Goal: Task Accomplishment & Management: Manage account settings

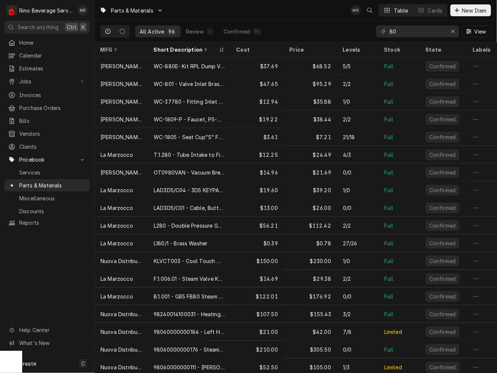
click at [405, 30] on input "80" at bounding box center [416, 31] width 55 height 12
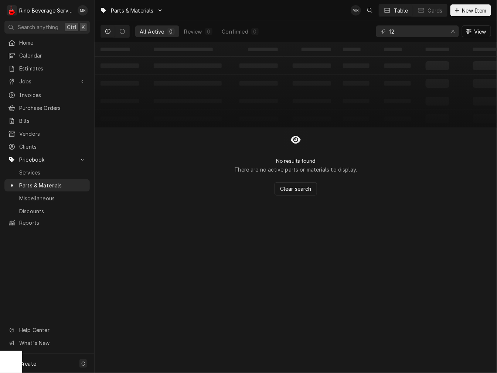
type input "1"
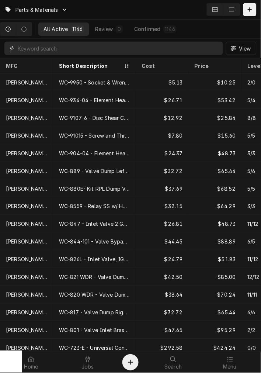
click at [61, 47] on input "Dynamic Content Wrapper" at bounding box center [119, 48] width 202 height 13
click at [250, 8] on icon "Dynamic Content Wrapper" at bounding box center [250, 9] width 4 height 5
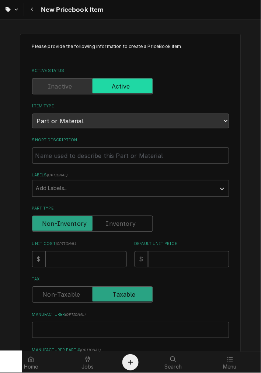
click at [65, 152] on input "Short Description" at bounding box center [131, 156] width 198 height 16
paste input "This invoice is now over 60 days past due."
type textarea "x"
type input "This invoice is now over 60 days past due."
drag, startPoint x: -65, startPoint y: 157, endPoint x: -238, endPoint y: 158, distance: 172.8
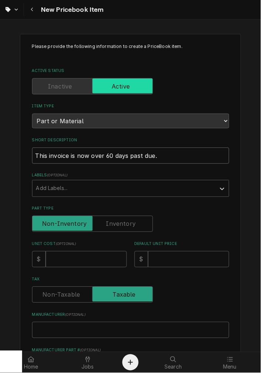
click at [0, 158] on html "New Pricebook Item Please provide the following information to create a PriceBo…" at bounding box center [130, 186] width 261 height 373
type textarea "x"
click at [138, 156] on input "Short Description" at bounding box center [131, 156] width 198 height 16
type textarea "x"
type input "4"
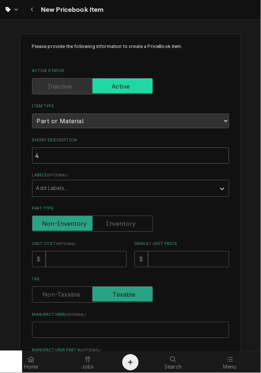
type textarea "x"
type input "49"
type textarea "x"
type input "4"
type textarea "x"
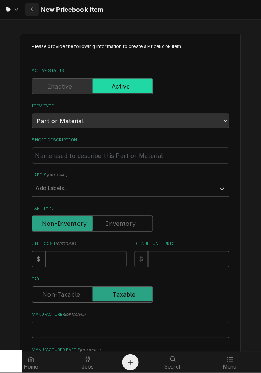
click at [28, 13] on div "Navigate back" at bounding box center [31, 9] width 7 height 7
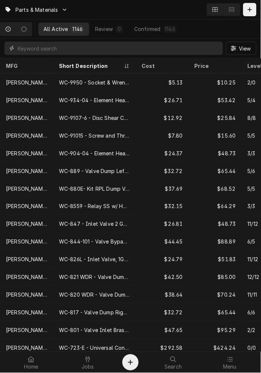
click at [185, 49] on input "Dynamic Content Wrapper" at bounding box center [119, 48] width 202 height 13
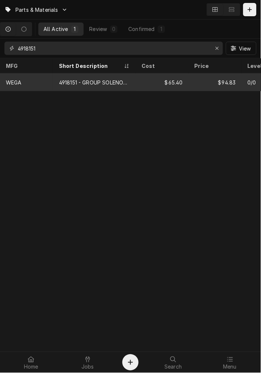
type input "4918151"
click at [198, 81] on div "$94.83" at bounding box center [215, 82] width 53 height 18
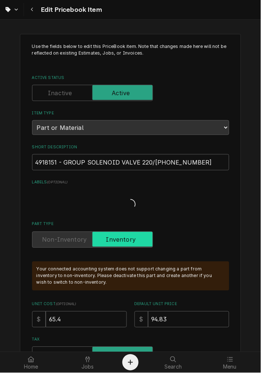
type textarea "x"
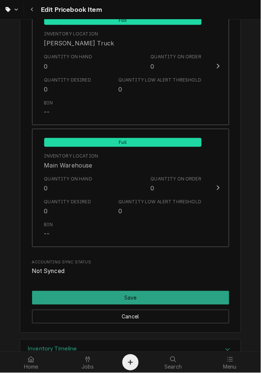
scroll to position [877, 0]
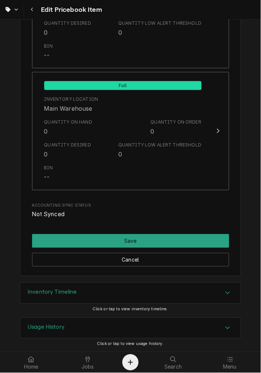
click at [79, 283] on div "Inventory Timeline" at bounding box center [130, 293] width 221 height 21
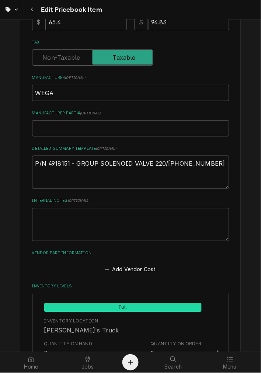
scroll to position [262, 0]
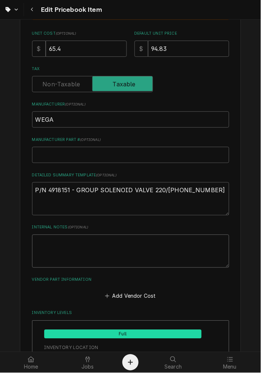
click at [41, 256] on textarea "Internal Notes ( optional )" at bounding box center [131, 251] width 198 height 33
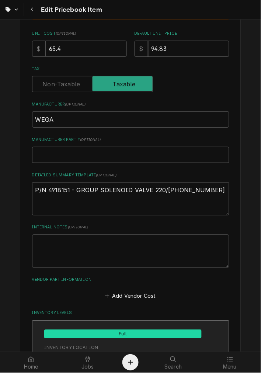
click at [90, 350] on div "Inventory Location" at bounding box center [71, 348] width 54 height 7
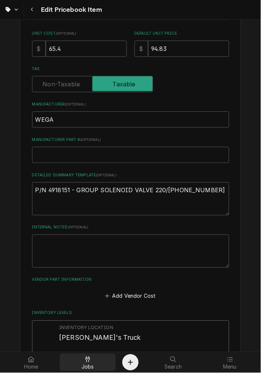
click at [90, 359] on div at bounding box center [87, 360] width 9 height 9
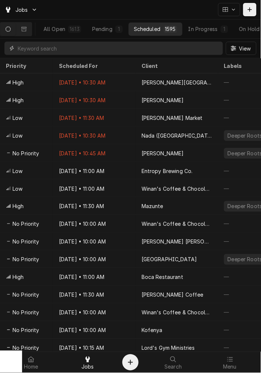
click at [73, 48] on input "Dynamic Content Wrapper" at bounding box center [119, 48] width 202 height 13
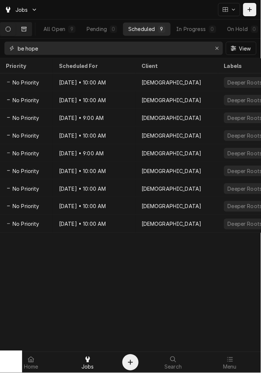
type input "be hope"
click at [32, 26] on button "Dynamic Content Wrapper" at bounding box center [24, 29] width 16 height 13
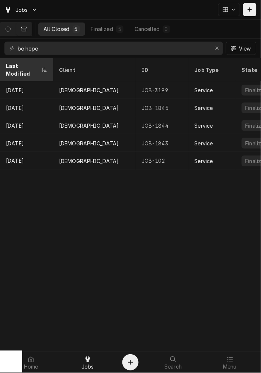
click at [24, 61] on div "Last Modified" at bounding box center [26, 70] width 50 height 20
click at [24, 62] on div "Last Modified" at bounding box center [26, 70] width 50 height 20
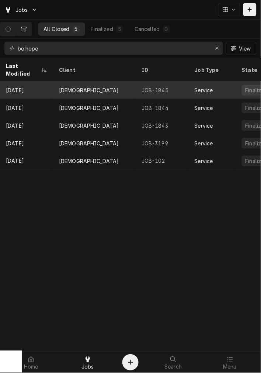
click at [24, 81] on div "Sep 19" at bounding box center [26, 90] width 53 height 18
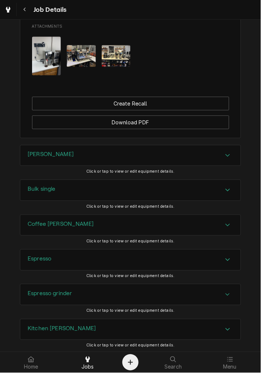
scroll to position [547, 0]
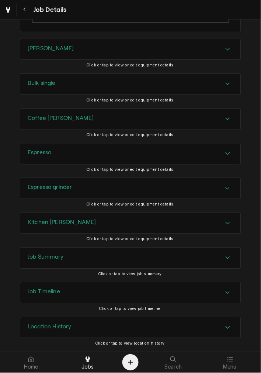
click at [44, 260] on h3 "Job Summary" at bounding box center [46, 257] width 36 height 7
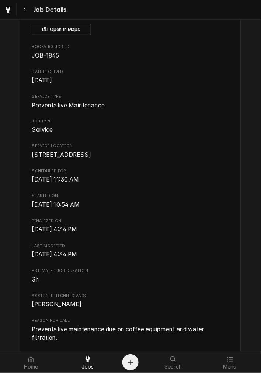
scroll to position [0, 0]
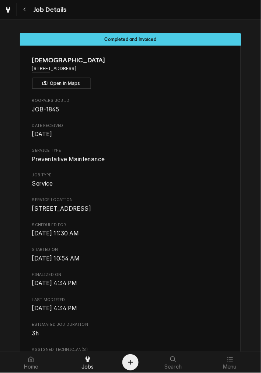
drag, startPoint x: 23, startPoint y: 6, endPoint x: 254, endPoint y: 35, distance: 232.9
click at [24, 6] on div "Navigate back" at bounding box center [24, 9] width 7 height 7
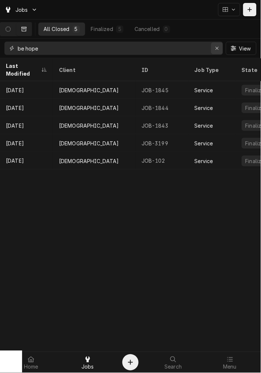
click at [219, 49] on icon "Erase input" at bounding box center [218, 48] width 4 height 5
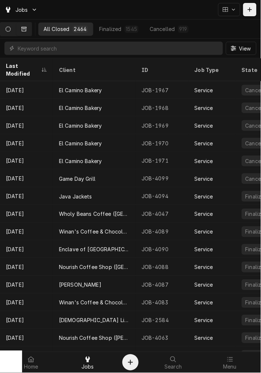
click at [11, 25] on button "Dynamic Content Wrapper" at bounding box center [8, 29] width 16 height 13
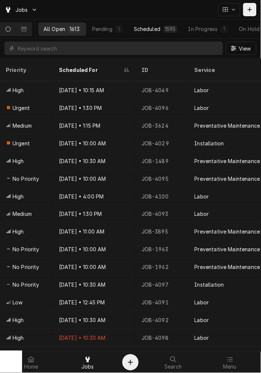
click at [172, 28] on div "1595" at bounding box center [170, 29] width 11 height 8
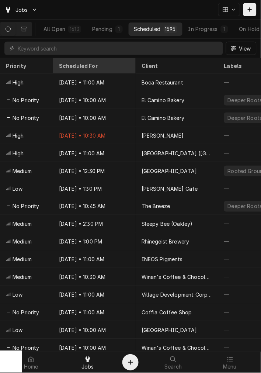
click at [84, 63] on div "Scheduled For" at bounding box center [93, 66] width 69 height 8
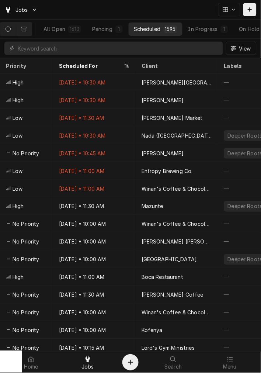
click at [84, 63] on div "Scheduled For" at bounding box center [91, 66] width 64 height 8
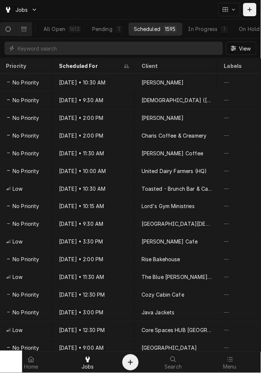
click at [84, 63] on div "Scheduled For" at bounding box center [91, 66] width 64 height 8
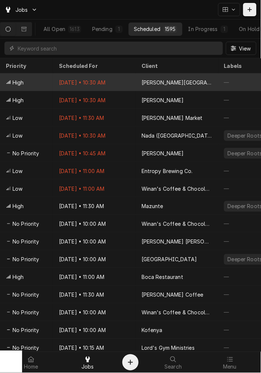
click at [157, 81] on div "Arbogast Performing Arts Center" at bounding box center [177, 83] width 71 height 8
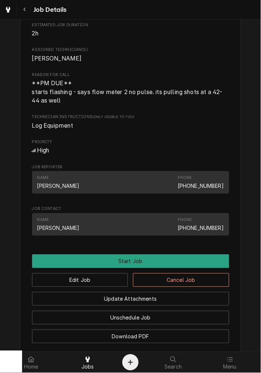
scroll to position [361, 0]
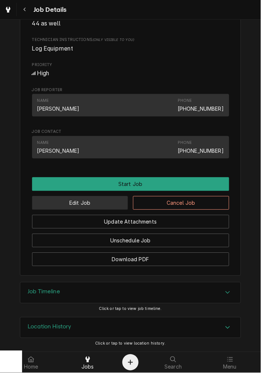
click at [89, 205] on button "Edit Job" at bounding box center [80, 203] width 96 height 14
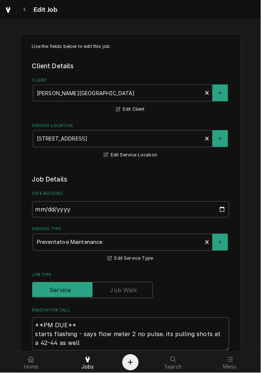
type textarea "x"
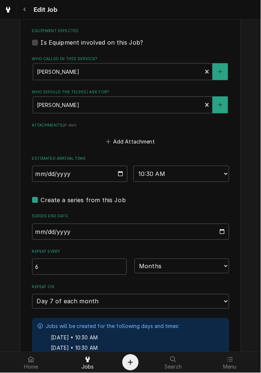
scroll to position [479, 0]
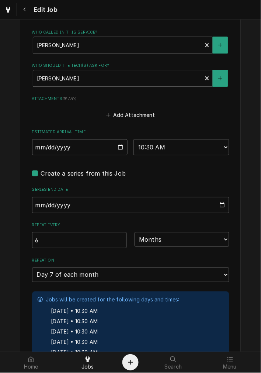
click at [120, 147] on input "2025-10-07" at bounding box center [80, 147] width 96 height 16
type input "2025-10-09"
type textarea "x"
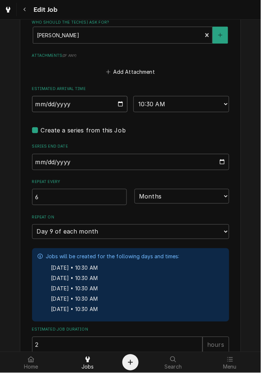
scroll to position [599, 0]
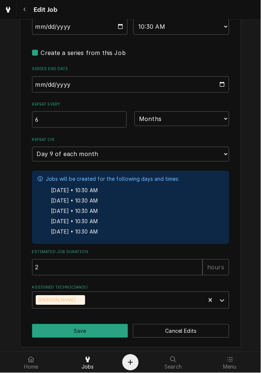
click at [41, 54] on label "Create a series from this Job" at bounding box center [83, 52] width 85 height 9
click at [41, 54] on input "Job Create/Update Form" at bounding box center [140, 56] width 198 height 16
checkbox input "false"
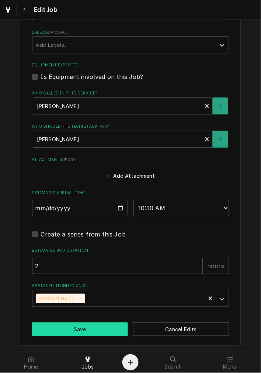
drag, startPoint x: 68, startPoint y: 331, endPoint x: 69, endPoint y: 319, distance: 11.5
click at [68, 331] on button "Save" at bounding box center [80, 330] width 96 height 14
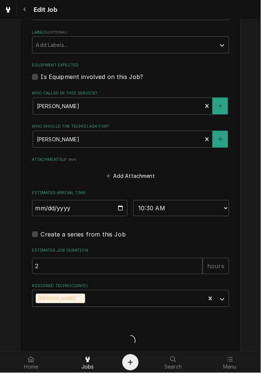
type textarea "x"
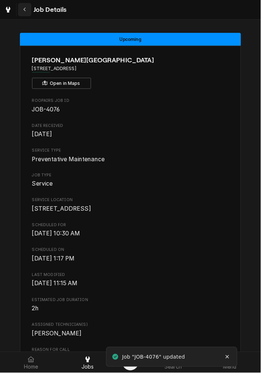
click at [24, 7] on icon "Navigate back" at bounding box center [24, 9] width 3 height 5
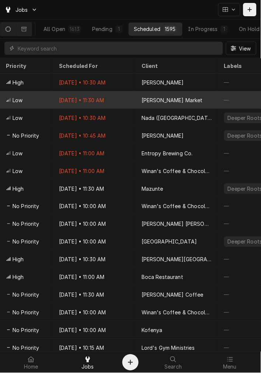
click at [118, 99] on div "[DATE] • 11:30 AM" at bounding box center [94, 100] width 83 height 18
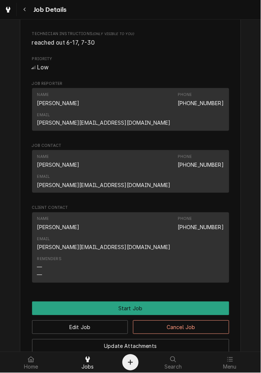
scroll to position [342, 0]
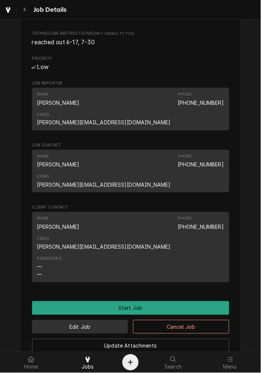
click at [91, 321] on button "Edit Job" at bounding box center [80, 328] width 96 height 14
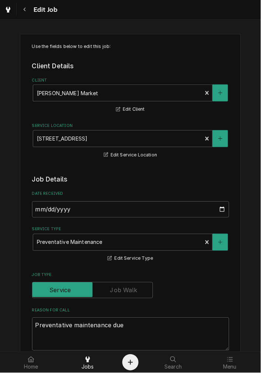
scroll to position [474, 0]
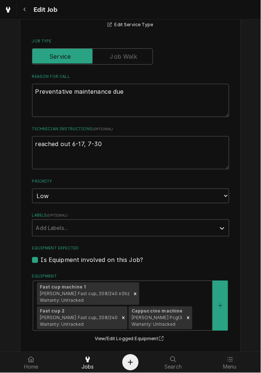
type textarea "x"
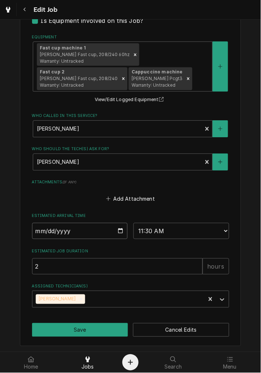
click at [117, 230] on input "[DATE]" at bounding box center [80, 231] width 96 height 16
type input "[DATE]"
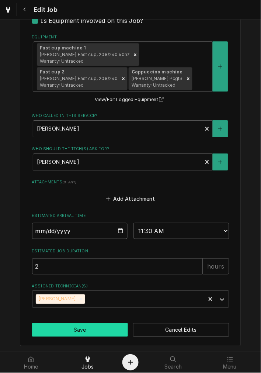
click at [84, 325] on button "Save" at bounding box center [80, 331] width 96 height 14
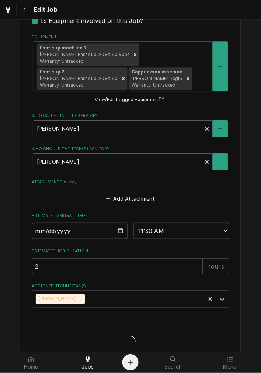
type textarea "x"
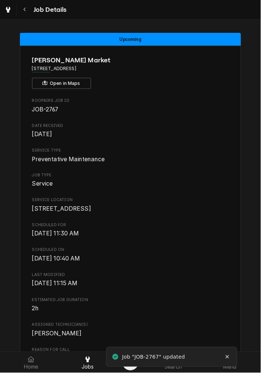
drag, startPoint x: 28, startPoint y: 15, endPoint x: 46, endPoint y: 21, distance: 18.7
click at [28, 15] on button "Navigate back" at bounding box center [24, 9] width 13 height 13
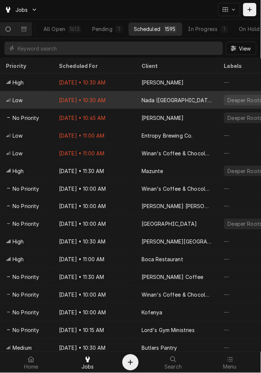
click at [117, 96] on div "Oct 8 • 10:30 AM" at bounding box center [94, 100] width 83 height 18
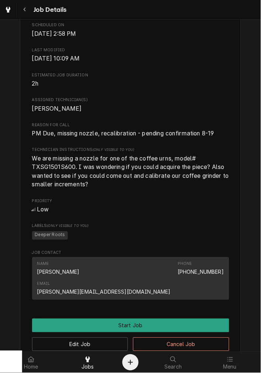
scroll to position [342, 0]
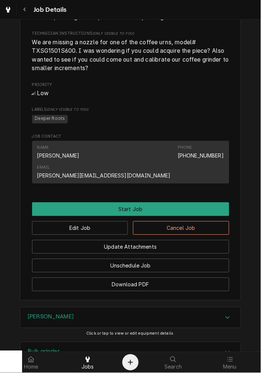
drag, startPoint x: 25, startPoint y: 15, endPoint x: 38, endPoint y: 15, distance: 12.6
click at [25, 15] on button "Navigate back" at bounding box center [24, 9] width 13 height 13
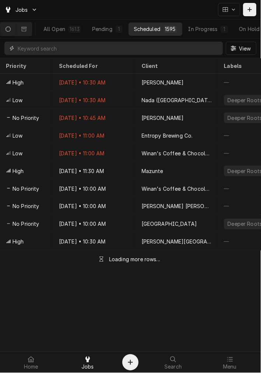
drag, startPoint x: 75, startPoint y: 49, endPoint x: 75, endPoint y: 38, distance: 10.3
click at [75, 47] on input "Dynamic Content Wrapper" at bounding box center [119, 48] width 202 height 13
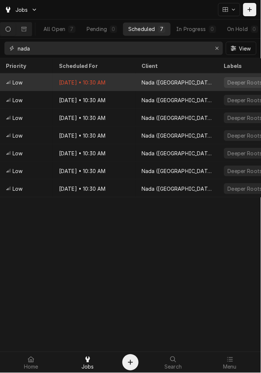
type input "nada"
click at [75, 87] on div "Oct 8 • 10:30 AM" at bounding box center [94, 82] width 83 height 18
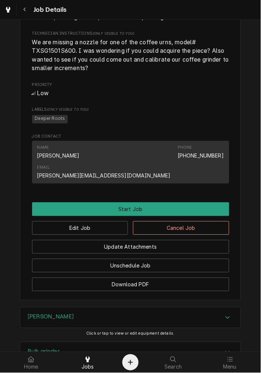
scroll to position [410, 0]
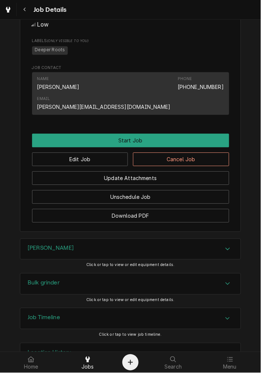
click at [169, 148] on div "Edit Job Cancel Job" at bounding box center [131, 157] width 198 height 19
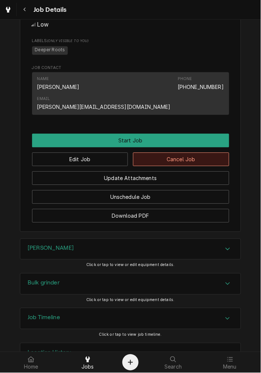
click at [170, 153] on button "Cancel Job" at bounding box center [181, 160] width 96 height 14
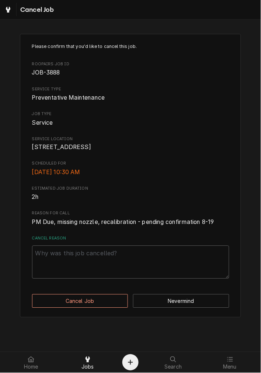
click at [94, 290] on div "Please confirm that you'd like to cancel this job. Roopairs Job ID JOB-3888 Ser…" at bounding box center [131, 176] width 222 height 284
click at [90, 273] on textarea "Cancel Reason" at bounding box center [131, 262] width 198 height 33
type textarea "x"
type textarea "o"
type textarea "x"
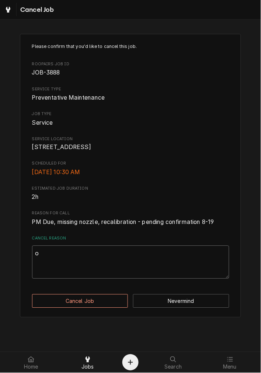
type textarea "ou"
type textarea "x"
type textarea "out"
type textarea "x"
type textarea "out"
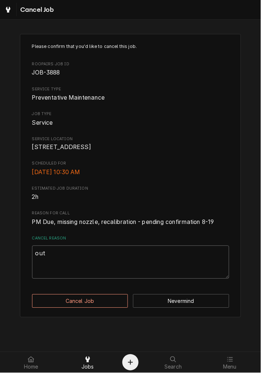
type textarea "x"
type textarea "out i"
type textarea "x"
type textarea "out in"
type textarea "x"
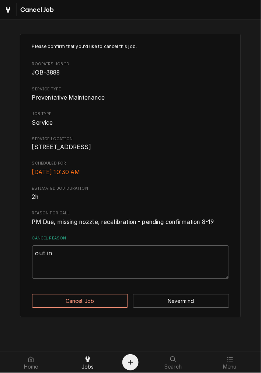
type textarea "out in"
type textarea "x"
type textarea "out in A"
type textarea "x"
type textarea "out in AU"
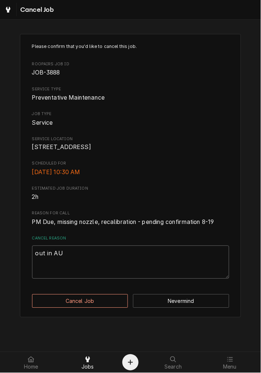
type textarea "x"
type textarea "out in [GEOGRAPHIC_DATA]"
type textarea "x"
type textarea "out in AU"
type textarea "x"
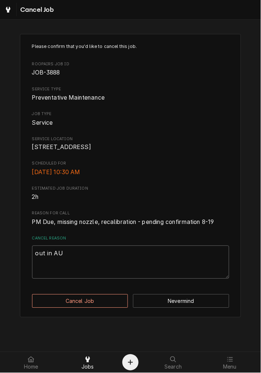
type textarea "out in A"
type textarea "x"
type textarea "out in Au"
type textarea "x"
type textarea "out in Aug"
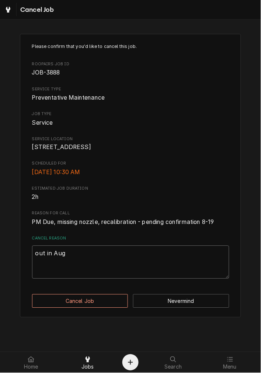
type textarea "x"
type textarea "out in Aug"
type textarea "x"
type textarea "out in Aug 2"
type textarea "x"
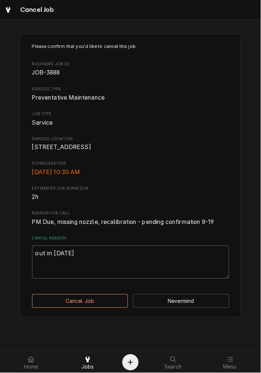
type textarea "out in Aug 20"
type textarea "x"
type textarea "out in Aug 202"
type textarea "x"
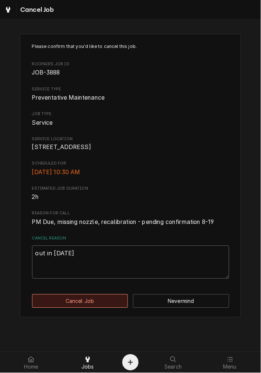
type textarea "out in Aug 2025"
click at [96, 308] on button "Cancel Job" at bounding box center [80, 302] width 96 height 14
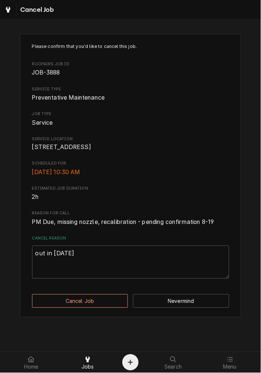
type textarea "x"
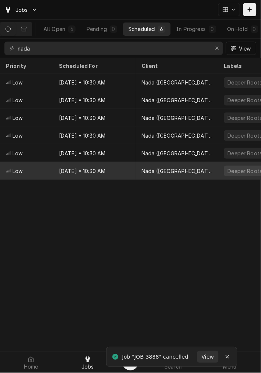
click at [85, 174] on div "[DATE] • 10:30 AM" at bounding box center [94, 171] width 83 height 18
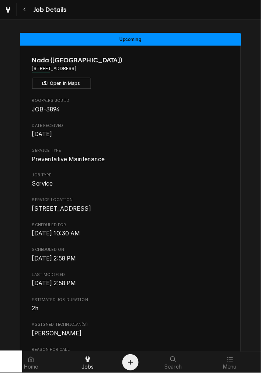
scroll to position [304, 0]
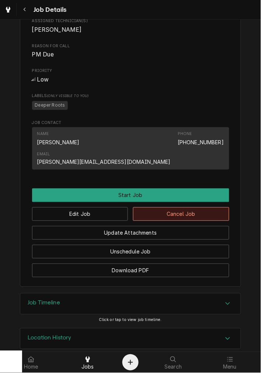
click at [200, 208] on button "Cancel Job" at bounding box center [181, 215] width 96 height 14
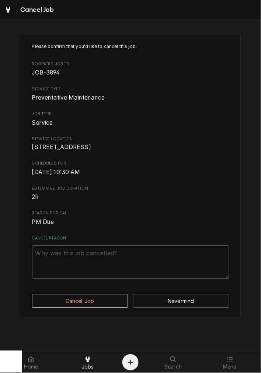
click at [99, 269] on textarea "Cancel Reason" at bounding box center [131, 262] width 198 height 33
type textarea "x"
type textarea "c"
type textarea "x"
type textarea "ck"
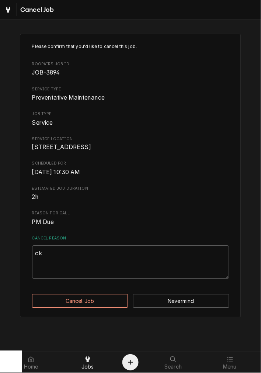
type textarea "x"
type textarea "ckl"
type textarea "x"
type textarea "ckle"
type textarea "x"
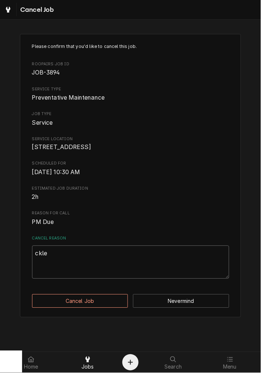
type textarea "cklea"
type textarea "x"
type textarea "cklear"
type textarea "x"
type textarea "cklearu"
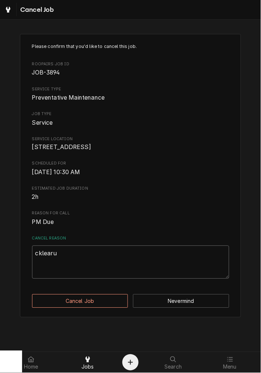
type textarea "x"
type textarea "cklearui"
type textarea "x"
type textarea "cklearuin"
type textarea "x"
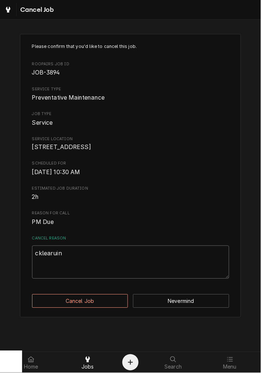
type textarea "cklearuing"
type textarea "x"
type textarea "cklearuin"
type textarea "x"
type textarea "cklearui"
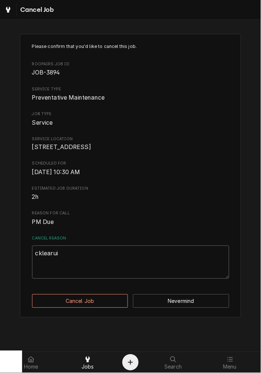
type textarea "x"
type textarea "cklearu"
type textarea "x"
type textarea "cklear"
type textarea "x"
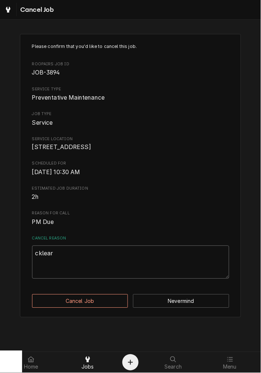
type textarea "cklea"
type textarea "x"
type textarea "ckle"
type textarea "x"
type textarea "ckl"
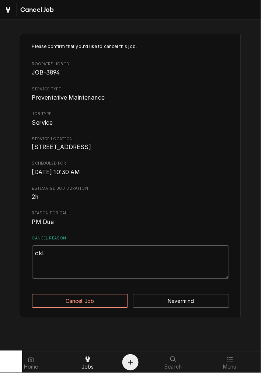
type textarea "x"
type textarea "ck"
type textarea "x"
type textarea "c"
type textarea "x"
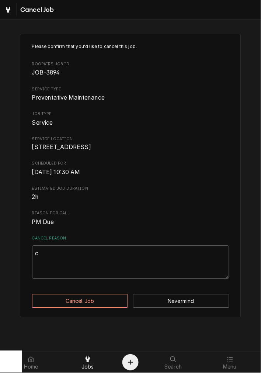
type textarea "cl"
type textarea "x"
type textarea "cle"
type textarea "x"
type textarea "clea"
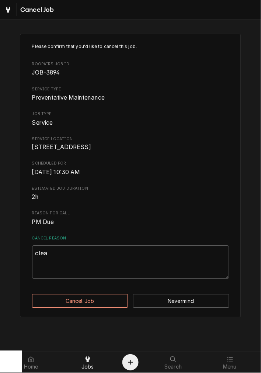
type textarea "x"
type textarea "clear"
type textarea "x"
type textarea "cleari"
type textarea "x"
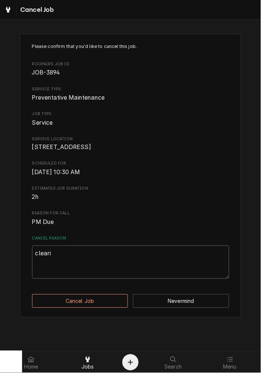
type textarea "clearib"
type textarea "x"
type textarea "clearibn"
type textarea "x"
type textarea "clearibng"
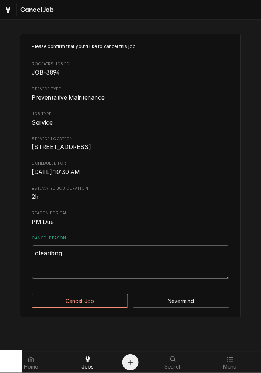
type textarea "x"
type textarea "clearibn"
type textarea "x"
type textarea "clearib"
type textarea "x"
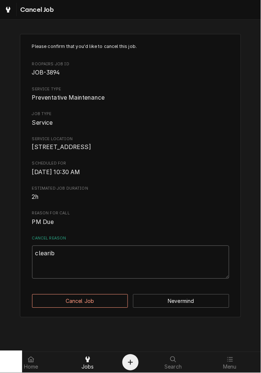
type textarea "cleari"
type textarea "x"
type textarea "clear"
type textarea "x"
type textarea "clearn"
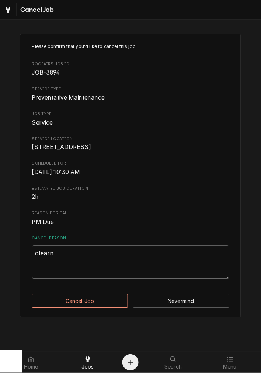
type textarea "x"
type textarea "clearng"
type textarea "x"
type textarea "clearn"
type textarea "x"
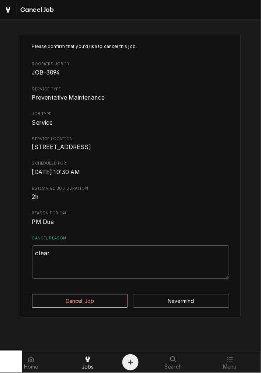
type textarea "clea"
type textarea "x"
type textarea "clea"
click at [71, 265] on textarea "clea" at bounding box center [131, 262] width 198 height 33
type textarea "x"
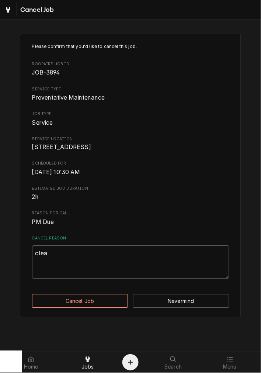
type textarea "clear"
type textarea "x"
type textarea "cleari"
type textarea "x"
type textarea "clearin"
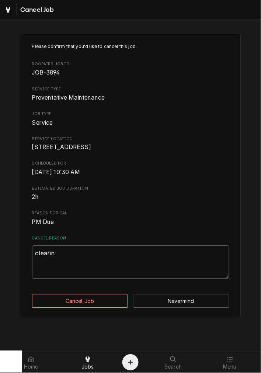
type textarea "x"
type textarea "clearing"
type textarea "x"
type textarea "clearing"
click at [102, 302] on div "Please confirm that you'd like to cancel this job. Roopairs Job ID JOB-3894 Ser…" at bounding box center [131, 176] width 222 height 284
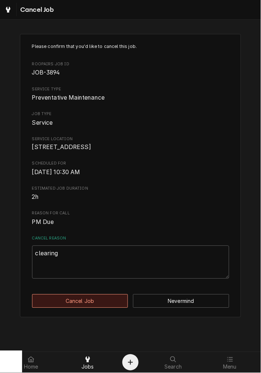
click at [102, 307] on button "Cancel Job" at bounding box center [80, 302] width 96 height 14
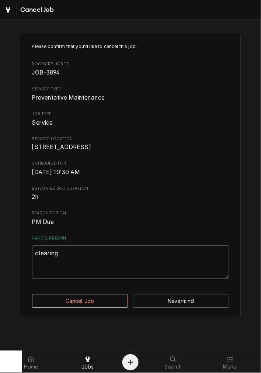
type textarea "x"
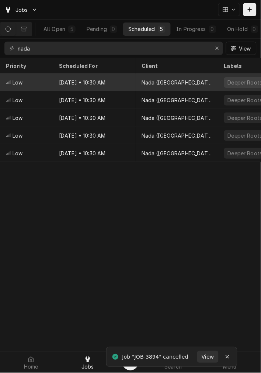
click at [101, 81] on div "Mar 25, 2026 • 10:30 AM" at bounding box center [94, 82] width 83 height 18
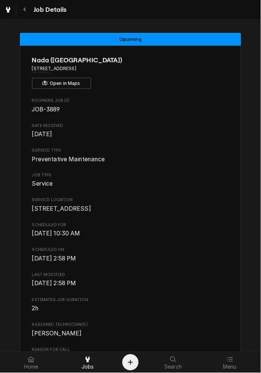
scroll to position [274, 0]
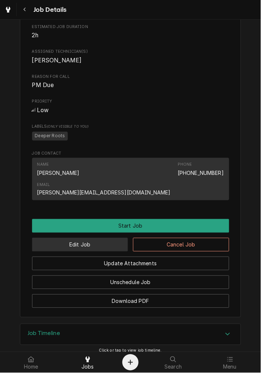
click at [74, 238] on button "Edit Job" at bounding box center [80, 245] width 96 height 14
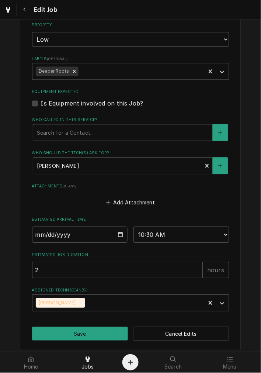
scroll to position [394, 0]
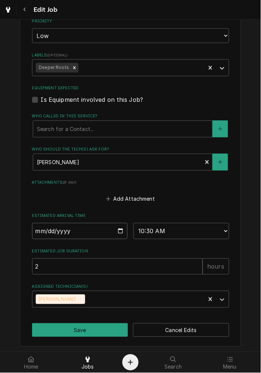
click at [117, 227] on input "2026-03-25" at bounding box center [80, 231] width 96 height 16
type textarea "x"
type input "2026-02-25"
type textarea "x"
type input "2026-02-25"
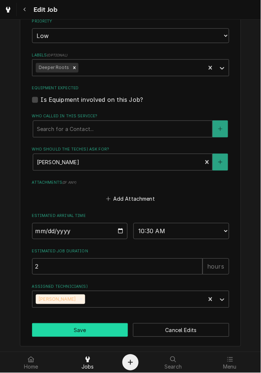
click at [93, 332] on button "Save" at bounding box center [80, 331] width 96 height 14
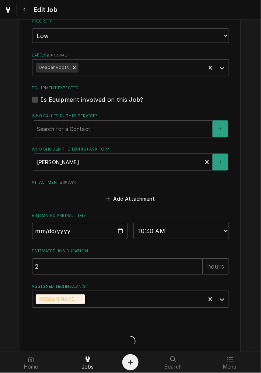
type textarea "x"
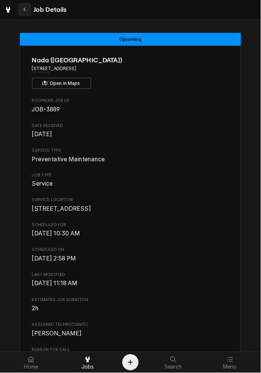
drag, startPoint x: 25, startPoint y: 10, endPoint x: 237, endPoint y: 34, distance: 213.8
click at [25, 10] on icon "Navigate back" at bounding box center [24, 9] width 3 height 5
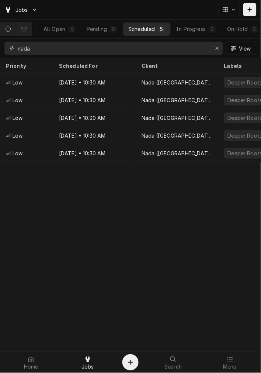
drag, startPoint x: 105, startPoint y: 51, endPoint x: 3, endPoint y: 47, distance: 102.7
click at [3, 47] on div "nada View" at bounding box center [130, 48] width 261 height 19
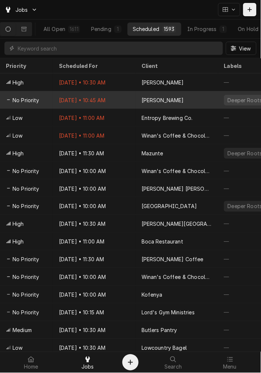
click at [120, 100] on div "Oct 8 • 10:45 AM" at bounding box center [94, 100] width 83 height 18
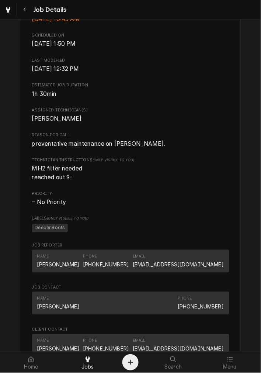
scroll to position [410, 0]
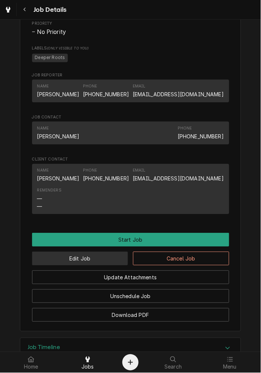
click at [84, 266] on button "Edit Job" at bounding box center [80, 259] width 96 height 14
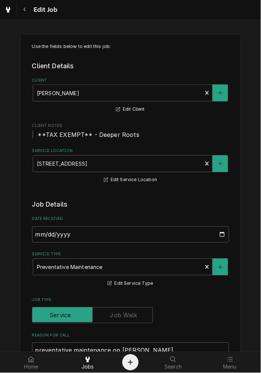
type textarea "x"
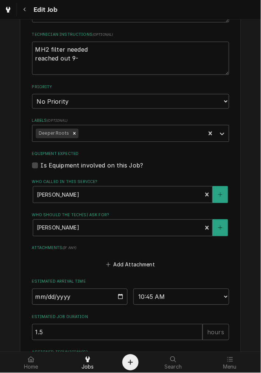
scroll to position [410, 0]
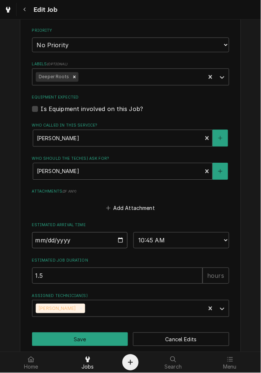
click at [119, 239] on input "[DATE]" at bounding box center [80, 241] width 96 height 16
type input "[DATE]"
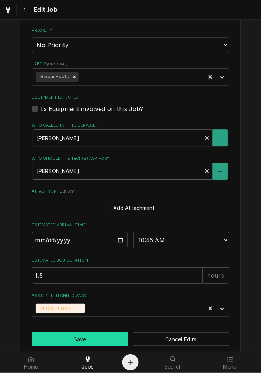
click at [75, 333] on button "Save" at bounding box center [80, 340] width 96 height 14
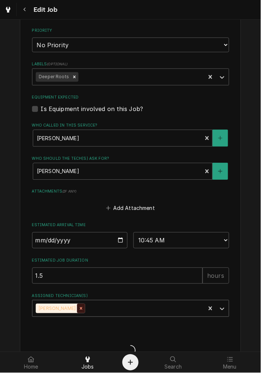
type textarea "x"
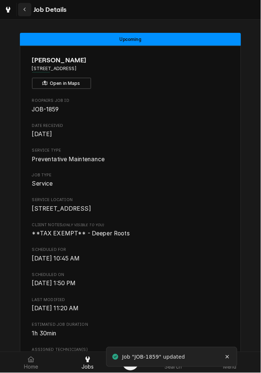
click at [21, 9] on div "Navigate back" at bounding box center [24, 9] width 7 height 7
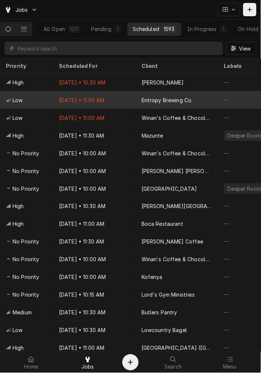
click at [106, 92] on div "Oct 8 • 11:00 AM" at bounding box center [94, 100] width 83 height 18
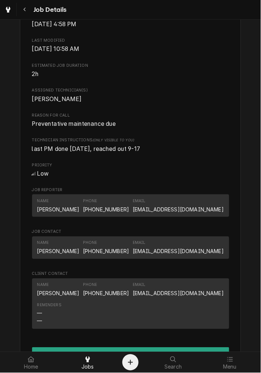
scroll to position [342, 0]
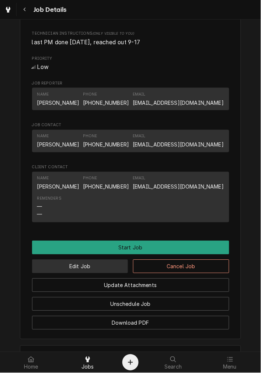
click at [92, 274] on button "Edit Job" at bounding box center [80, 267] width 96 height 14
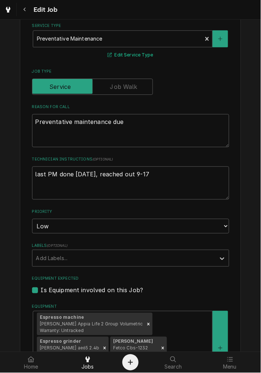
scroll to position [205, 0]
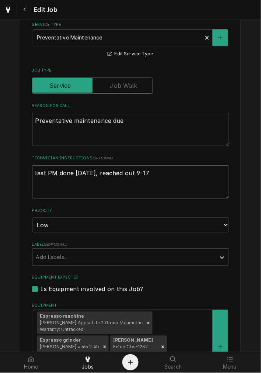
click at [139, 167] on textarea "last PM done [DATE], reached out 9-17" at bounding box center [131, 181] width 198 height 33
click at [139, 170] on textarea "last PM done [DATE], reached out 9-17" at bounding box center [131, 181] width 198 height 33
type textarea "x"
type textarea "last PM done [DATE], reached out 9-"
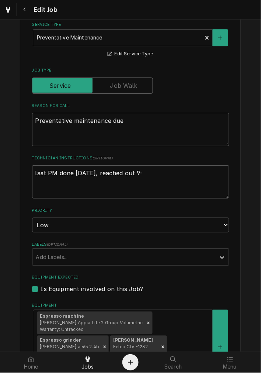
type textarea "x"
type textarea "last PM done [DATE], reached out 9"
type textarea "x"
type textarea "last PM done [DATE], reached out"
type textarea "x"
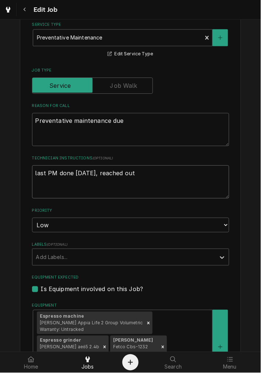
type textarea "last PM done [DATE], reached out 1"
type textarea "x"
type textarea "last PM done 3-25-25, reached out 10"
type textarea "x"
type textarea "last PM done 3-25-25, reached out 10-"
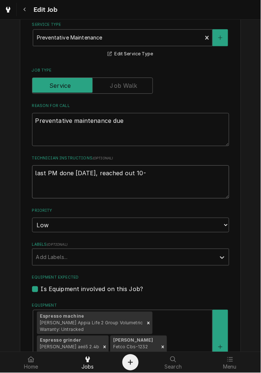
type textarea "x"
type textarea "last PM done 3-25-25, reached out 10-8"
type textarea "x"
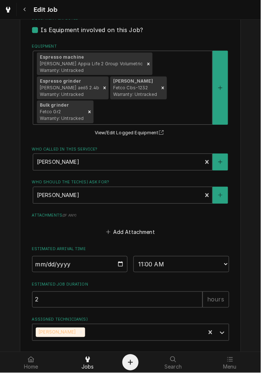
scroll to position [474, 0]
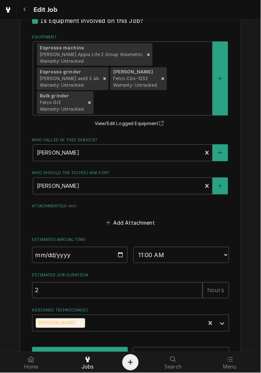
type textarea "last PM done 3-25-25, reached out 10-8"
click at [117, 247] on input "2025-10-08" at bounding box center [80, 255] width 96 height 16
type input "2025-10-29"
click at [86, 348] on button "Save" at bounding box center [80, 355] width 96 height 14
type textarea "x"
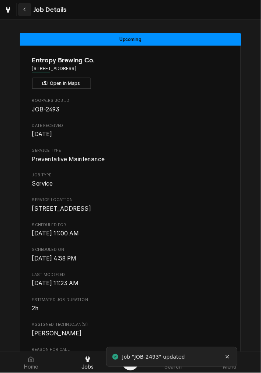
click at [27, 11] on div "Navigate back" at bounding box center [24, 9] width 7 height 7
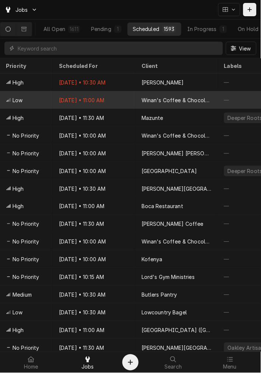
click at [100, 94] on div "[DATE] • 11:00 AM" at bounding box center [94, 100] width 83 height 18
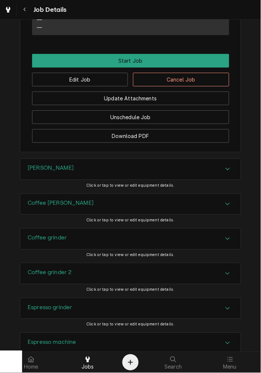
scroll to position [615, 0]
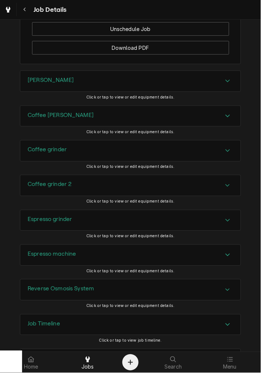
click at [69, 74] on div "Past Due Winan's Coffee & Chocolate (Celina) [STREET_ADDRESS] Open in Maps Roop…" at bounding box center [130, 186] width 261 height 333
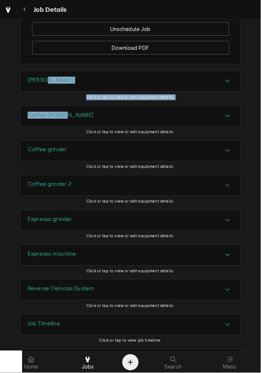
drag, startPoint x: 89, startPoint y: 364, endPoint x: 103, endPoint y: 340, distance: 28.2
click at [89, 364] on span "Jobs" at bounding box center [88, 367] width 13 height 6
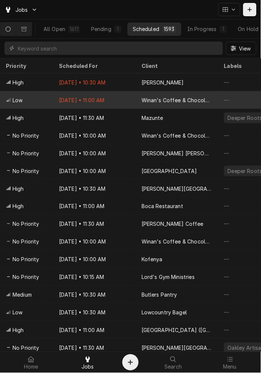
click at [122, 99] on div "Oct 8 • 11:00 AM" at bounding box center [94, 100] width 83 height 18
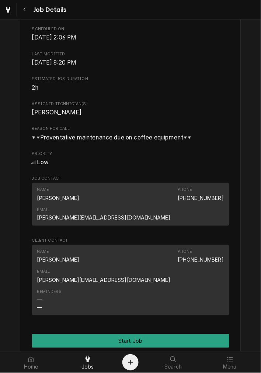
scroll to position [410, 0]
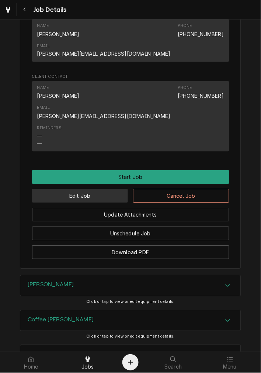
click at [99, 189] on button "Edit Job" at bounding box center [80, 196] width 96 height 14
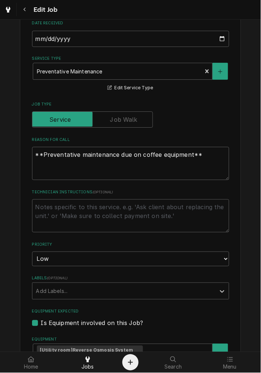
scroll to position [547, 0]
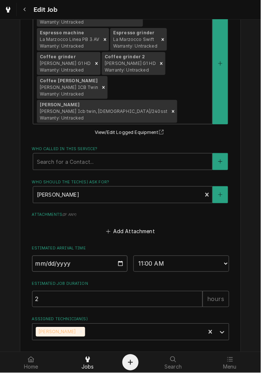
click at [116, 256] on input "2025-10-08" at bounding box center [80, 264] width 96 height 16
type textarea "x"
type input "2025-10-29"
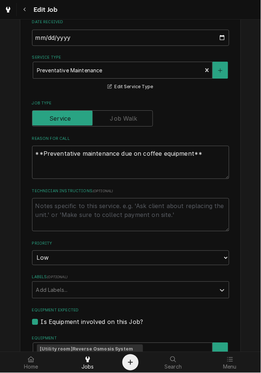
scroll to position [205, 0]
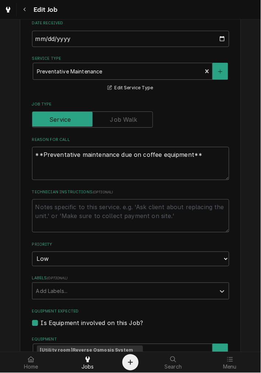
type textarea "x"
drag, startPoint x: 176, startPoint y: 203, endPoint x: 171, endPoint y: 211, distance: 8.8
click at [176, 203] on textarea "Technician Instructions ( optional )" at bounding box center [131, 215] width 198 height 33
type textarea "r"
type textarea "x"
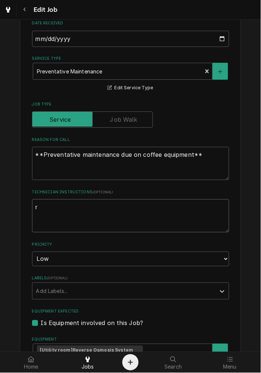
type textarea "re"
type textarea "x"
type textarea "rea"
type textarea "x"
type textarea "reac"
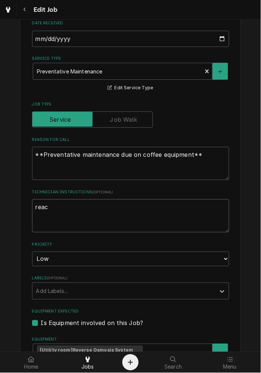
type textarea "x"
type textarea "reacx"
type textarea "x"
type textarea "reacxh"
type textarea "x"
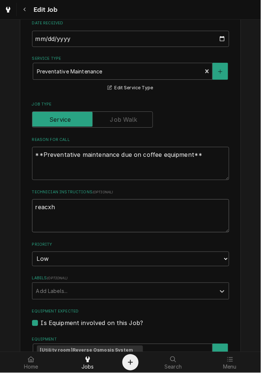
type textarea "reacxhe"
type textarea "x"
type textarea "reacxh"
type textarea "x"
type textarea "reacx"
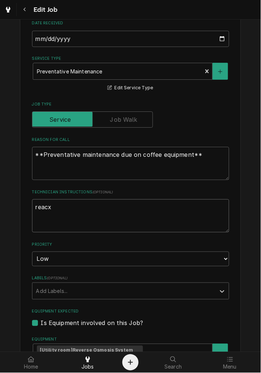
type textarea "x"
type textarea "reac"
type textarea "x"
type textarea "reach"
type textarea "x"
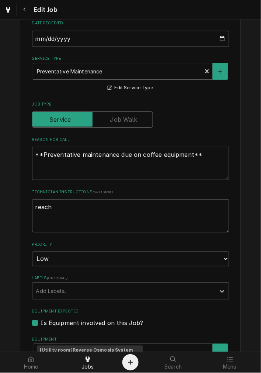
type textarea "reache"
type textarea "x"
type textarea "reached"
type textarea "x"
type textarea "reached"
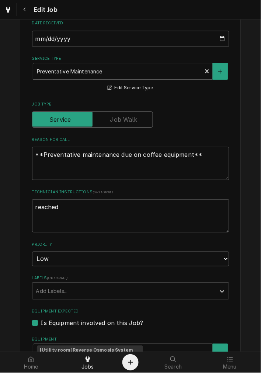
type textarea "x"
type textarea "reached u"
type textarea "x"
type textarea "reached ut"
type textarea "x"
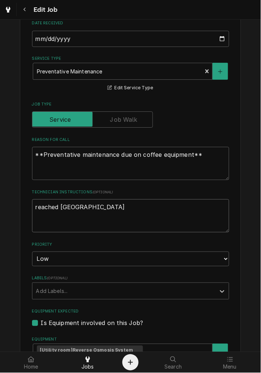
type textarea "reached ut"
type textarea "x"
type textarea "reached ut"
type textarea "x"
type textarea "reached u"
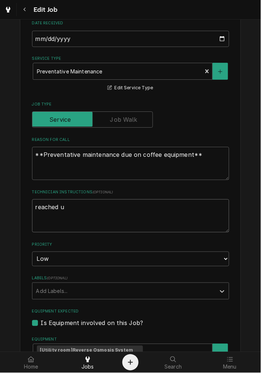
type textarea "x"
type textarea "reached"
type textarea "x"
type textarea "reached o"
type textarea "x"
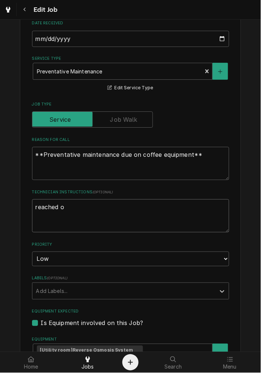
type textarea "reached ou"
type textarea "x"
type textarea "reached out"
type textarea "x"
type textarea "reached out"
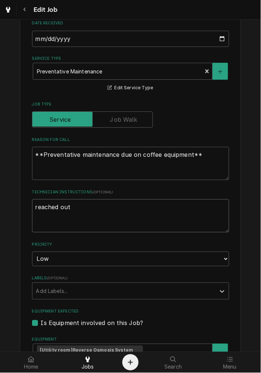
type textarea "x"
type textarea "reached out 1"
type textarea "x"
type textarea "reached out 10"
type textarea "x"
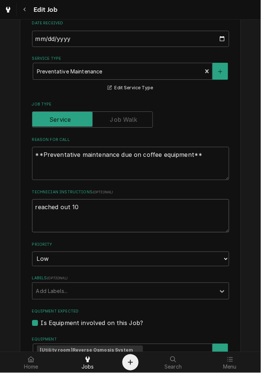
type textarea "reached out 10-"
type textarea "x"
type textarea "reached out 10-8"
type textarea "x"
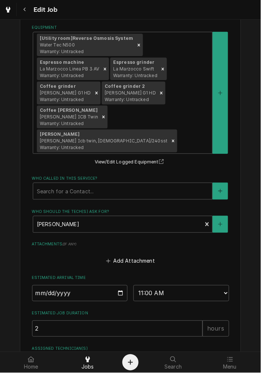
scroll to position [547, 0]
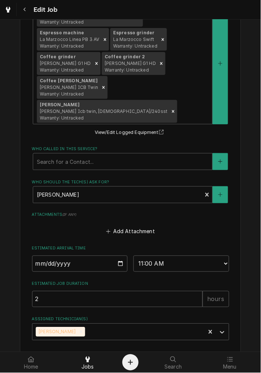
type textarea "reached out 10-8"
click at [116, 356] on button "Save" at bounding box center [80, 363] width 96 height 14
type textarea "x"
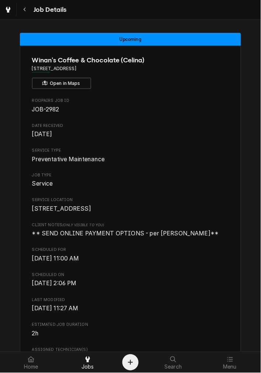
drag, startPoint x: 90, startPoint y: 363, endPoint x: 102, endPoint y: 322, distance: 42.4
click at [90, 363] on div at bounding box center [87, 360] width 9 height 9
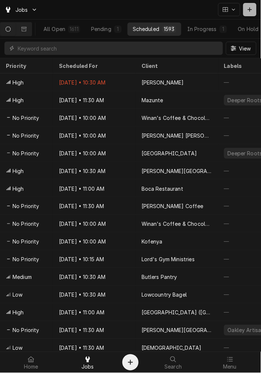
click at [253, 12] on div "Dynamic Content Wrapper" at bounding box center [250, 9] width 7 height 7
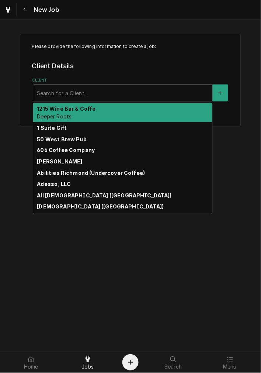
click at [75, 99] on div "Client" at bounding box center [123, 92] width 172 height 13
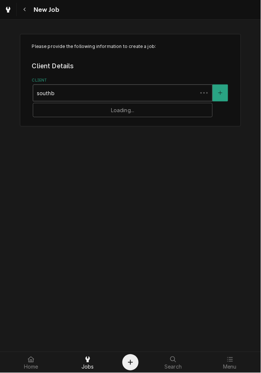
type input "southbr"
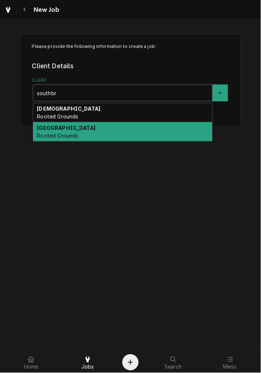
click at [82, 130] on strong "Southbrook Healthcare Center" at bounding box center [66, 128] width 59 height 6
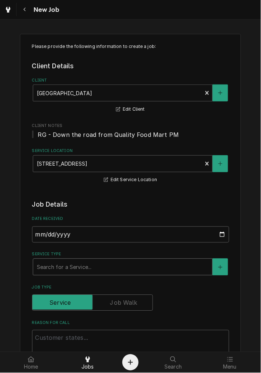
drag, startPoint x: 88, startPoint y: 271, endPoint x: 86, endPoint y: 276, distance: 4.7
click at [88, 271] on div "Service Type" at bounding box center [123, 267] width 172 height 13
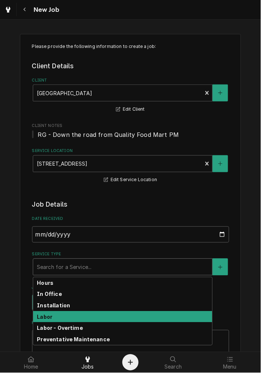
click at [42, 316] on strong "Labor" at bounding box center [45, 317] width 16 height 6
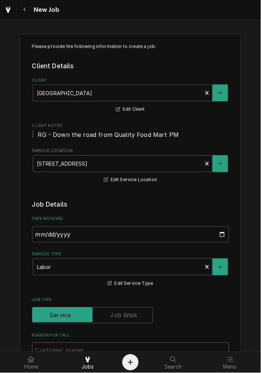
click at [52, 335] on div "Reason For Call" at bounding box center [131, 355] width 198 height 44
paste textarea "Rachel Russell Machine: DBC Single Serial Number SNG0038688 Issue: leaking from…"
type textarea "x"
type textarea "Rachel Russell Machine: DBC Single Serial Number SNG0038688 Issue: leaking from…"
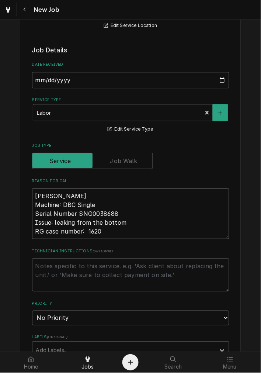
scroll to position [174, 0]
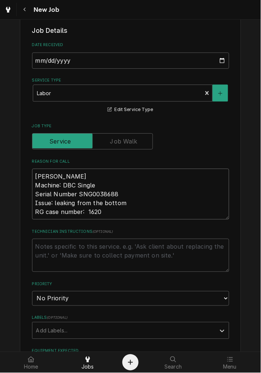
click at [33, 178] on textarea "Rachel Russell Machine: DBC Single Serial Number SNG0038688 Issue: leaking from…" at bounding box center [131, 194] width 198 height 51
type textarea "x"
type textarea "CRachel Russell Machine: DBC Single Serial Number SNG0038688 Issue: leaking fro…"
type textarea "x"
type textarea "CoRachel Russell Machine: DBC Single Serial Number SNG0038688 Issue: leaking fr…"
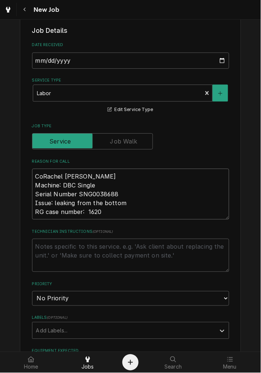
type textarea "x"
type textarea "ConRachel Russell Machine: DBC Single Serial Number SNG0038688 Issue: leaking f…"
type textarea "x"
type textarea "ContRachel Russell Machine: DBC Single Serial Number SNG0038688 Issue: leaking …"
type textarea "x"
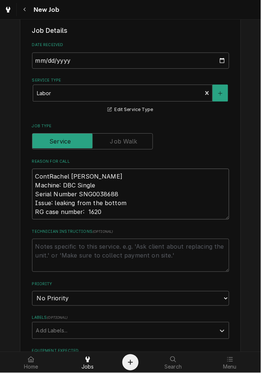
type textarea "ContaRachel Russell Machine: DBC Single Serial Number SNG0038688 Issue: leaking…"
type textarea "x"
type textarea "ContacRachel Russell Machine: DBC Single Serial Number SNG0038688 Issue: leakin…"
type textarea "x"
type textarea "ContactRachel Russell Machine: DBC Single Serial Number SNG0038688 Issue: leaki…"
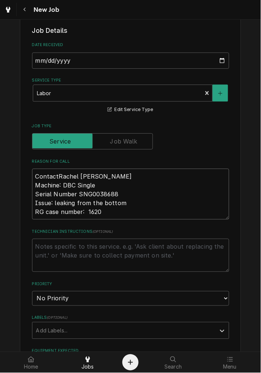
type textarea "x"
type textarea "Contact:Rachel Russell Machine: DBC Single Serial Number SNG0038688 Issue: leak…"
type textarea "x"
type textarea "Contact: Rachel Russell Machine: DBC Single Serial Number SNG0038688 Issue: lea…"
type textarea "x"
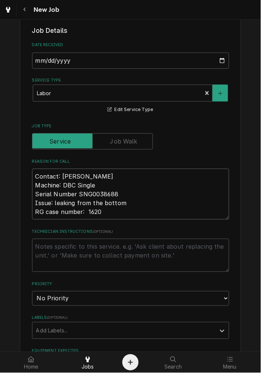
type textarea "Contact: Rachel Russell Machine: DBC Single Serial Number SNG0038688 Issue: lea…"
click at [61, 264] on textarea "Technician Instructions ( optional )" at bounding box center [131, 255] width 198 height 33
click at [97, 263] on textarea "Technician Instructions ( optional )" at bounding box center [131, 255] width 198 height 33
paste textarea "Southbrook Healthcare Center 2299 S Yellow Springs St Springfield OH 45506 937-…"
type textarea "x"
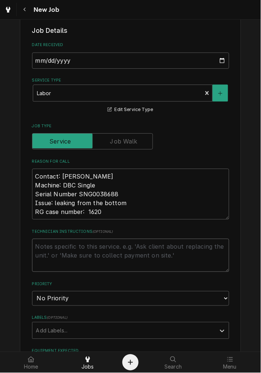
type textarea "Southbrook Healthcare Center 2299 S Yellow Springs St Springfield OH 45506 937-…"
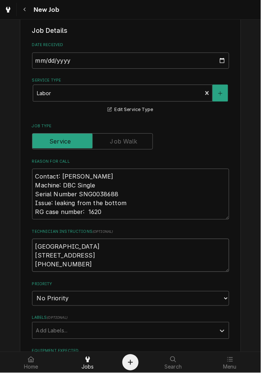
type textarea "x"
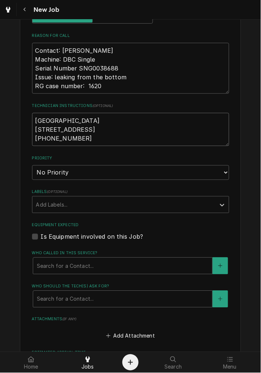
scroll to position [311, 0]
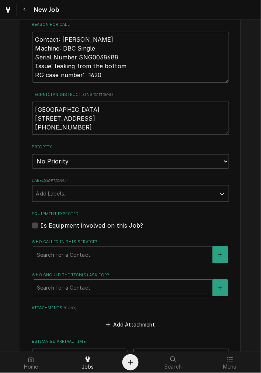
type textarea "Southbrook Healthcare Center 2299 S Yellow Springs St Springfield OH 45506 937-…"
click at [76, 166] on select "No Priority Urgent High Medium Low" at bounding box center [131, 161] width 198 height 15
select select "2"
click at [32, 154] on select "No Priority Urgent High Medium Low" at bounding box center [131, 161] width 198 height 15
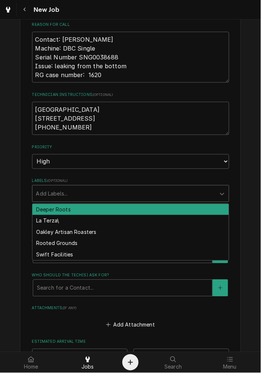
click at [82, 195] on div "Labels" at bounding box center [124, 193] width 176 height 13
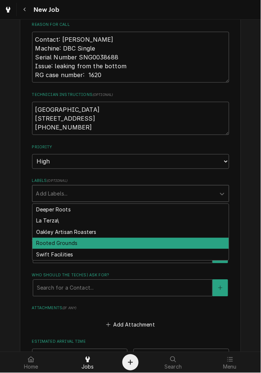
click at [69, 244] on div "Rooted Grounds" at bounding box center [130, 243] width 197 height 11
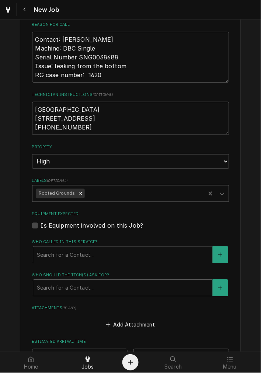
type textarea "x"
click at [95, 219] on div "Equipment Expected Is Equipment involved on this Job?" at bounding box center [131, 221] width 198 height 19
click at [101, 226] on label "Is Equipment involved on this Job?" at bounding box center [92, 226] width 103 height 9
click at [101, 226] on input "Equipment Expected" at bounding box center [140, 230] width 198 height 16
checkbox input "true"
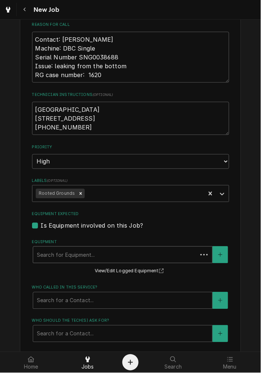
click at [83, 252] on div "Equipment" at bounding box center [115, 255] width 157 height 13
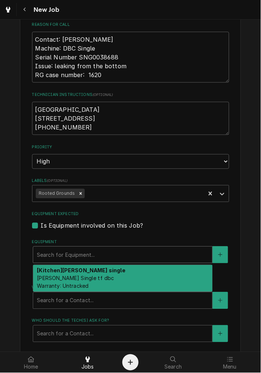
click at [83, 252] on div "Equipment" at bounding box center [123, 255] width 172 height 13
click at [82, 281] on div "[Kitchen] Bunn single Bunn Single tf dbc Warranty: Untracked" at bounding box center [122, 279] width 179 height 27
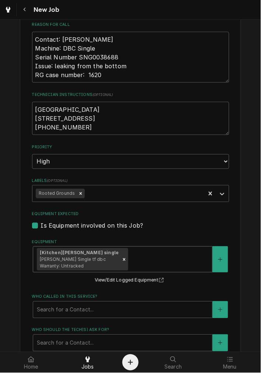
click at [57, 257] on span "Bunn Single tf dbc Warranty: Untracked" at bounding box center [73, 263] width 66 height 12
click at [76, 260] on div "[Kitchen] Bunn single Bunn Single tf dbc Warranty: Untracked" at bounding box center [79, 260] width 84 height 23
click at [122, 261] on icon "Remove [object Object]" at bounding box center [124, 259] width 5 height 5
type textarea "x"
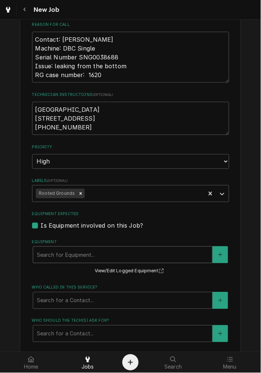
click at [65, 226] on label "Is Equipment involved on this Job?" at bounding box center [92, 226] width 103 height 9
click at [65, 226] on input "Equipment Expected" at bounding box center [140, 230] width 198 height 16
checkbox input "false"
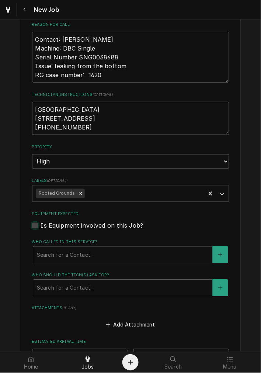
type textarea "x"
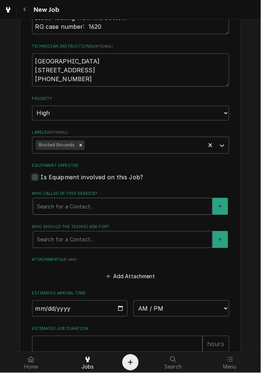
scroll to position [379, 0]
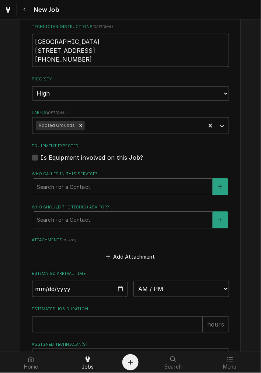
click at [101, 191] on div "Who called in this service?" at bounding box center [123, 187] width 172 height 13
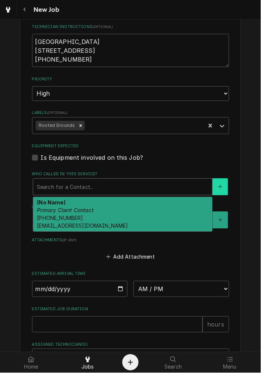
click at [220, 186] on button "Who called in this service?" at bounding box center [221, 187] width 16 height 17
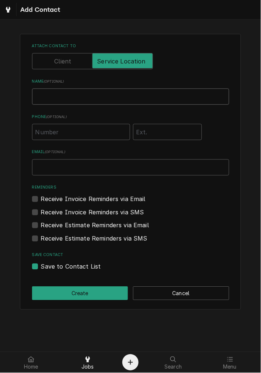
drag, startPoint x: 64, startPoint y: 102, endPoint x: 64, endPoint y: 114, distance: 12.2
click at [64, 104] on input "Name ( optional )" at bounding box center [131, 97] width 198 height 16
drag, startPoint x: 63, startPoint y: 147, endPoint x: 60, endPoint y: 142, distance: 5.6
click at [63, 147] on div "Attach contact to Name ( optional ) Phone ( optional ) Email ( optional ) Remin…" at bounding box center [131, 157] width 198 height 228
drag, startPoint x: 54, startPoint y: 133, endPoint x: 52, endPoint y: 127, distance: 6.7
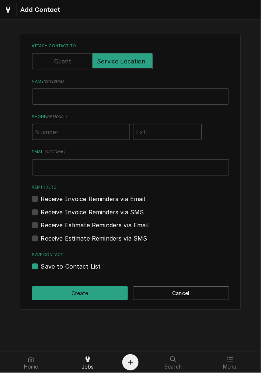
click at [54, 133] on input "Phone ( optional )" at bounding box center [81, 132] width 98 height 16
click at [54, 85] on div "Name ( optional )" at bounding box center [131, 92] width 198 height 26
click at [54, 97] on input "Name ( optional )" at bounding box center [131, 97] width 198 height 16
type input "Rachel"
type input "(937) 244-2874"
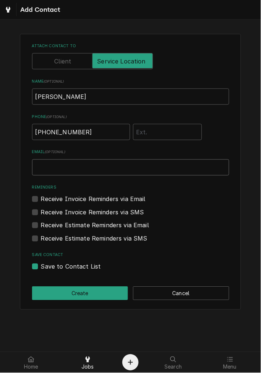
click at [63, 161] on input "Email ( optional )" at bounding box center [131, 168] width 198 height 16
type input "r"
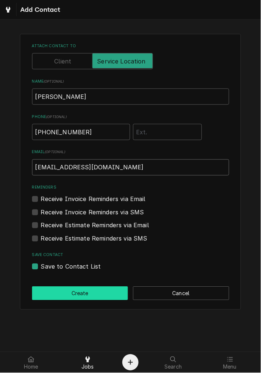
type input "tia@rgcoffee.com"
click at [97, 290] on button "Create" at bounding box center [80, 294] width 96 height 14
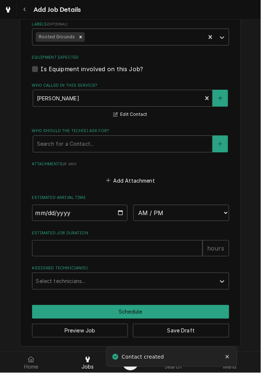
scroll to position [469, 0]
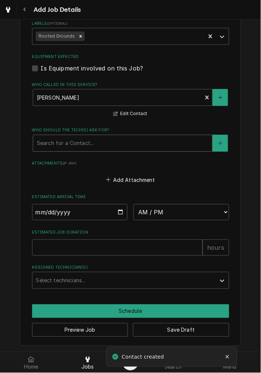
click at [122, 145] on div "Who should the tech(s) ask for?" at bounding box center [123, 143] width 172 height 13
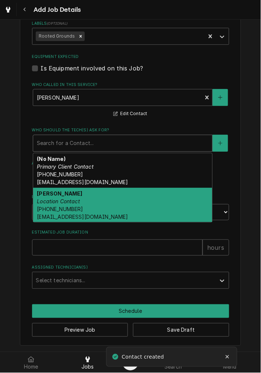
click at [97, 209] on div "Rachel Location Contact (937) 244-2874 tia@rgcoffee.com" at bounding box center [122, 205] width 179 height 35
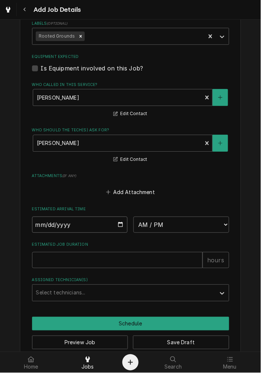
click at [120, 224] on input "Date" at bounding box center [80, 225] width 96 height 16
type textarea "x"
type input "2025-10-09"
type textarea "x"
drag, startPoint x: 155, startPoint y: 227, endPoint x: 155, endPoint y: 240, distance: 13.3
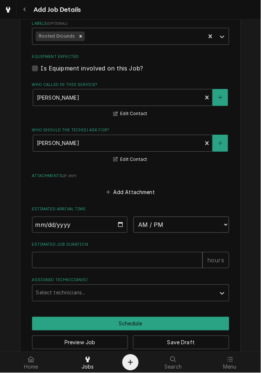
click at [155, 227] on select "AM / PM 6:00 AM 6:15 AM 6:30 AM 6:45 AM 7:00 AM 7:15 AM 7:30 AM 7:45 AM 8:00 AM…" at bounding box center [182, 225] width 96 height 16
select select "11:30:00"
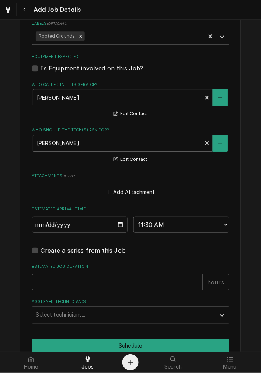
click at [92, 283] on input "Estimated Job Duration" at bounding box center [117, 282] width 171 height 16
type textarea "x"
type input "2"
click at [75, 317] on div "Assigned Technician(s)" at bounding box center [124, 315] width 176 height 13
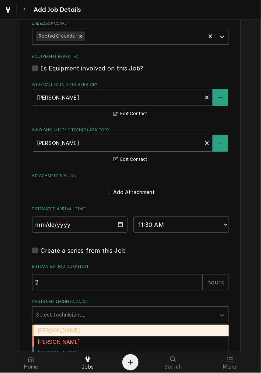
scroll to position [504, 0]
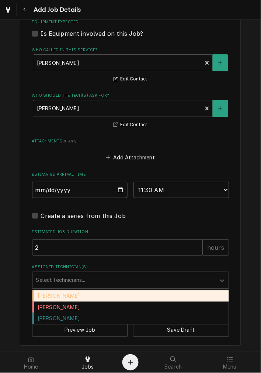
click at [56, 296] on div "Damon Rinehart" at bounding box center [130, 296] width 197 height 11
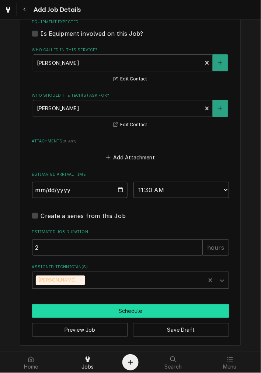
click at [81, 306] on button "Schedule" at bounding box center [131, 312] width 198 height 14
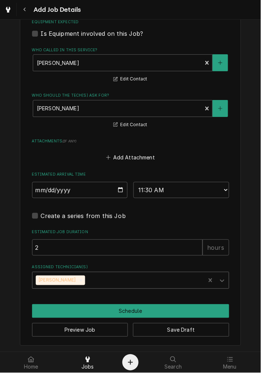
scroll to position [497, 0]
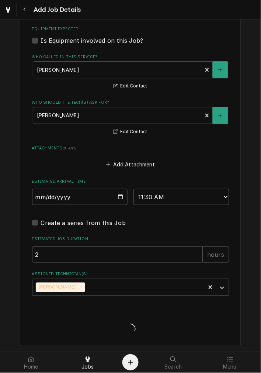
type textarea "x"
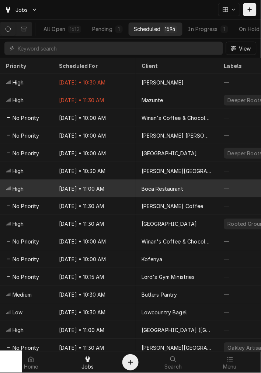
click at [136, 182] on div "Boca Restaurant" at bounding box center [177, 189] width 83 height 18
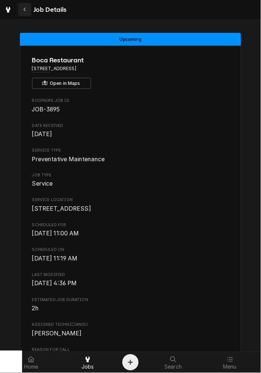
click at [23, 13] on div "Navigate back" at bounding box center [24, 9] width 7 height 7
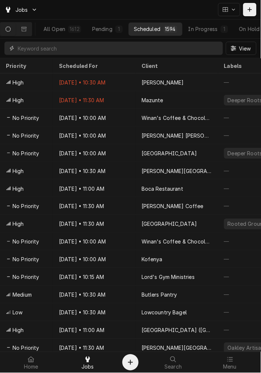
click at [75, 47] on input "Dynamic Content Wrapper" at bounding box center [119, 48] width 202 height 13
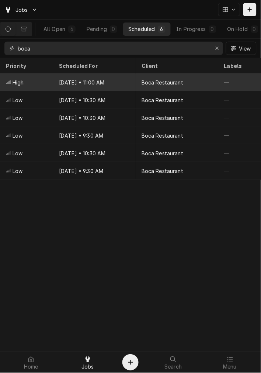
type input "boca"
click at [137, 82] on div "Boca Restaurant" at bounding box center [177, 82] width 83 height 18
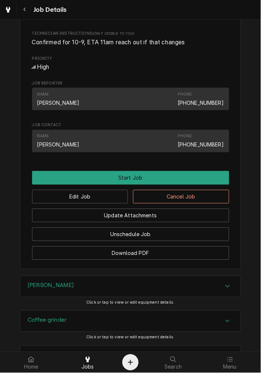
scroll to position [137, 0]
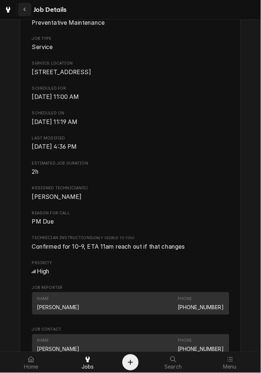
click at [23, 13] on div "Navigate back" at bounding box center [24, 9] width 7 height 7
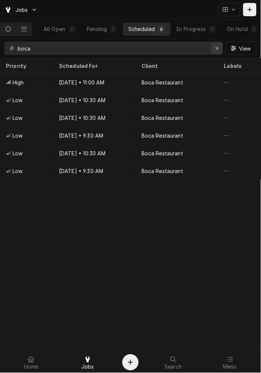
click at [219, 47] on div "Erase input" at bounding box center [217, 48] width 7 height 7
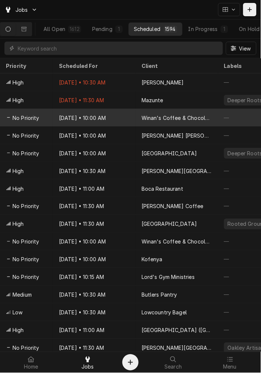
click at [143, 114] on div "Winan's Coffee & Chocolate ([PERSON_NAME])" at bounding box center [177, 118] width 71 height 8
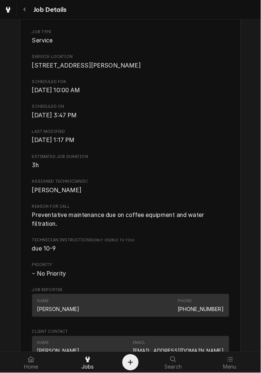
scroll to position [280, 0]
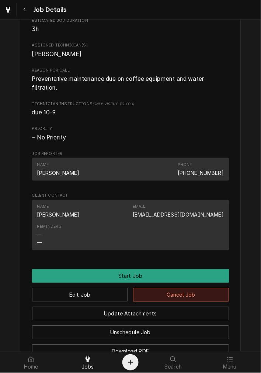
click at [182, 301] on button "Cancel Job" at bounding box center [181, 295] width 96 height 14
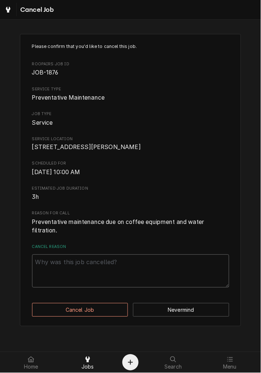
drag, startPoint x: 62, startPoint y: 267, endPoint x: 49, endPoint y: 286, distance: 22.8
click at [62, 268] on textarea "Cancel Reason" at bounding box center [131, 271] width 198 height 33
type textarea "x"
type textarea "b"
type textarea "x"
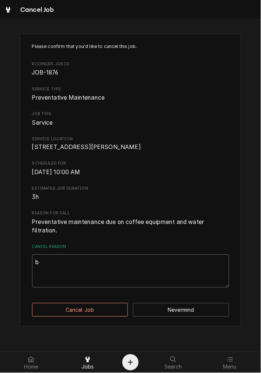
type textarea "bu"
type textarea "x"
type textarea "bur"
type textarea "x"
type textarea "burr"
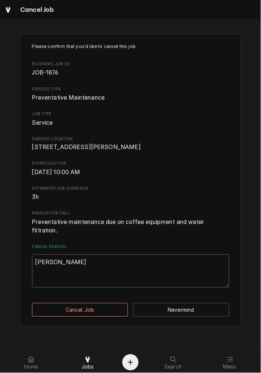
type textarea "x"
type textarea "burrs"
type textarea "x"
type textarea "burrs,"
type textarea "x"
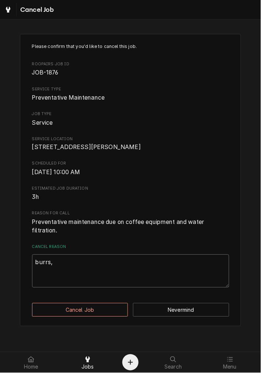
type textarea "burrs,"
type textarea "x"
type textarea "burrs, g"
type textarea "x"
type textarea "burrs, gs"
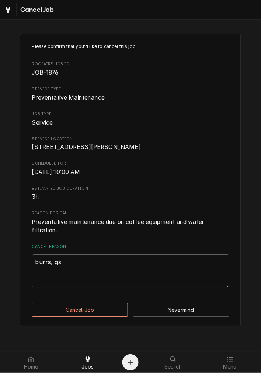
type textarea "x"
type textarea "burrs, gsa"
type textarea "x"
type textarea "burrs, gsas"
type textarea "x"
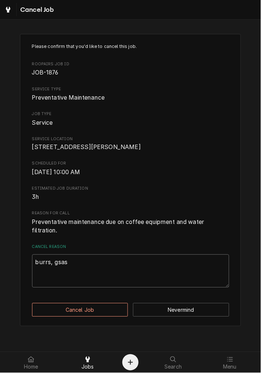
type textarea "burrs, gsask"
type textarea "x"
type textarea "burrs, gsaske"
type textarea "x"
type textarea "burrs, gsasket"
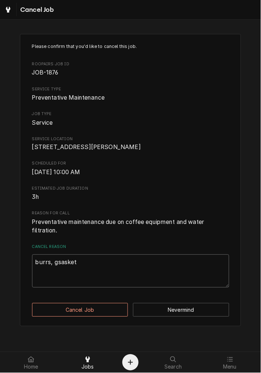
type textarea "x"
type textarea "burrs, gsaskety"
type textarea "x"
type textarea "burrs, gsasketys"
type textarea "x"
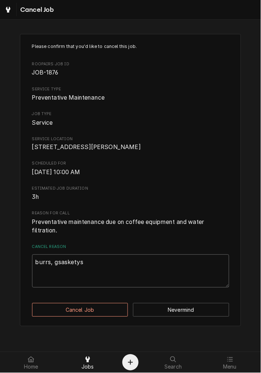
type textarea "burrs, gsaskety"
type textarea "x"
type textarea "burrs, gsasket"
type textarea "x"
type textarea "burrs, gsaske"
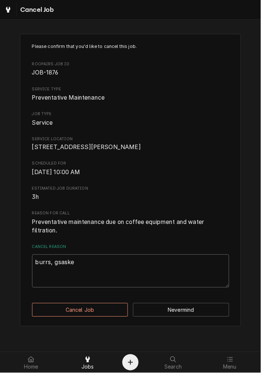
type textarea "x"
type textarea "burrs, gsask"
type textarea "x"
type textarea "burrs, gsas"
type textarea "x"
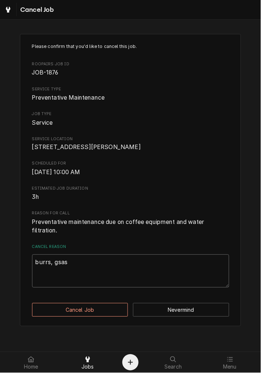
type textarea "burrs, gsa"
type textarea "x"
type textarea "burrs, gs"
type textarea "x"
type textarea "burrs, g"
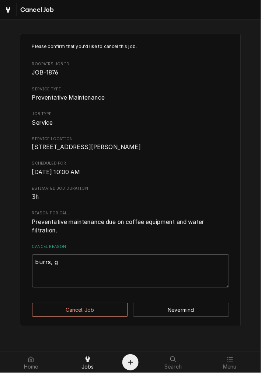
type textarea "x"
type textarea "burrs, ga"
type textarea "x"
type textarea "burrs, gas"
type textarea "x"
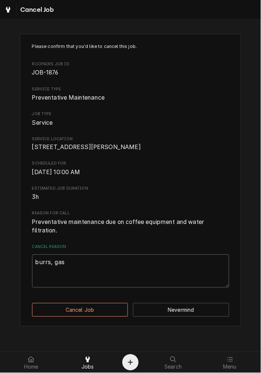
type textarea "burrs, gask"
type textarea "x"
type textarea "burrs, gaske"
type textarea "x"
type textarea "burrs, gasket"
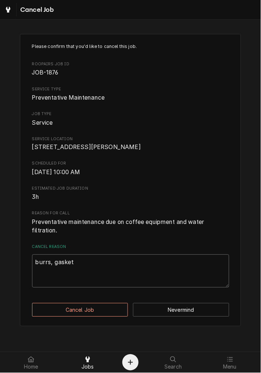
type textarea "x"
type textarea "burrs, gaskets"
type textarea "x"
type textarea "burrs, gaskets"
type textarea "x"
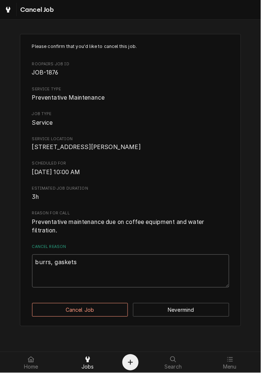
type textarea "burrs, gaskets"
type textarea "x"
type textarea "burrs, gaskets,"
type textarea "x"
type textarea "burrs, gaskets,"
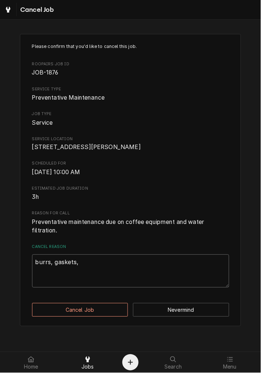
type textarea "x"
type textarea "burrs, gaskets, f"
type textarea "x"
type textarea "burrs, gaskets, fi"
type textarea "x"
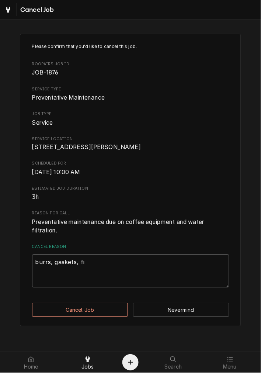
type textarea "burrs, gaskets, fil"
type textarea "x"
type textarea "burrs, gaskets, filt"
type textarea "x"
type textarea "burrs, gaskets, filte"
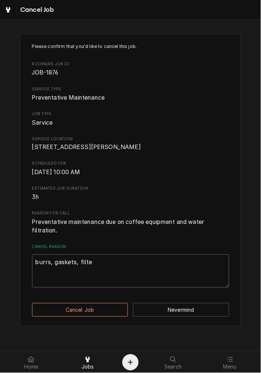
type textarea "x"
type textarea "burrs, gaskets, filter"
type textarea "x"
type textarea "burrs, gaskets, filter"
type textarea "x"
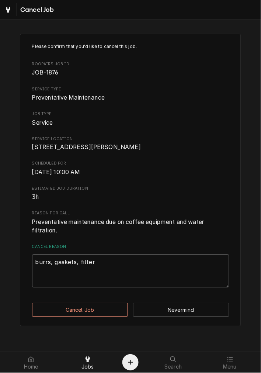
type textarea "burrs, gaskets, filter a"
type textarea "x"
type textarea "burrs, gaskets, filter an"
type textarea "x"
type textarea "burrs, gaskets, filter and"
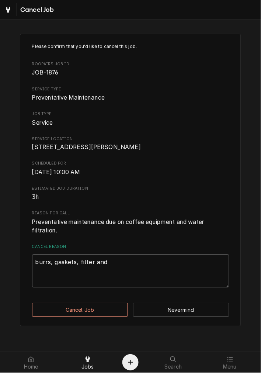
type textarea "x"
type textarea "burrs, gaskets, filter and"
type textarea "x"
type textarea "burrs, gaskets, filter and s"
type textarea "x"
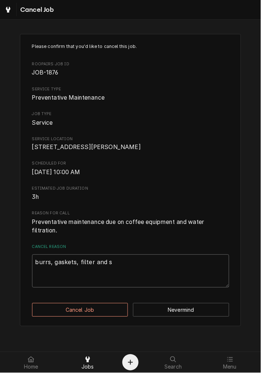
type textarea "burrs, gaskets, filter and sc"
type textarea "x"
type textarea "burrs, gaskets, filter and scr"
type textarea "x"
type textarea "burrs, gaskets, filter and scre"
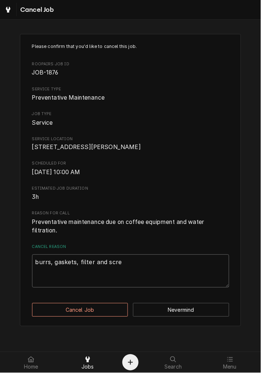
type textarea "x"
type textarea "burrs, gaskets, filter and scree"
type textarea "x"
type textarea "burrs, gaskets, filter and screen"
type textarea "x"
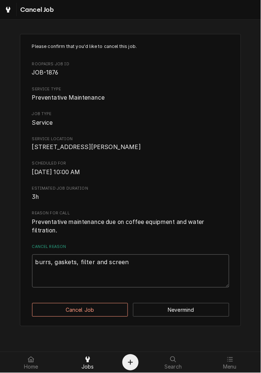
type textarea "burrs, gaskets, filter and screens"
type textarea "x"
type textarea "burrs, gaskets, filter and screens"
type textarea "x"
type textarea "burrs, gaskets, filter and screens c"
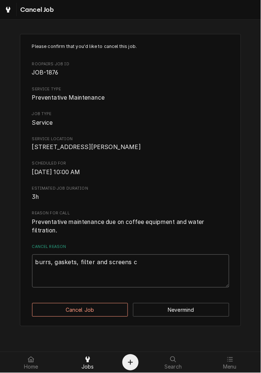
type textarea "x"
type textarea "burrs, gaskets, filter and screens c"
type textarea "x"
type textarea "burrs, gaskets, filter and screens c\"
type textarea "x"
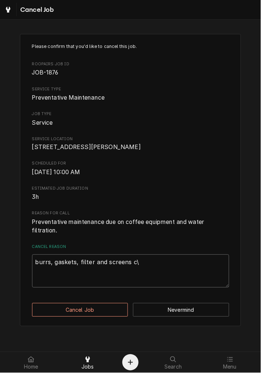
type textarea "burrs, gaskets, filter and screens c"
type textarea "x"
type textarea "burrs, gaskets, filter and screens"
type textarea "x"
type textarea "burrs, gaskets, filter and screens d"
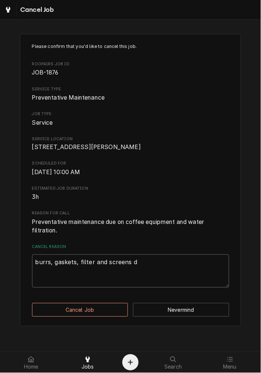
type textarea "x"
type textarea "burrs, gaskets, filter and screens do"
type textarea "x"
type textarea "burrs, gaskets, filter and screens don"
type textarea "x"
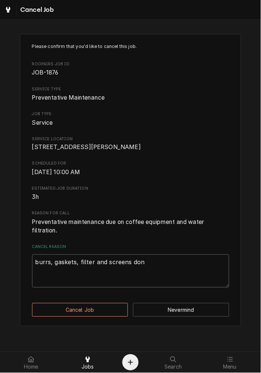
type textarea "burrs, gaskets, filter and screens done"
type textarea "x"
type textarea "burrs, gaskets, filter and screens done"
type textarea "x"
type textarea "burrs, gaskets, filter and screens done 9"
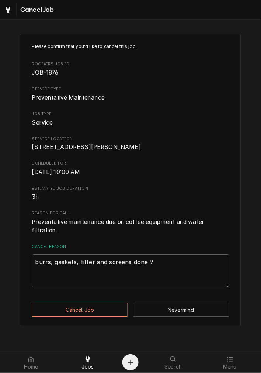
type textarea "x"
type textarea "burrs, gaskets, filter and screens done 91"
type textarea "x"
type textarea "burrs, gaskets, filter and screens done 915"
type textarea "x"
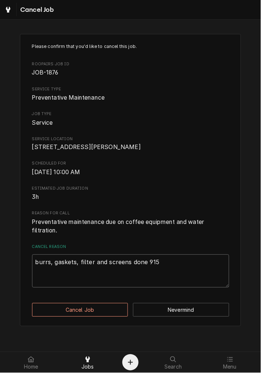
type textarea "burrs, gaskets, filter and screens done 915"
type textarea "x"
type textarea "burrs, gaskets, filter and screens done 915"
type textarea "x"
type textarea "burrs, gaskets, filter and screens done 91"
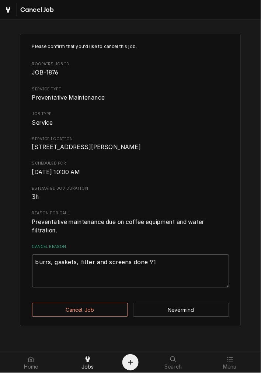
type textarea "x"
type textarea "burrs, gaskets, filter and screens done 9"
type textarea "x"
type textarea "burrs, gaskets, filter and screens done 9-"
type textarea "x"
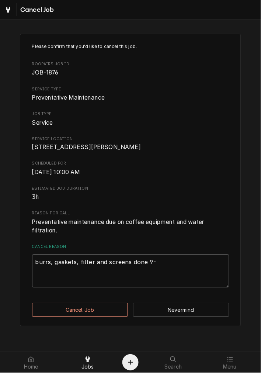
type textarea "burrs, gaskets, filter and screens done 9-1"
type textarea "x"
type textarea "burrs, gaskets, filter and screens done 9-15"
type textarea "x"
type textarea "burrs, gaskets, filter and screens done 9-15"
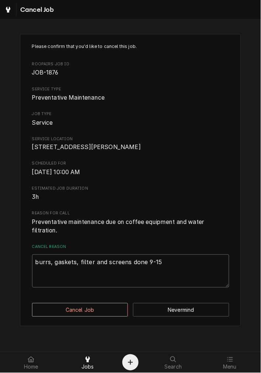
type textarea "x"
type textarea "burrs, gaskets, filter and screens done 9-15 J"
type textarea "x"
type textarea "burrs, gaskets, filter and screens done 9-15 JO"
type textarea "x"
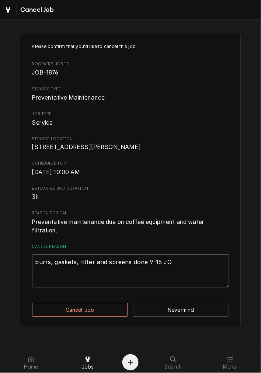
type textarea "burrs, gaskets, filter and screens done 9-15 JOB"
type textarea "x"
type textarea "burrs, gaskets, filter and screens done 9-15 JOB-"
type textarea "x"
type textarea "burrs, gaskets, filter and screens done 9-15 JOB-1"
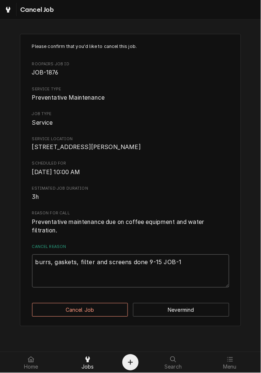
type textarea "x"
type textarea "burrs, gaskets, filter and screens done 9-15 JOB-18"
type textarea "x"
type textarea "burrs, gaskets, filter and screens done 9-15 JOB-188"
type textarea "x"
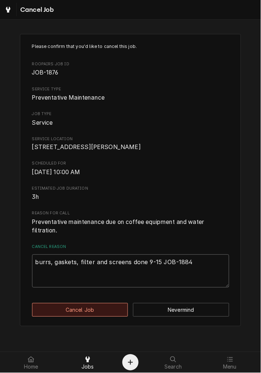
type textarea "burrs, gaskets, filter and screens done 9-15 JOB-1884"
click at [60, 316] on button "Cancel Job" at bounding box center [80, 311] width 96 height 14
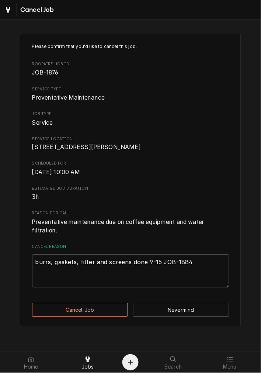
type textarea "x"
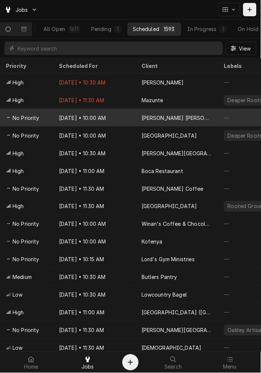
click at [148, 122] on div "[PERSON_NAME] [PERSON_NAME] Lounge" at bounding box center [177, 118] width 83 height 18
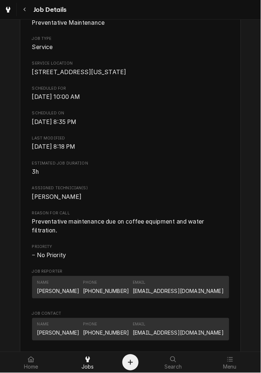
scroll to position [274, 0]
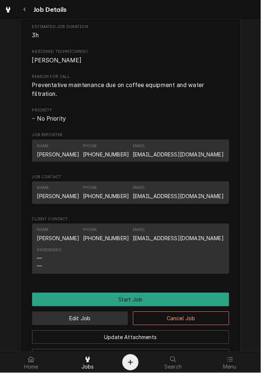
click at [83, 326] on button "Edit Job" at bounding box center [80, 319] width 96 height 14
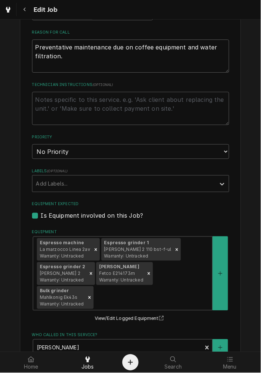
scroll to position [205, 0]
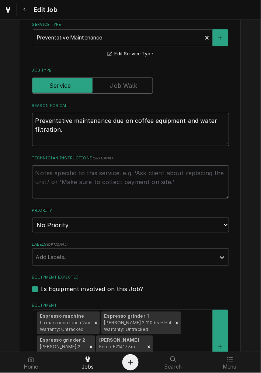
click at [52, 154] on fieldset "Job Details Date Received 2024-10-02 Service Type Preventative Maintenance Edit…" at bounding box center [131, 285] width 198 height 631
click at [52, 181] on textarea "Technician Instructions ( optional )" at bounding box center [131, 181] width 198 height 33
type textarea "x"
type textarea "r"
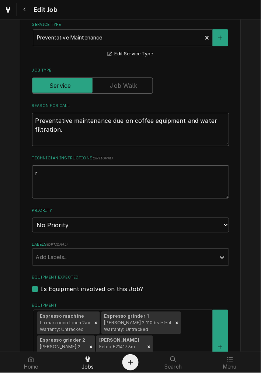
type textarea "x"
type textarea "rea"
type textarea "x"
type textarea "reac"
type textarea "x"
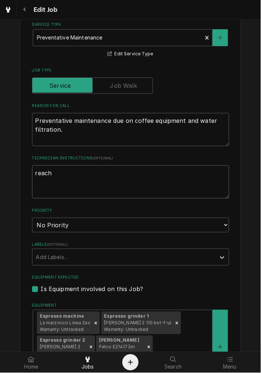
type textarea "reache"
type textarea "x"
type textarea "reacher"
type textarea "x"
type textarea "reache"
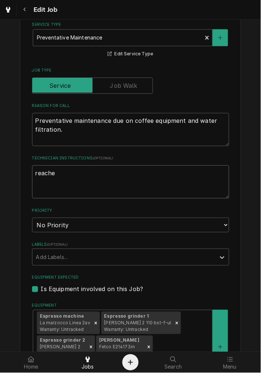
type textarea "x"
type textarea "reach"
type textarea "x"
type textarea "reache"
type textarea "x"
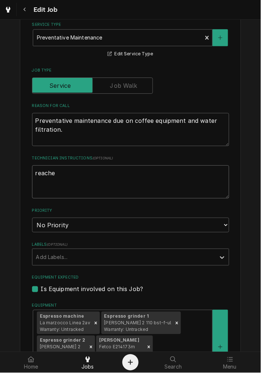
type textarea "reached"
type textarea "x"
type textarea "reached"
type textarea "x"
type textarea "reached o"
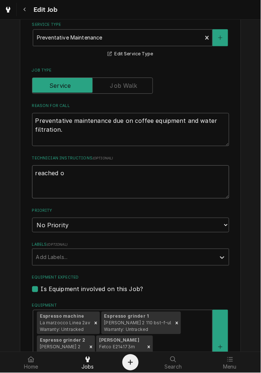
type textarea "x"
type textarea "reached ou"
type textarea "x"
type textarea "reached out"
type textarea "x"
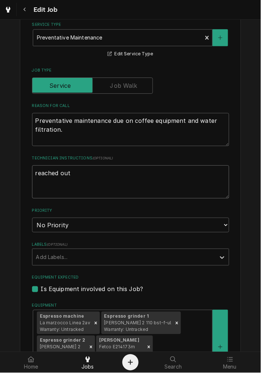
type textarea "reached out"
type textarea "x"
type textarea "reached out 1"
type textarea "x"
type textarea "reached out 10"
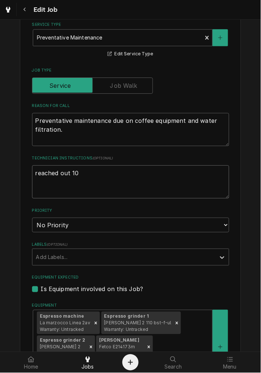
type textarea "x"
type textarea "reached out 10-"
type textarea "x"
type textarea "reached out 10-8"
type textarea "x"
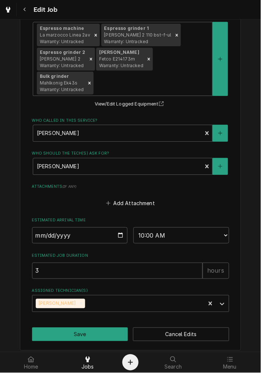
scroll to position [497, 0]
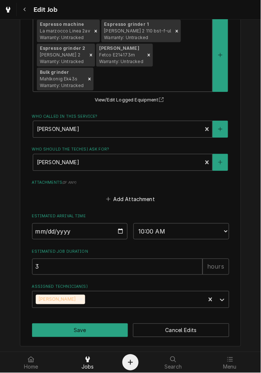
type textarea "reached out 10-8"
click at [120, 230] on input "2025-10-09" at bounding box center [80, 231] width 96 height 16
type textarea "x"
type input "2025-10-29"
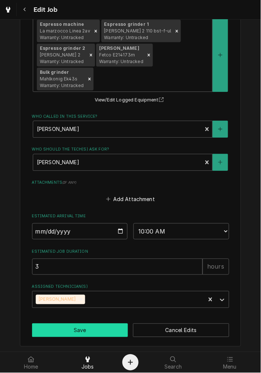
click at [72, 324] on button "Save" at bounding box center [80, 331] width 96 height 14
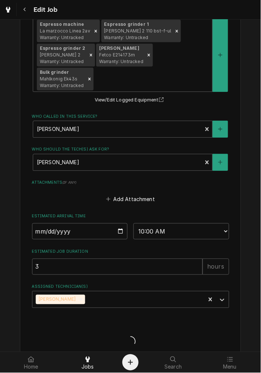
type textarea "x"
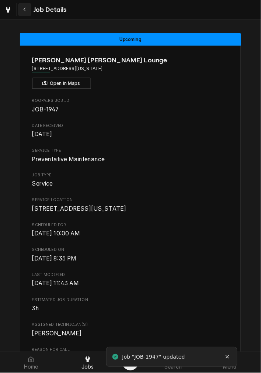
click at [23, 11] on icon "Navigate back" at bounding box center [24, 9] width 3 height 5
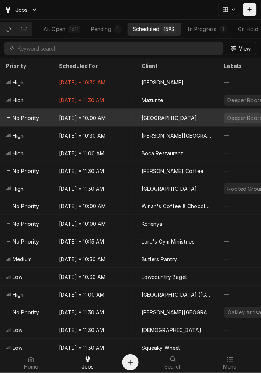
click at [61, 114] on div "[DATE] • 10:00 AM" at bounding box center [94, 118] width 83 height 18
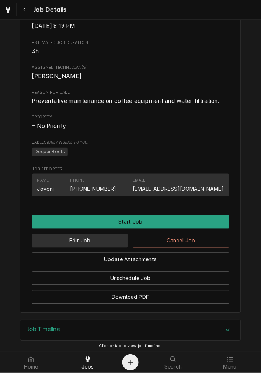
scroll to position [274, 0]
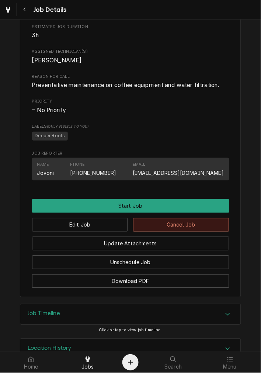
click at [195, 232] on button "Cancel Job" at bounding box center [181, 225] width 96 height 14
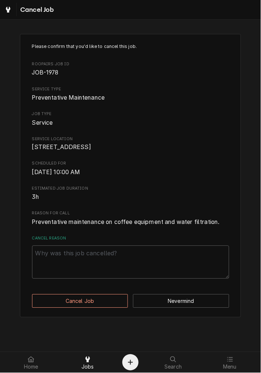
click at [69, 252] on div "Cancel Reason" at bounding box center [131, 258] width 198 height 44
click at [67, 271] on textarea "Cancel Reason" at bounding box center [131, 262] width 198 height 33
paste textarea "We are actually not using the cafe equipment at this time but we are in the pro…"
type textarea "x"
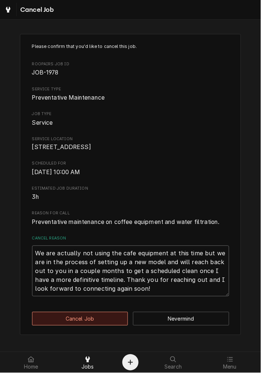
type textarea "We are actually not using the cafe equipment at this time but we are in the pro…"
click at [78, 326] on button "Cancel Job" at bounding box center [80, 319] width 96 height 14
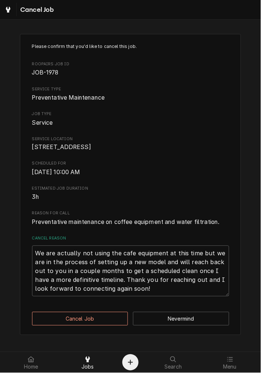
type textarea "x"
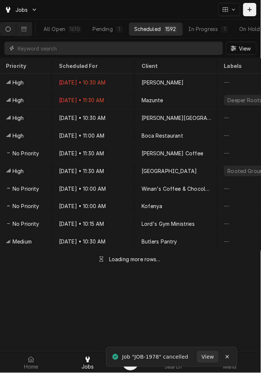
click at [82, 49] on input "Dynamic Content Wrapper" at bounding box center [119, 48] width 202 height 13
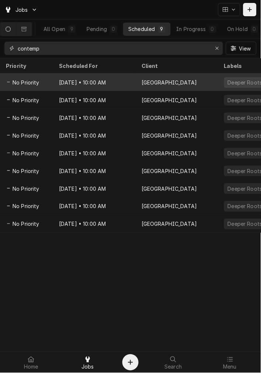
type input "contemp"
click at [118, 78] on div "[DATE] • 10:00 AM" at bounding box center [94, 82] width 83 height 18
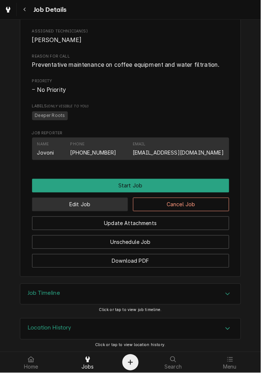
scroll to position [304, 0]
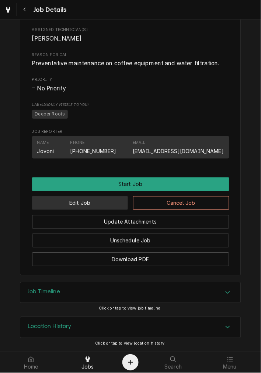
click at [90, 205] on button "Edit Job" at bounding box center [80, 203] width 96 height 14
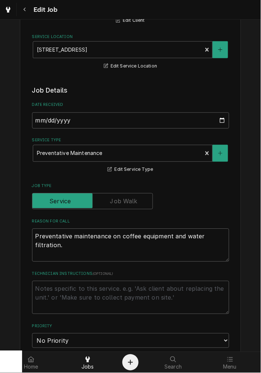
scroll to position [274, 0]
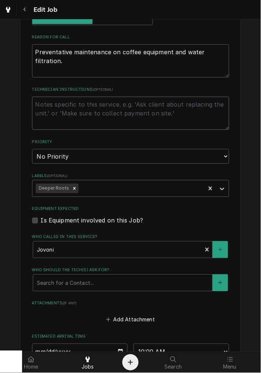
click at [90, 111] on textarea "Technician Instructions ( optional )" at bounding box center [131, 113] width 198 height 33
type textarea "x"
type textarea "f"
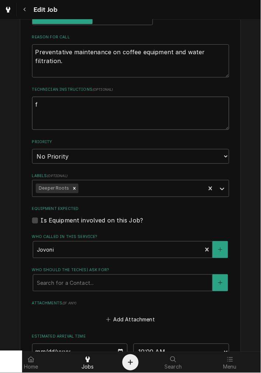
type textarea "x"
type textarea "fo"
type textarea "x"
type textarea "fol"
type textarea "x"
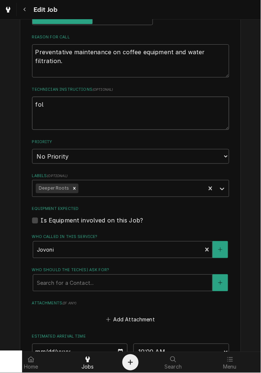
type textarea "foll"
type textarea "x"
type textarea "follo"
type textarea "x"
type textarea "follow"
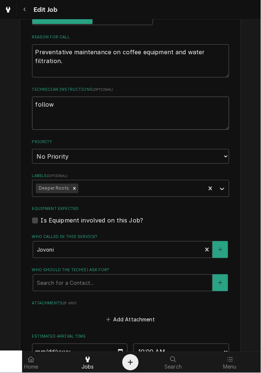
type textarea "x"
type textarea "follow"
type textarea "x"
type textarea "follow u"
type textarea "x"
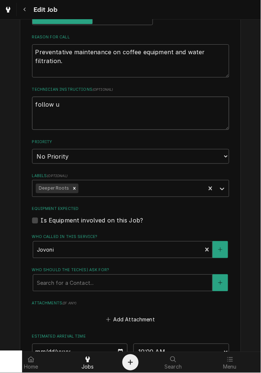
type textarea "follow up"
type textarea "x"
type textarea "follow up"
type textarea "x"
type textarea "follow up -"
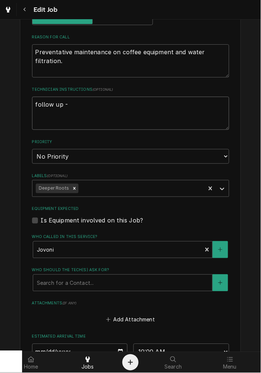
type textarea "x"
type textarea "follow up -"
type textarea "x"
type textarea "follow up - f"
type textarea "x"
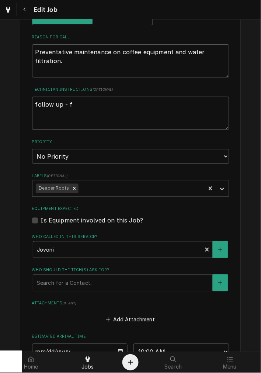
type textarea "follow up - fr"
type textarea "x"
type textarea "follow up - fro"
type textarea "x"
type textarea "follow up - from"
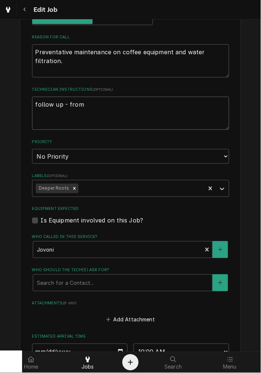
type textarea "x"
type textarea "follow up - from"
type textarea "x"
type textarea "follow up - from S"
type textarea "x"
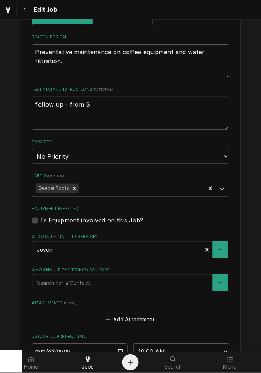
type textarea "follow up - from Sa"
type textarea "x"
type textarea "follow up - from Sar"
type textarea "x"
type textarea "follow up - from Sara"
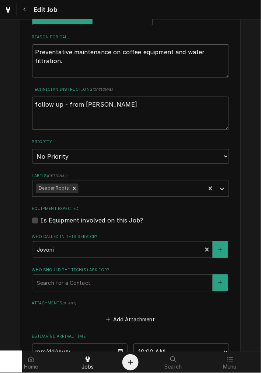
type textarea "x"
type textarea "follow up - from Sara"
type textarea "x"
type textarea "follow up - from Sara 1"
type textarea "x"
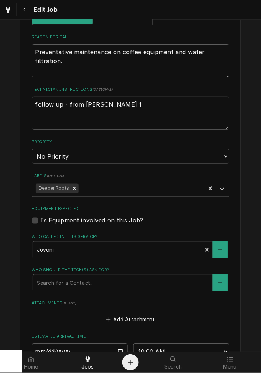
type textarea "follow up - from Sara 10"
type textarea "x"
type textarea "follow up - from Sara 10-1"
type textarea "x"
type textarea "follow up - from Sara 10-12"
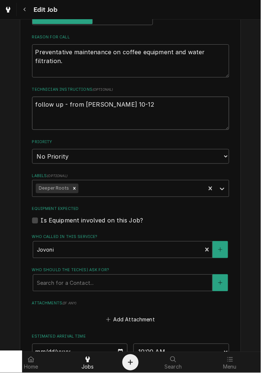
type textarea "x"
type textarea "follow up - from Sara 10-1"
type textarea "x"
type textarea "follow up - from Sara 10-1"
type textarea "x"
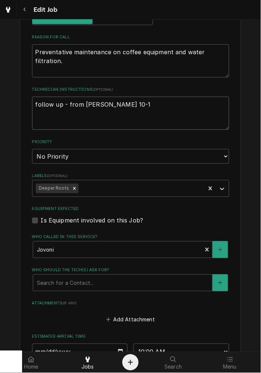
type textarea "follow up - from Sara 10-1 *"
type textarea "x"
type textarea "follow up - from Sara 10-1 **"
paste textarea "We are actually not using the cafe equipment at this time but we are in the pro…"
type textarea "x"
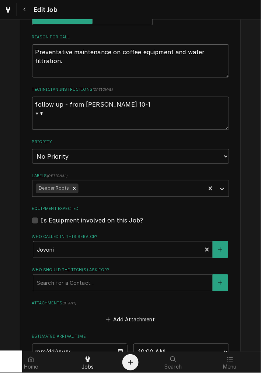
type textarea "follow up - from Sara 10-1 **We are actually not using the cafe equipment at th…"
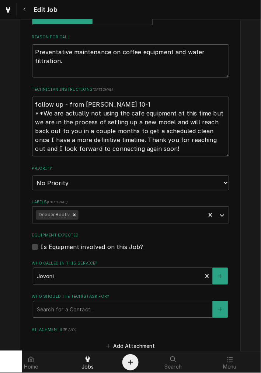
type textarea "x"
type textarea "follow up - from Sara 10-1 **We are actually not using the cafe equipment at th…"
type textarea "x"
type textarea "follow up - from [PERSON_NAME] 10-1 **We are actually not using the cafe equipm…"
type textarea "x"
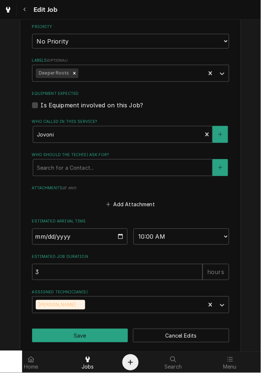
scroll to position [421, 0]
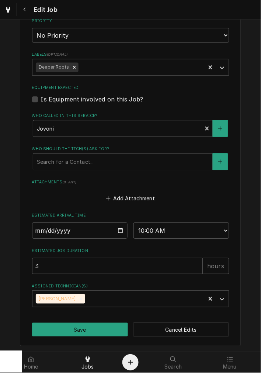
type textarea "follow up - from [PERSON_NAME] 10-1 **We are actually not using the cafe equipm…"
click at [32, 232] on input "2026-04-09" at bounding box center [80, 231] width 96 height 16
type textarea "x"
type input "2026-01-09"
type textarea "x"
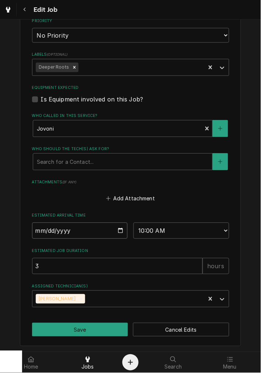
type input "2026-01-01"
type textarea "x"
type input "2026-01-15"
type textarea "x"
type input "0002-01-15"
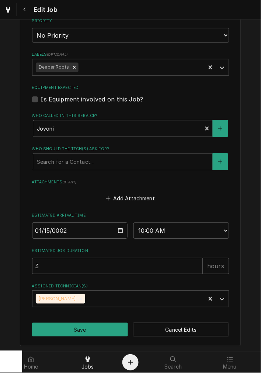
type textarea "x"
type input "0020-01-15"
type textarea "x"
type input "0202-01-15"
type textarea "x"
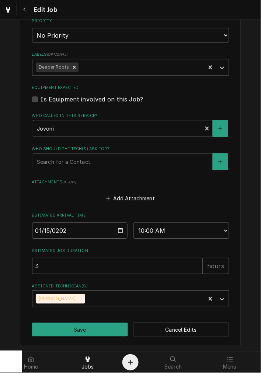
type input "2025-01-15"
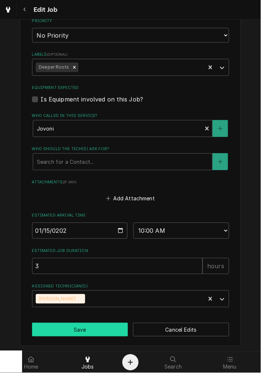
click at [84, 328] on button "Save" at bounding box center [80, 331] width 96 height 14
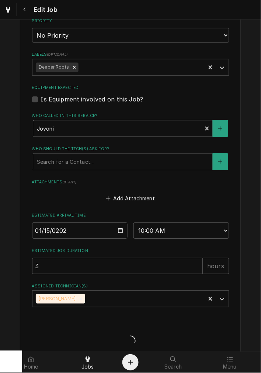
type textarea "x"
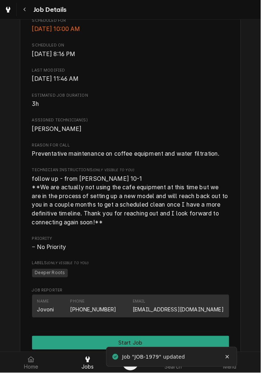
scroll to position [342, 0]
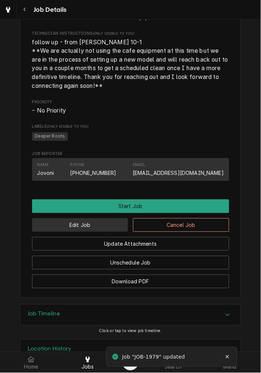
click at [100, 232] on button "Edit Job" at bounding box center [80, 226] width 96 height 14
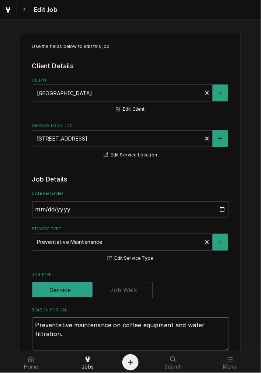
type textarea "x"
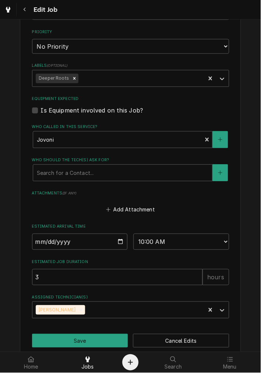
scroll to position [421, 0]
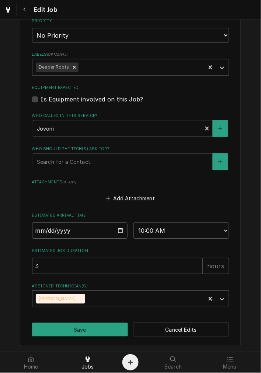
click at [72, 230] on input "[DATE]" at bounding box center [80, 231] width 96 height 16
type input "0002-01-15"
type textarea "x"
type input "0020-01-15"
type textarea "x"
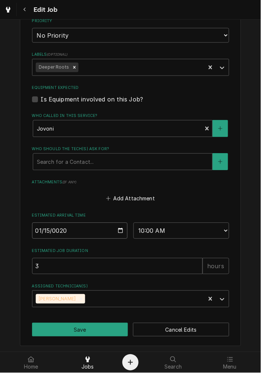
type input "0202-01-15"
type textarea "x"
type input "[DATE]"
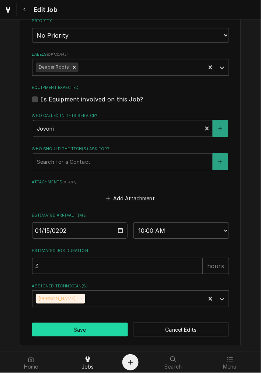
drag, startPoint x: 89, startPoint y: 324, endPoint x: 92, endPoint y: 321, distance: 4.7
click at [91, 324] on button "Save" at bounding box center [80, 331] width 96 height 14
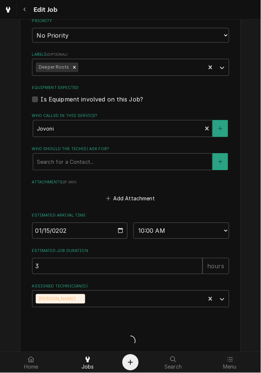
type textarea "x"
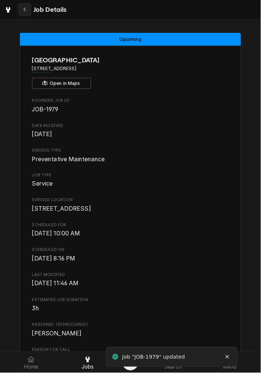
click at [24, 13] on div "Navigate back" at bounding box center [24, 9] width 7 height 7
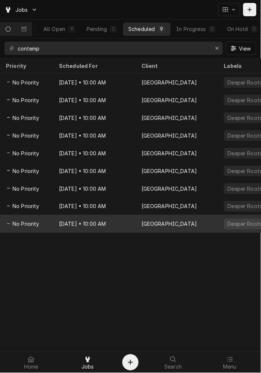
click at [144, 221] on div "[GEOGRAPHIC_DATA]" at bounding box center [170, 224] width 56 height 8
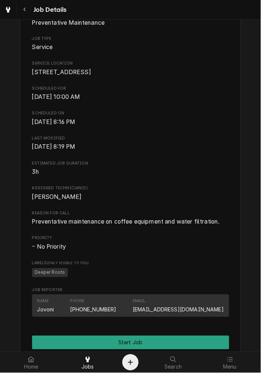
scroll to position [304, 0]
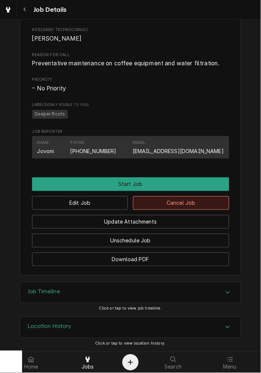
click at [161, 208] on button "Cancel Job" at bounding box center [181, 203] width 96 height 14
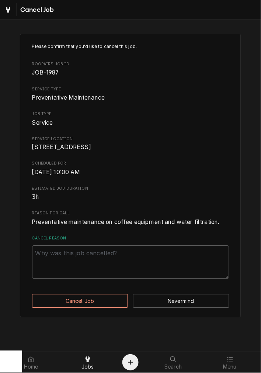
click at [66, 275] on textarea "Cancel Reason" at bounding box center [131, 262] width 198 height 33
type textarea "x"
type textarea "c"
type textarea "x"
type textarea "cl"
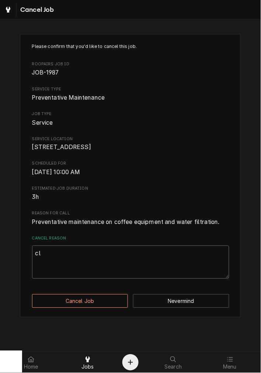
type textarea "x"
type textarea "cle"
type textarea "x"
type textarea "clea"
type textarea "x"
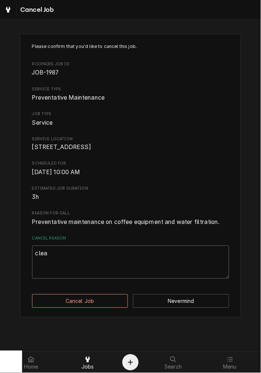
type textarea "clear"
type textarea "x"
type textarea "cleari"
type textarea "x"
type textarea "clearin"
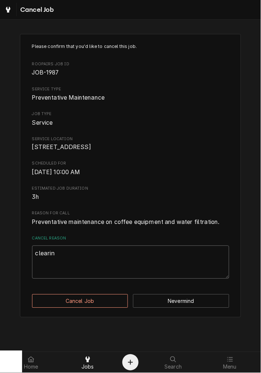
type textarea "x"
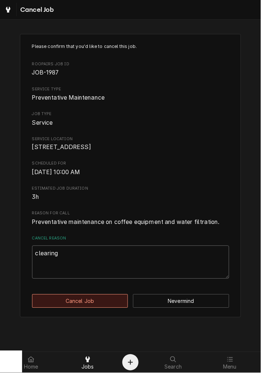
type textarea "clearing"
click at [65, 308] on button "Cancel Job" at bounding box center [80, 302] width 96 height 14
type textarea "x"
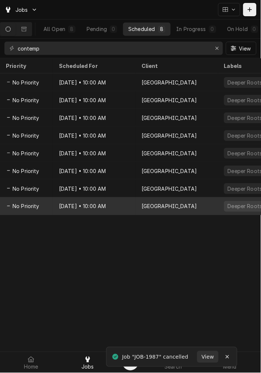
click at [71, 202] on div "Oct 9, 2029 • 10:00 AM" at bounding box center [94, 207] width 83 height 18
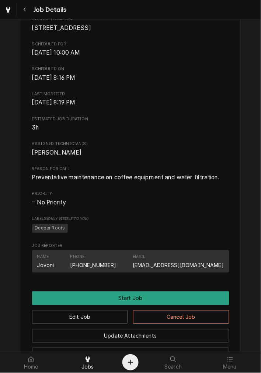
scroll to position [274, 0]
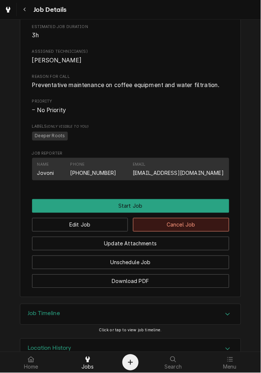
click at [159, 231] on button "Cancel Job" at bounding box center [181, 225] width 96 height 14
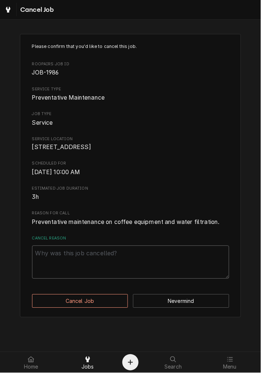
click at [99, 279] on textarea "Cancel Reason" at bounding box center [131, 262] width 198 height 33
paste textarea "clearing"
type textarea "x"
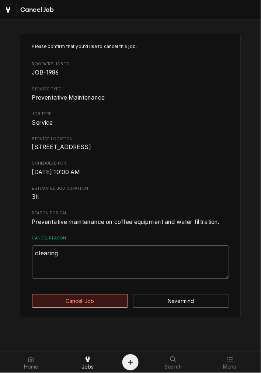
type textarea "clearing"
click at [69, 308] on button "Cancel Job" at bounding box center [80, 302] width 96 height 14
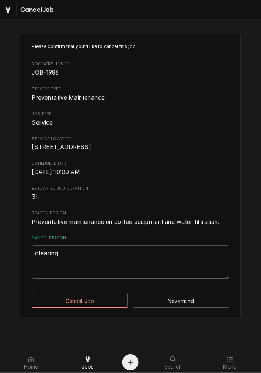
type textarea "x"
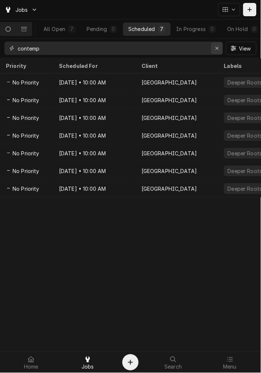
click at [217, 47] on icon "Erase input" at bounding box center [218, 48] width 4 height 5
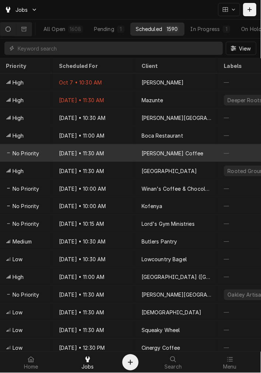
click at [132, 150] on div "[DATE] • 11:30 AM" at bounding box center [94, 153] width 83 height 18
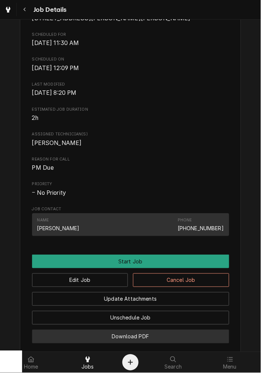
scroll to position [274, 0]
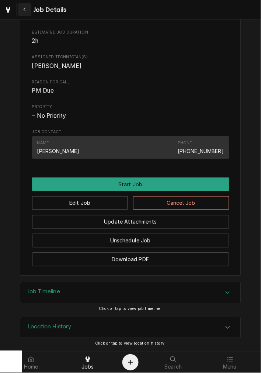
click at [24, 6] on div "Navigate back" at bounding box center [24, 9] width 7 height 7
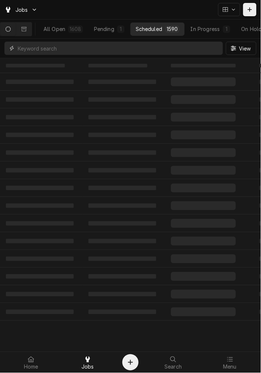
click at [61, 51] on input "Dynamic Content Wrapper" at bounding box center [119, 48] width 202 height 13
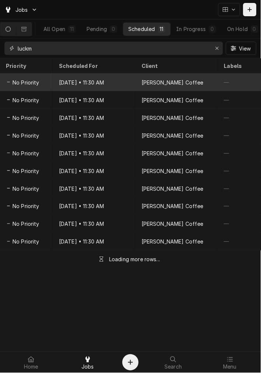
type input "luckm"
click at [77, 79] on div "Oct 9 • 11:30 AM" at bounding box center [94, 82] width 83 height 18
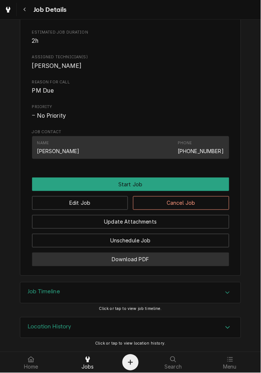
scroll to position [274, 0]
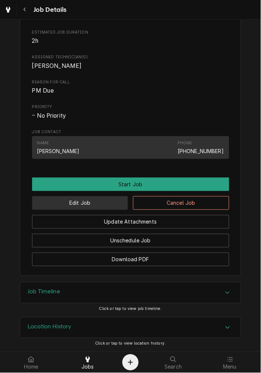
click at [90, 206] on button "Edit Job" at bounding box center [80, 203] width 96 height 14
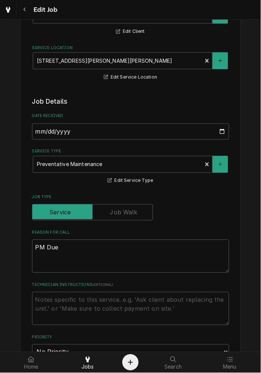
scroll to position [137, 0]
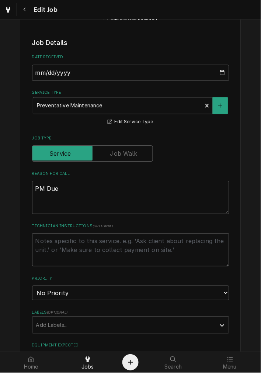
click at [71, 246] on textarea "Technician Instructions ( optional )" at bounding box center [131, 250] width 198 height 33
type textarea "x"
type textarea "d"
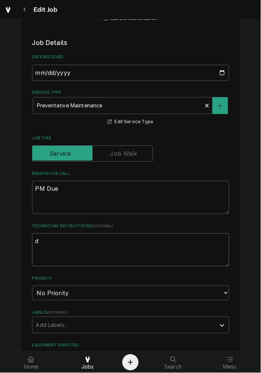
type textarea "x"
type textarea "do"
type textarea "x"
type textarea "don"
type textarea "x"
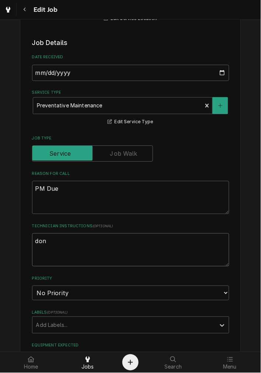
type textarea "done"
type textarea "x"
type textarea "done"
type textarea "x"
type textarea "done 6"
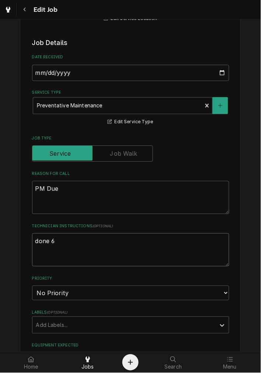
type textarea "x"
type textarea "done 6-"
type textarea "x"
type textarea "done 6-4"
type textarea "x"
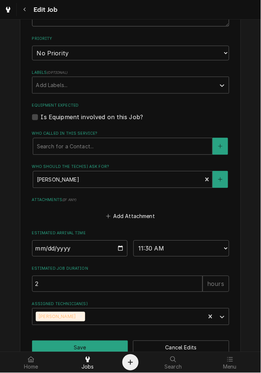
scroll to position [394, 0]
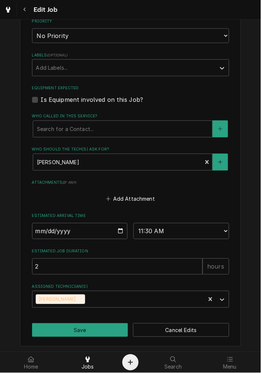
type textarea "done 6-4"
click at [119, 232] on input "2025-10-09" at bounding box center [80, 231] width 96 height 16
click at [34, 229] on input "2025-10-09" at bounding box center [80, 231] width 96 height 16
type input "2025-01-09"
type textarea "x"
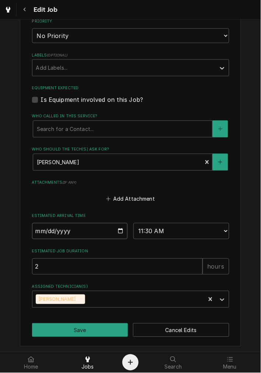
type input "2025-12-09"
type textarea "x"
type input "2025-12-04"
type textarea "x"
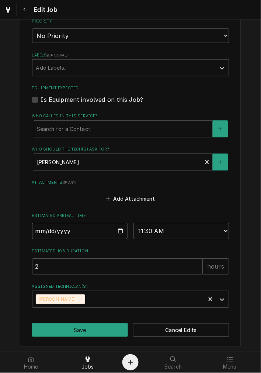
type input "0002-12-04"
type textarea "x"
type input "0020-12-04"
type textarea "x"
type input "0202-12-04"
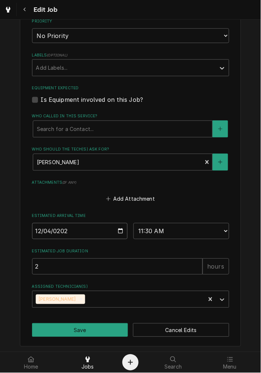
type textarea "x"
type input "2025-12-04"
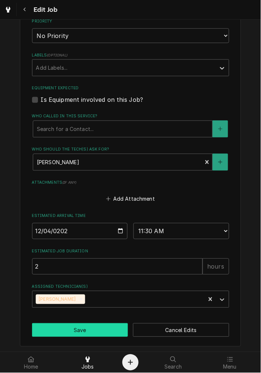
drag, startPoint x: 78, startPoint y: 331, endPoint x: 81, endPoint y: 326, distance: 5.3
click at [79, 331] on button "Save" at bounding box center [80, 331] width 96 height 14
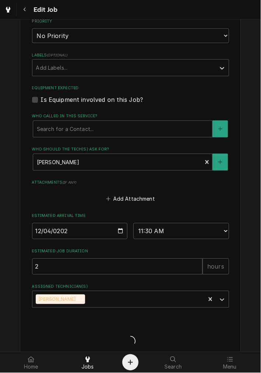
type textarea "x"
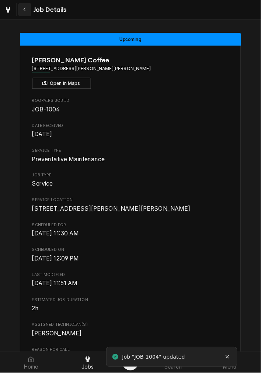
click at [27, 9] on div "Navigate back" at bounding box center [24, 9] width 7 height 7
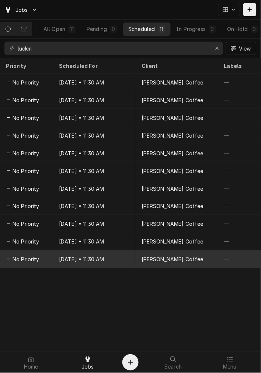
click at [105, 259] on div "[DATE] • 11:30 AM" at bounding box center [94, 260] width 83 height 18
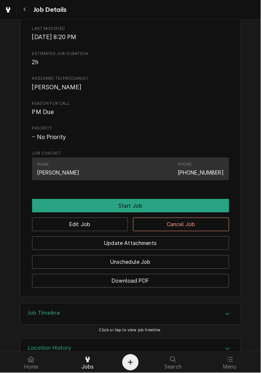
scroll to position [272, 0]
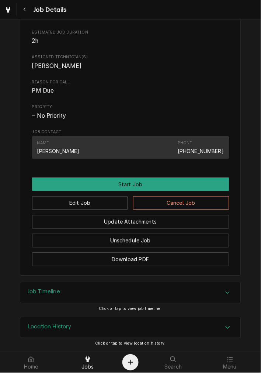
drag, startPoint x: 99, startPoint y: 357, endPoint x: 101, endPoint y: 345, distance: 13.1
click at [99, 357] on div "Jobs" at bounding box center [87, 363] width 53 height 15
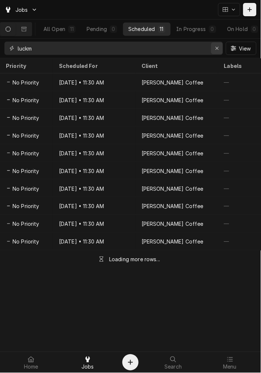
click at [218, 52] on div "Erase input" at bounding box center [217, 48] width 7 height 7
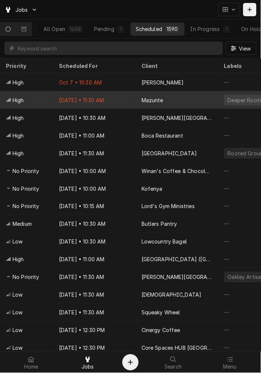
click at [136, 92] on div "Mazunte" at bounding box center [177, 100] width 83 height 18
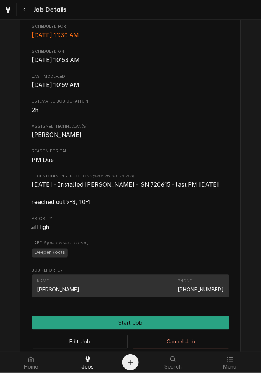
scroll to position [274, 0]
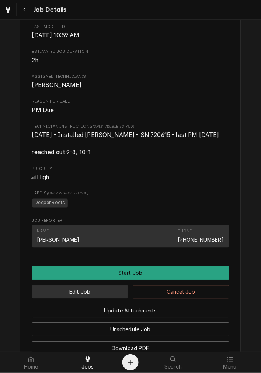
click at [83, 299] on button "Edit Job" at bounding box center [80, 292] width 96 height 14
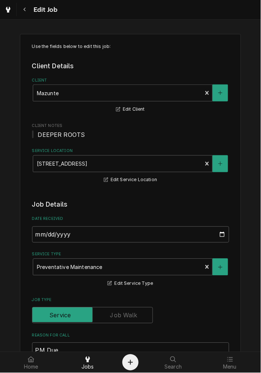
type textarea "x"
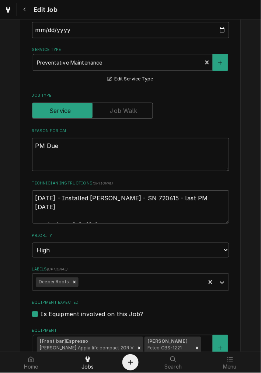
scroll to position [410, 0]
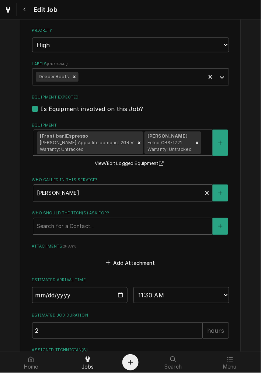
click at [97, 187] on div "Who called in this service?" at bounding box center [118, 193] width 162 height 13
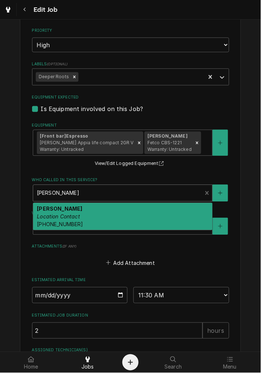
click at [97, 187] on div "Who called in this service?" at bounding box center [118, 193] width 162 height 13
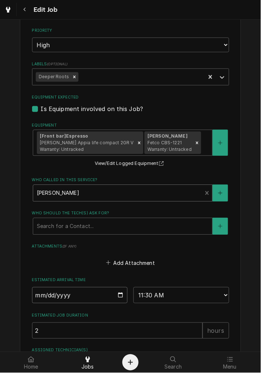
click at [117, 294] on input "2025-10-08" at bounding box center [80, 296] width 96 height 16
click at [170, 297] on select "AM / PM 6:00 AM 6:15 AM 6:30 AM 6:45 AM 7:00 AM 7:15 AM 7:30 AM 7:45 AM 8:00 AM…" at bounding box center [182, 296] width 96 height 16
select select "12:15:00"
click at [134, 288] on select "AM / PM 6:00 AM 6:15 AM 6:30 AM 6:45 AM 7:00 AM 7:15 AM 7:30 AM 7:45 AM 8:00 AM…" at bounding box center [182, 296] width 96 height 16
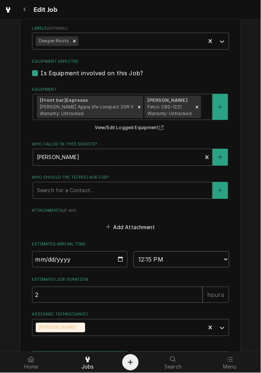
scroll to position [475, 0]
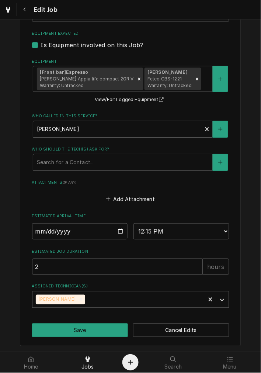
click at [80, 298] on div "Damon Rinehart" at bounding box center [119, 300] width 174 height 16
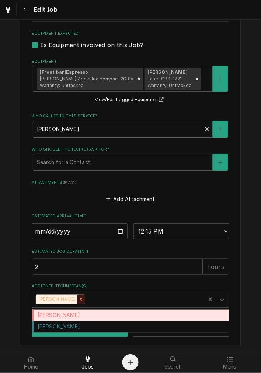
click at [79, 299] on icon "Remove Damon Rinehart" at bounding box center [81, 299] width 5 height 5
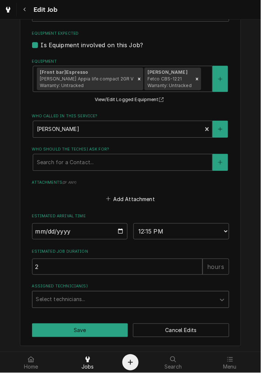
click at [96, 300] on div "Assigned Technician(s)" at bounding box center [124, 299] width 176 height 13
click at [90, 298] on div "Assigned Technician(s)" at bounding box center [124, 299] width 176 height 13
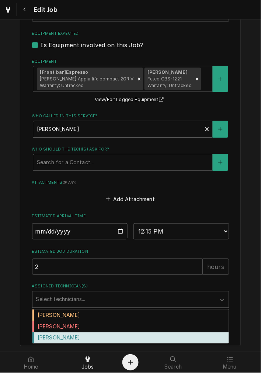
click at [81, 338] on div "Graham Wick" at bounding box center [130, 338] width 197 height 11
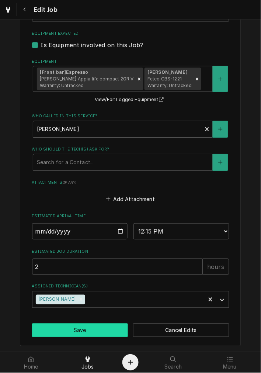
click at [84, 331] on button "Save" at bounding box center [80, 331] width 96 height 14
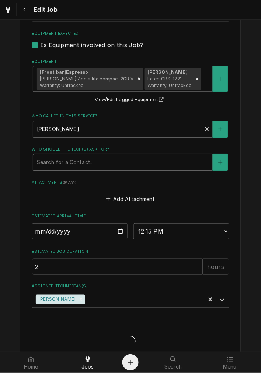
type textarea "x"
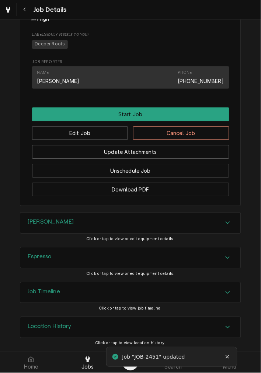
scroll to position [441, 0]
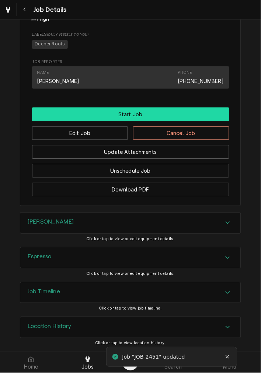
click at [181, 113] on button "Start Job" at bounding box center [131, 115] width 198 height 14
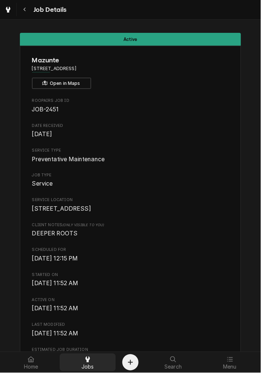
click at [83, 359] on div at bounding box center [87, 360] width 9 height 9
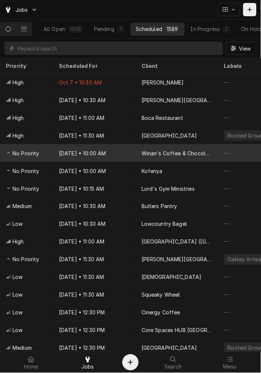
click at [126, 147] on div "[DATE] • 10:00 AM" at bounding box center [94, 153] width 83 height 18
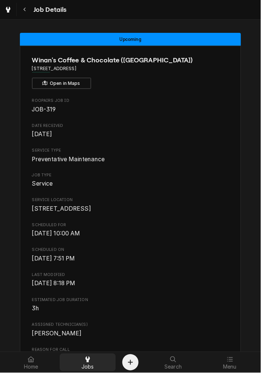
click at [87, 365] on span "Jobs" at bounding box center [88, 367] width 13 height 6
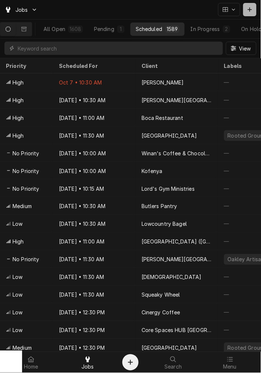
click at [255, 8] on button "Dynamic Content Wrapper" at bounding box center [250, 9] width 13 height 13
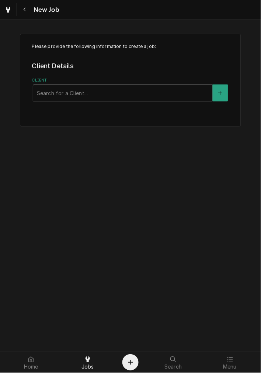
click at [61, 97] on div "Client" at bounding box center [123, 92] width 172 height 13
type input "Swiss Cafe & Ice Cream Shop"
click at [220, 96] on button "Client" at bounding box center [221, 93] width 16 height 17
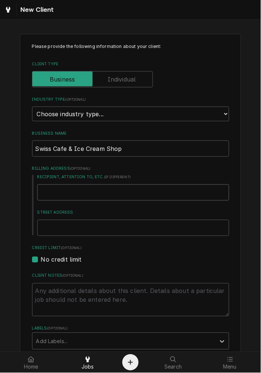
click at [54, 196] on input "Recipient, Attention To, etc. ( if different )" at bounding box center [133, 193] width 192 height 16
click at [49, 225] on input "Street Address" at bounding box center [133, 228] width 192 height 16
type textarea "x"
type input "8"
type textarea "x"
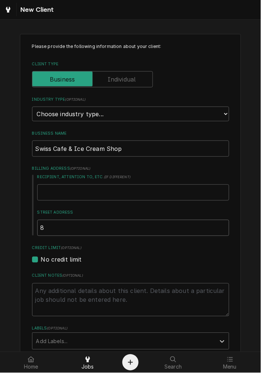
type input "80"
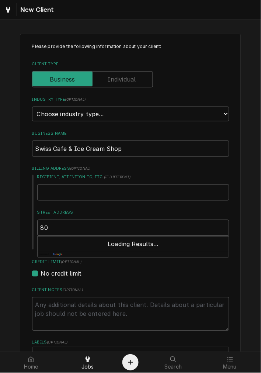
type textarea "x"
type input "805"
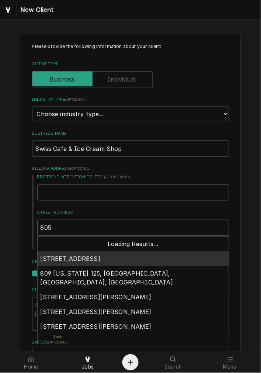
type textarea "x"
type input "805"
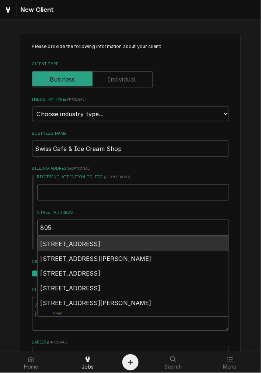
type textarea "x"
type input "805 e"
type textarea "x"
type input "805 ea"
type textarea "x"
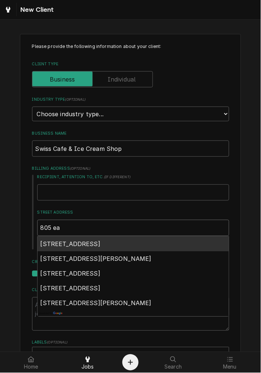
type input "805 eas"
type textarea "x"
type input "805 east"
type textarea "x"
type input "805 east"
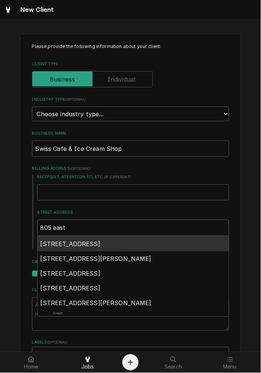
type textarea "x"
type input "805 east m"
type textarea "x"
type input "805 east ma"
type textarea "x"
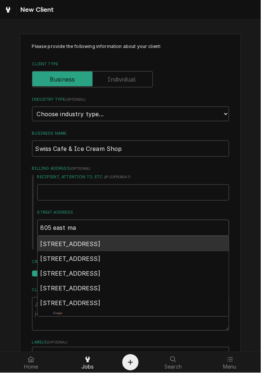
type input "805 east mai"
type textarea "x"
type input "805 east main"
type textarea "x"
type input "805 east main"
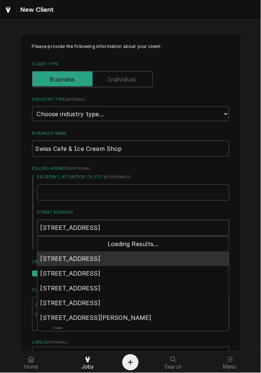
type textarea "x"
type input "805 east main s"
type textarea "x"
type input "805 east main st"
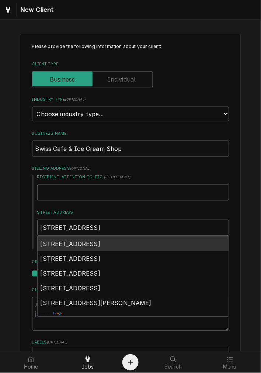
type textarea "x"
type input "805 east main st"
type textarea "x"
type input "805 east main st v"
type textarea "x"
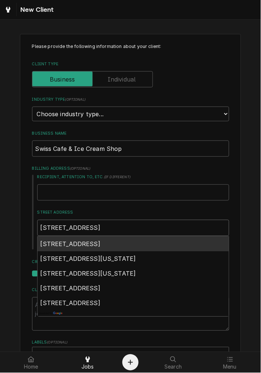
type input "805 east main st ve"
type textarea "x"
type input "805 east main st vev"
click at [65, 241] on span "805 E Main St, Vevay, IN, USA" at bounding box center [71, 244] width 60 height 7
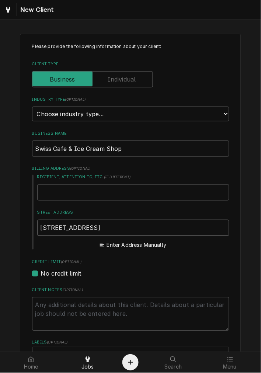
type textarea "x"
type input "805 E Main St"
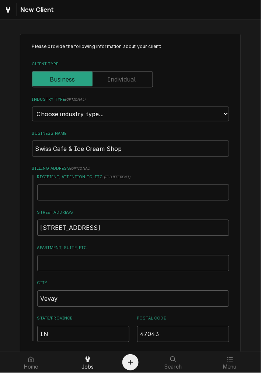
type textarea "x"
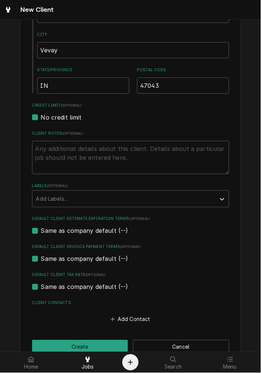
scroll to position [265, 0]
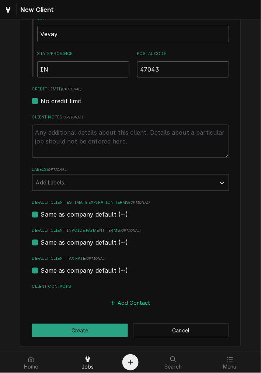
type input "805 E Main St"
click at [115, 303] on button "Add Contact" at bounding box center [130, 303] width 42 height 10
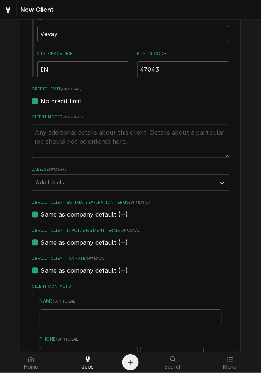
type textarea "x"
click at [78, 315] on input "Business Name" at bounding box center [131, 318] width 182 height 16
type input "Chris Patel"
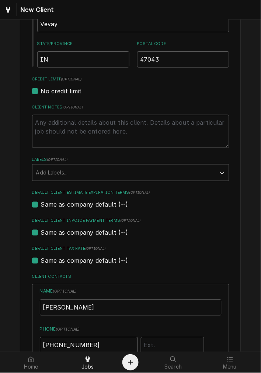
type input "(812) 571-4732"
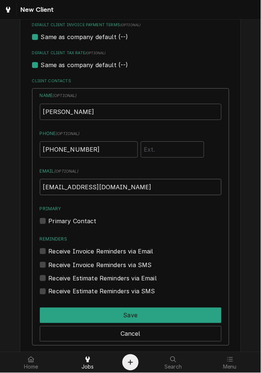
type input "vevaybp@yahoo.com"
click at [68, 220] on label "Primary Contact" at bounding box center [73, 221] width 48 height 9
click at [68, 220] on input "Primary" at bounding box center [140, 225] width 182 height 16
checkbox input "true"
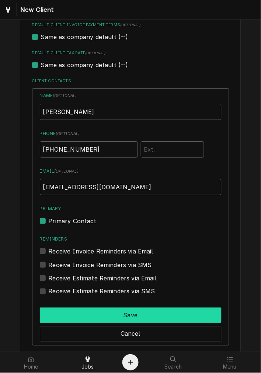
click at [77, 309] on button "Save" at bounding box center [131, 316] width 182 height 16
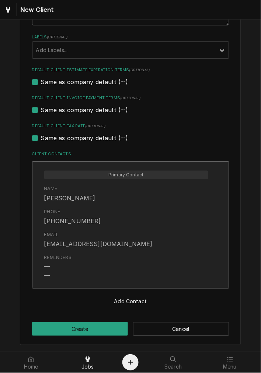
scroll to position [397, 0]
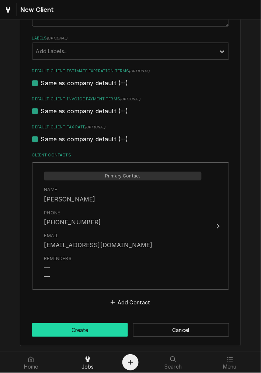
click at [102, 336] on button "Create" at bounding box center [80, 331] width 96 height 14
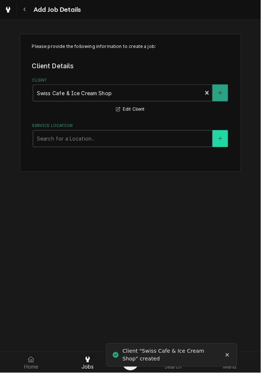
click at [218, 139] on button "Service Location" at bounding box center [221, 138] width 16 height 17
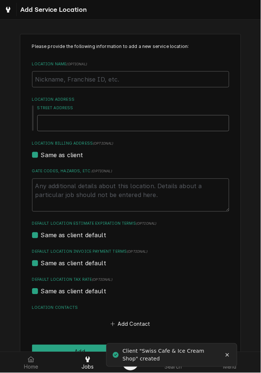
click at [63, 120] on input "Street Address" at bounding box center [133, 123] width 192 height 16
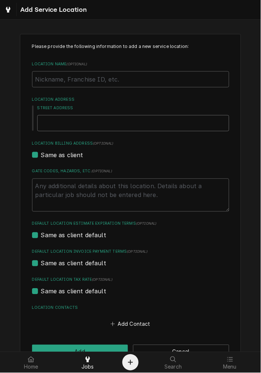
type textarea "x"
type input "8"
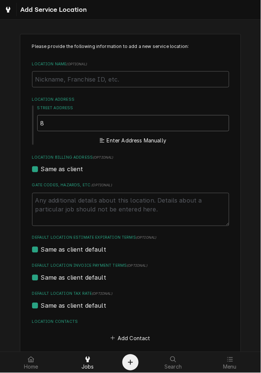
type textarea "x"
type input "80"
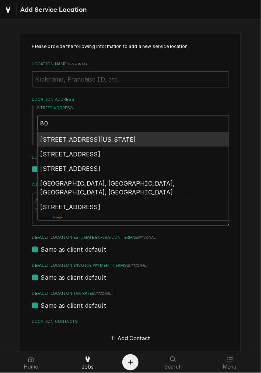
type textarea "x"
type input "805"
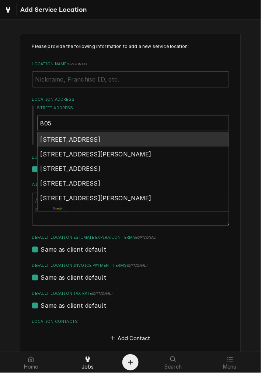
type textarea "x"
type input "805"
type textarea "x"
type input "805 e"
type textarea "x"
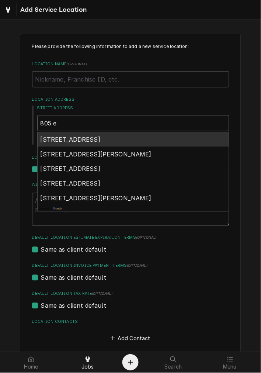
type input "805 ea"
type textarea "x"
type input "805 eas"
type textarea "x"
type input "805 east"
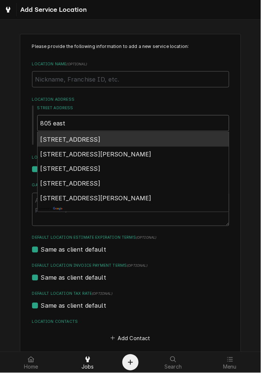
type textarea "x"
type input "805 east"
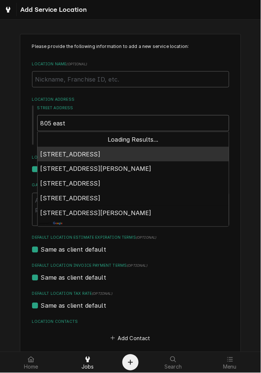
type textarea "x"
type input "805 east m"
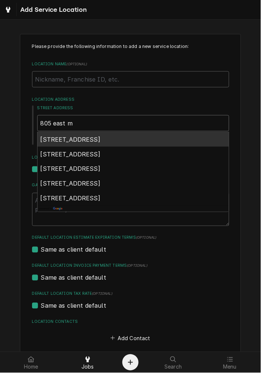
type textarea "x"
type input "805 east ma"
type textarea "x"
type input "805 east mai"
type textarea "x"
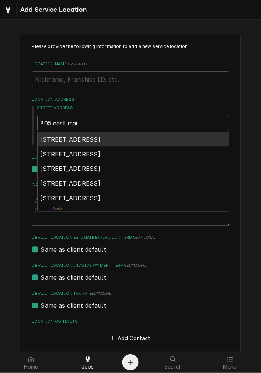
type input "805 east main"
type textarea "x"
type input "805 east main"
type textarea "x"
type input "805 east main s"
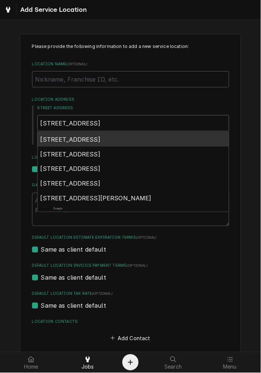
type textarea "x"
type input "805 east main st"
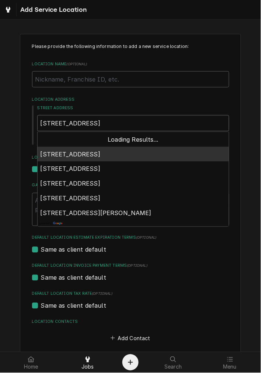
type textarea "x"
type input "805 east main st"
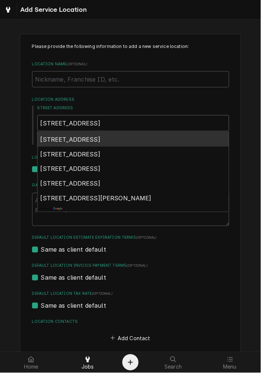
type textarea "x"
type input "805 east main st v"
type textarea "x"
type input "805 east main st ve"
type textarea "x"
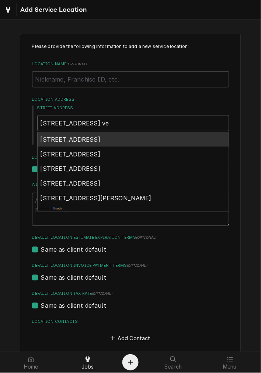
type input "805 east main st vev"
click at [95, 136] on span "805 E Main St, Vevay, IN, USA" at bounding box center [71, 139] width 60 height 7
type textarea "x"
type input "805 E Main St"
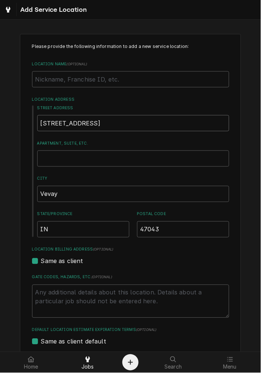
type textarea "x"
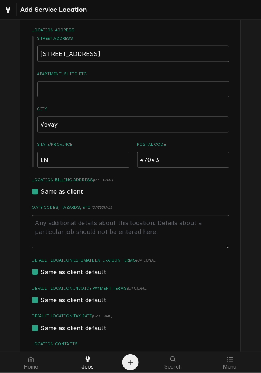
scroll to position [128, 0]
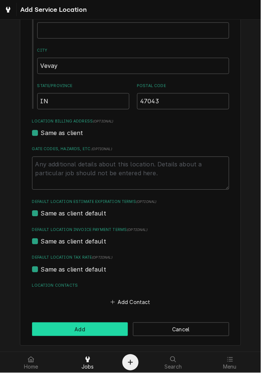
type input "805 E Main St"
click at [96, 329] on button "Add" at bounding box center [80, 330] width 96 height 14
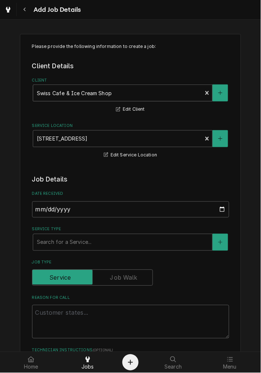
click at [89, 97] on div "Client" at bounding box center [118, 92] width 162 height 13
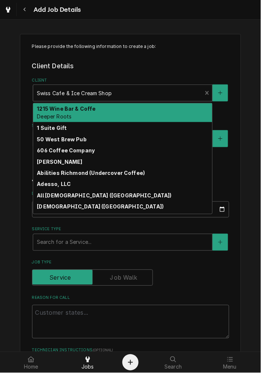
type textarea "x"
type input "v"
type textarea "x"
type input "va"
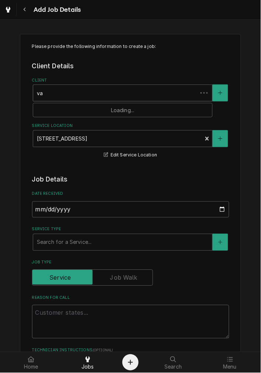
type textarea "x"
type input "val"
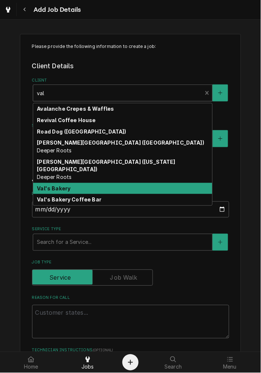
click at [72, 183] on div "Val's Bakery" at bounding box center [122, 188] width 179 height 11
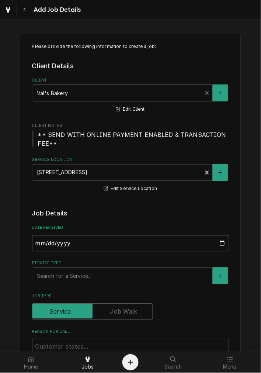
scroll to position [68, 0]
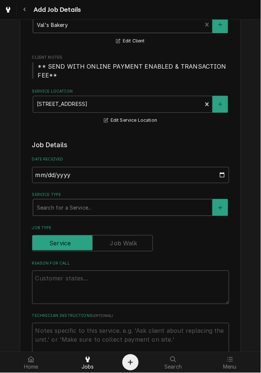
click at [72, 208] on div "Service Type" at bounding box center [123, 207] width 172 height 13
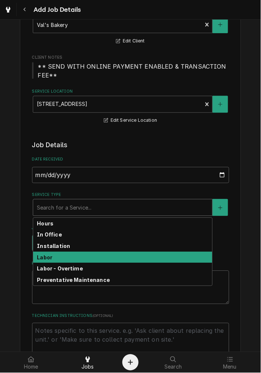
click at [53, 259] on div "Labor" at bounding box center [122, 257] width 179 height 11
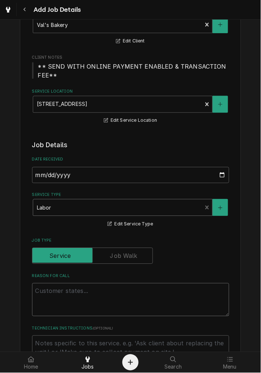
click at [54, 294] on textarea "Reason For Call" at bounding box center [131, 300] width 198 height 33
type textarea "x"
type textarea "g"
type textarea "x"
type textarea "gr"
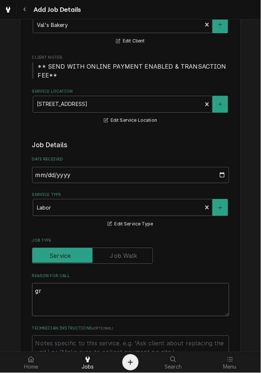
type textarea "x"
type textarea "gri"
type textarea "x"
type textarea "grin"
type textarea "x"
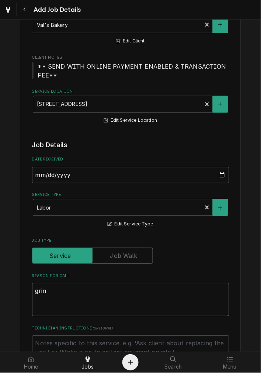
type textarea "grind"
type textarea "x"
type textarea "grinde"
type textarea "x"
type textarea "grinder"
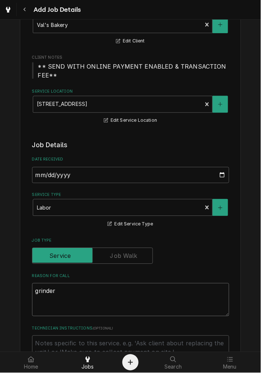
type textarea "x"
type textarea "grinder"
type textarea "x"
type textarea "grinder i"
type textarea "x"
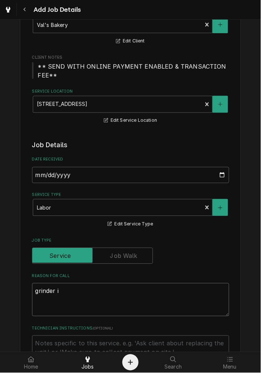
type textarea "grinder is"
type textarea "x"
type textarea "grinder is"
type textarea "x"
type textarea "grinder is m"
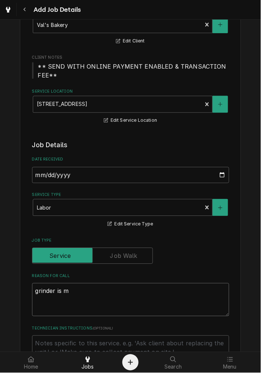
type textarea "x"
type textarea "grinder is ma"
type textarea "x"
type textarea "grinder is mak"
type textarea "x"
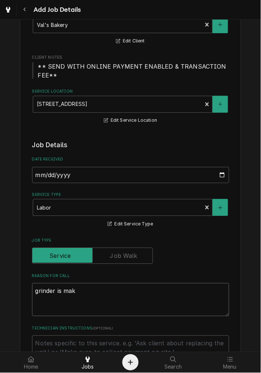
type textarea "grinder is maki"
type textarea "x"
type textarea "grinder is makin"
type textarea "x"
type textarea "grinder is making"
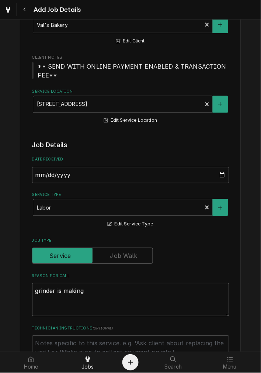
type textarea "x"
type textarea "grinder is making"
type textarea "x"
type textarea "grinder is making a"
type textarea "x"
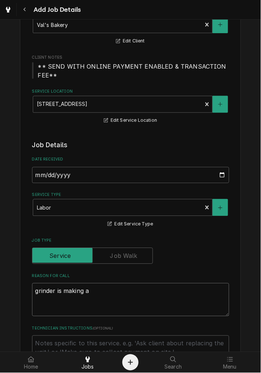
type textarea "grinder is making a"
type textarea "x"
type textarea "grinder is making a w"
type textarea "x"
type textarea "grinder is making a we"
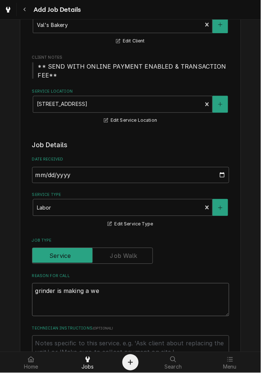
type textarea "x"
type textarea "grinder is making a wei"
type textarea "x"
type textarea "grinder is making a weir"
type textarea "x"
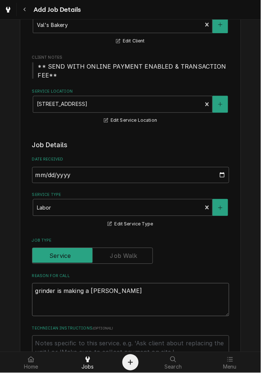
type textarea "grinder is making a weird"
type textarea "x"
type textarea "grinder is making a weird"
type textarea "x"
type textarea "grinder is making a weird n"
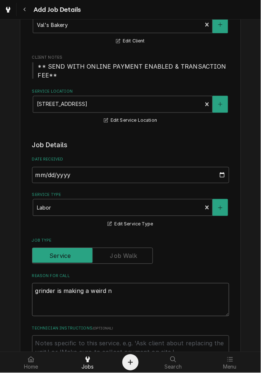
type textarea "x"
type textarea "grinder is making a weird no"
type textarea "x"
type textarea "grinder is making a weird noi"
type textarea "x"
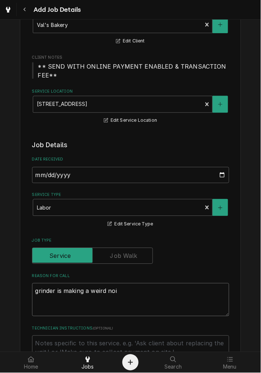
type textarea "grinder is making a weird nois"
type textarea "x"
type textarea "grinder is making a weird noise"
type textarea "x"
type textarea "grinder is making a weird noise,"
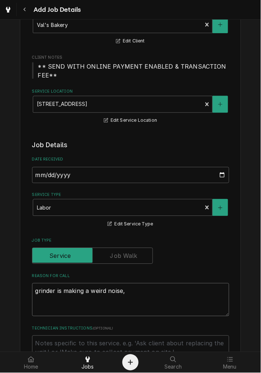
type textarea "x"
type textarea "grinder is making a weird noise,"
type textarea "x"
type textarea "grinder is making a weird noise, a"
type textarea "x"
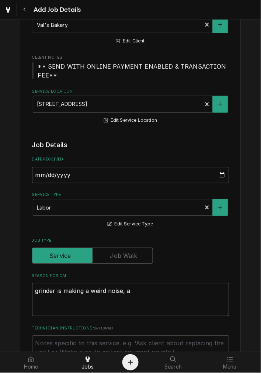
type textarea "grinder is making a weird noise, an"
type textarea "x"
type textarea "grinder is making a weird noise, and"
type textarea "x"
type textarea "grinder is making a weird noise, and"
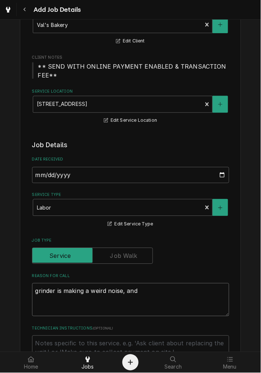
type textarea "x"
type textarea "grinder is making a weird noise, and o"
type textarea "x"
type textarea "grinder is making a weird noise, and on"
type textarea "x"
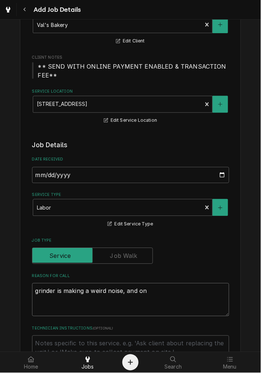
type textarea "grinder is making a weird noise, and one"
type textarea "x"
type textarea "grinder is making a weird noise, and one"
type textarea "x"
type textarea "grinder is making a weird noise, and one s"
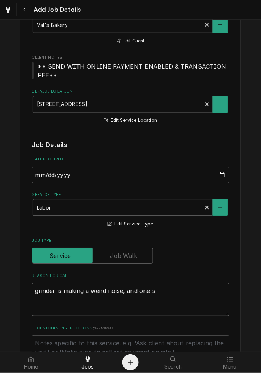
type textarea "x"
type textarea "grinder is making a weird noise, and one si"
type textarea "x"
type textarea "grinder is making a weird noise, and one sid"
type textarea "x"
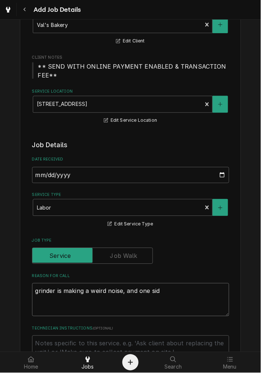
type textarea "grinder is making a weird noise, and one side"
type textarea "x"
type textarea "grinder is making a weird noise, and one side"
type textarea "x"
type textarea "grinder is making a weird noise, and one side o"
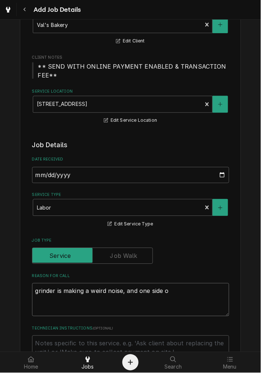
type textarea "x"
type textarea "grinder is making a weird noise, and one side of"
type textarea "x"
type textarea "grinder is making a weird noise, and one side of"
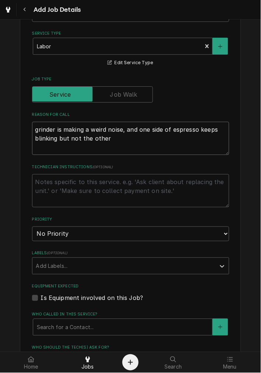
scroll to position [274, 0]
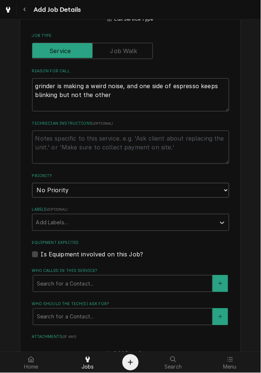
click at [57, 192] on select "No Priority Urgent High Medium Low" at bounding box center [131, 190] width 198 height 15
click at [32, 183] on select "No Priority Urgent High Medium Low" at bounding box center [131, 190] width 198 height 15
click at [53, 257] on label "Is Equipment involved on this Job?" at bounding box center [92, 254] width 103 height 9
click at [53, 257] on input "Equipment Expected" at bounding box center [140, 258] width 198 height 16
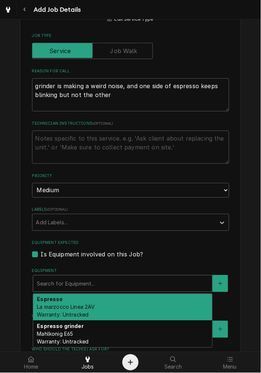
click at [54, 284] on div "Equipment" at bounding box center [123, 283] width 172 height 13
click at [59, 302] on div "Espresso La marzocco Linea 2AV Warranty: Untracked" at bounding box center [122, 307] width 179 height 27
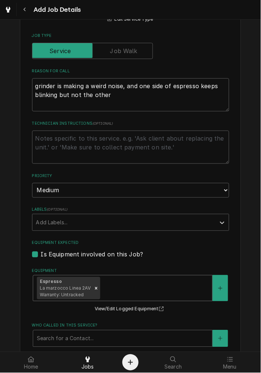
click at [145, 283] on div "Equipment" at bounding box center [155, 288] width 107 height 13
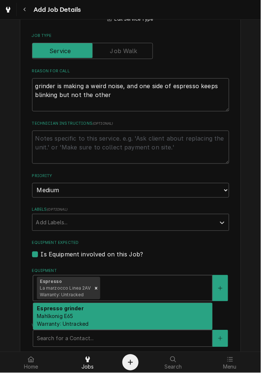
click at [127, 314] on div "Espresso grinder Mahlkonig E65 Warranty: Untracked" at bounding box center [122, 317] width 179 height 27
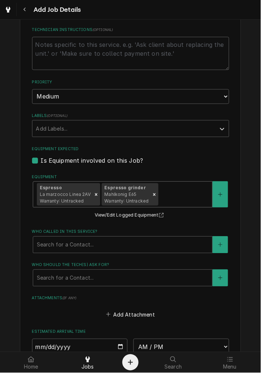
scroll to position [479, 0]
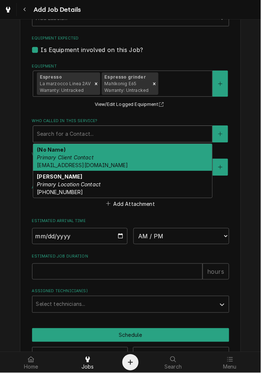
click at [55, 126] on div "Search for a Contact..." at bounding box center [122, 134] width 179 height 16
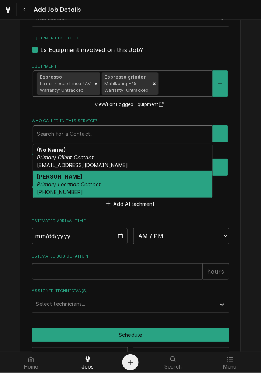
click at [52, 186] on div "Paige Simpson Primary Location Contact (503) 791-1246" at bounding box center [122, 184] width 179 height 27
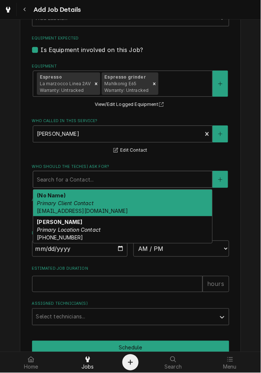
click at [79, 171] on div "Search for a Contact..." at bounding box center [122, 179] width 179 height 16
click at [72, 229] on em "Primary Location Contact" at bounding box center [69, 230] width 64 height 6
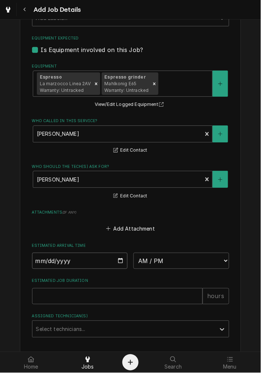
click at [116, 261] on input "Date" at bounding box center [80, 261] width 96 height 16
click at [160, 260] on select "AM / PM 6:00 AM 6:15 AM 6:30 AM 6:45 AM 7:00 AM 7:15 AM 7:30 AM 7:45 AM 8:00 AM…" at bounding box center [182, 261] width 96 height 16
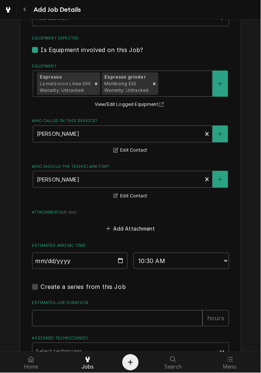
click at [41, 315] on input "Estimated Job Duration" at bounding box center [117, 319] width 171 height 16
click at [46, 336] on label "Assigned Technician(s)" at bounding box center [131, 339] width 198 height 6
click at [48, 342] on div "Assigned Technician(s) Select technicians..." at bounding box center [131, 348] width 198 height 24
click at [48, 350] on div "Assigned Technician(s)" at bounding box center [124, 351] width 176 height 13
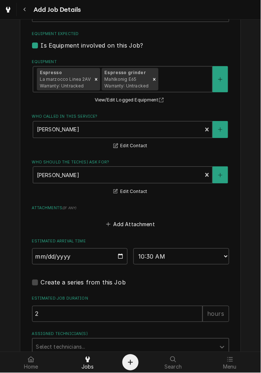
scroll to position [550, 0]
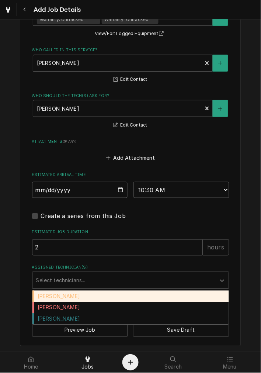
click at [46, 292] on div "[PERSON_NAME]" at bounding box center [130, 296] width 197 height 11
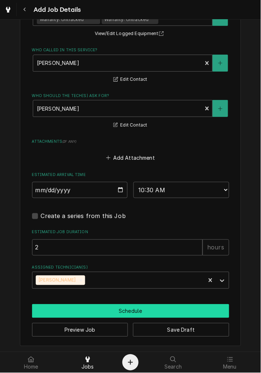
drag, startPoint x: 79, startPoint y: 312, endPoint x: 173, endPoint y: 307, distance: 93.6
click at [80, 312] on button "Schedule" at bounding box center [131, 312] width 198 height 14
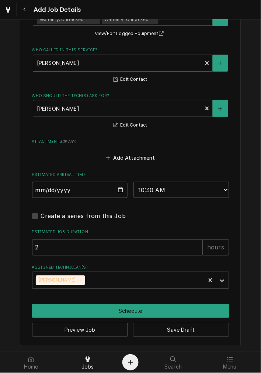
scroll to position [543, 0]
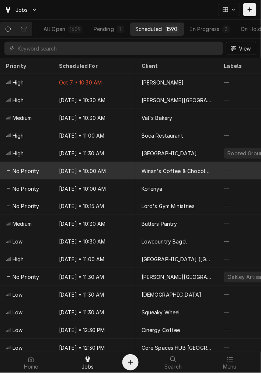
click at [65, 169] on div "Oct 10 • 10:00 AM" at bounding box center [94, 171] width 83 height 18
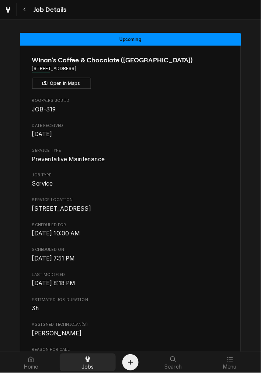
click at [82, 360] on div "Jobs" at bounding box center [87, 363] width 53 height 15
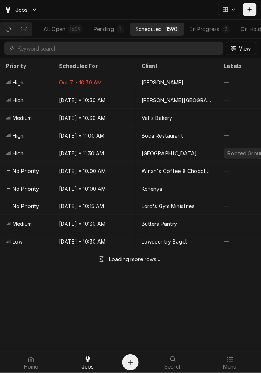
click at [37, 32] on div "All Open 1609 Pending 1 Scheduled 1590 In Progress 2 On Hold 7 Completed 9" at bounding box center [130, 29] width 261 height 19
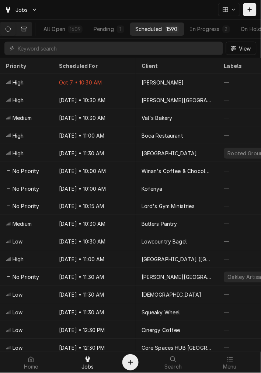
click at [30, 32] on button "Dynamic Content Wrapper" at bounding box center [24, 29] width 16 height 13
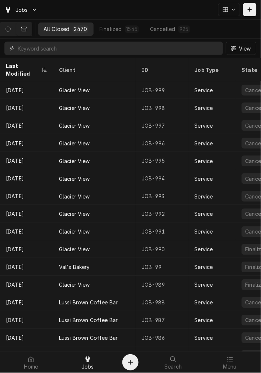
click at [46, 45] on input "Dynamic Content Wrapper" at bounding box center [119, 48] width 202 height 13
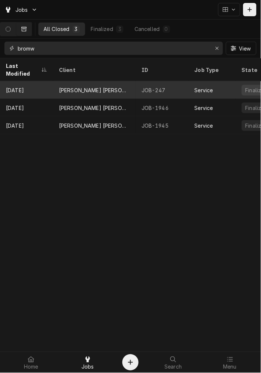
type input "bromw"
click at [75, 87] on div "[PERSON_NAME] [PERSON_NAME] Lounge" at bounding box center [94, 90] width 83 height 18
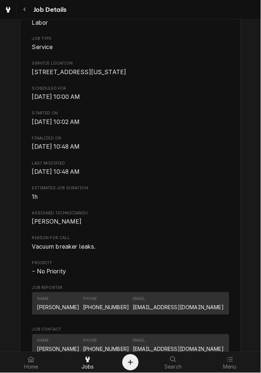
scroll to position [68, 0]
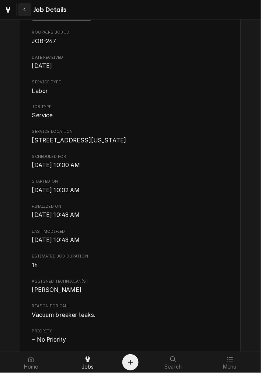
click at [28, 10] on button "Navigate back" at bounding box center [24, 9] width 13 height 13
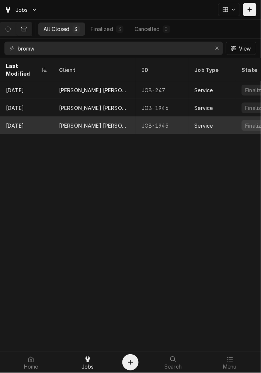
click at [71, 117] on div "[PERSON_NAME] [PERSON_NAME] Lounge" at bounding box center [94, 126] width 83 height 18
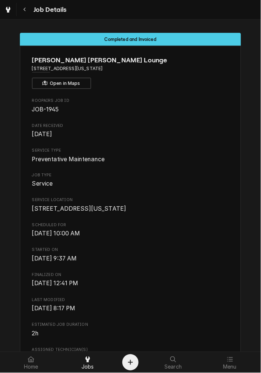
drag, startPoint x: 28, startPoint y: 8, endPoint x: 39, endPoint y: 14, distance: 12.7
click at [28, 8] on div "Navigate back" at bounding box center [24, 9] width 7 height 7
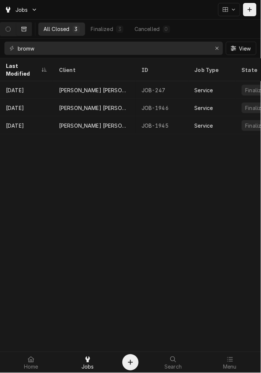
click at [95, 86] on div "[PERSON_NAME] [PERSON_NAME] Lounge" at bounding box center [94, 90] width 71 height 8
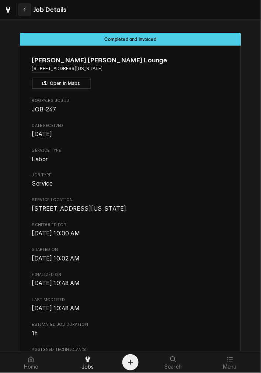
click at [23, 8] on icon "Navigate back" at bounding box center [24, 9] width 3 height 5
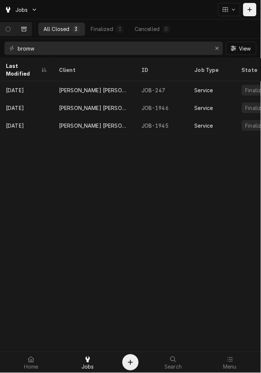
click at [57, 104] on div "[PERSON_NAME] [PERSON_NAME] Lounge" at bounding box center [94, 108] width 83 height 18
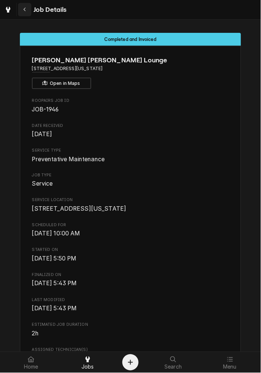
click at [21, 10] on div "Navigate back" at bounding box center [24, 9] width 7 height 7
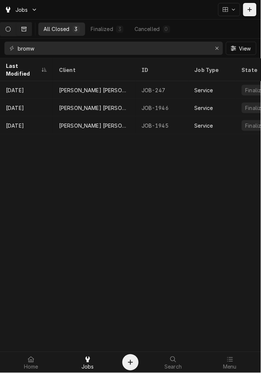
click at [13, 33] on button "Dynamic Content Wrapper" at bounding box center [8, 29] width 16 height 13
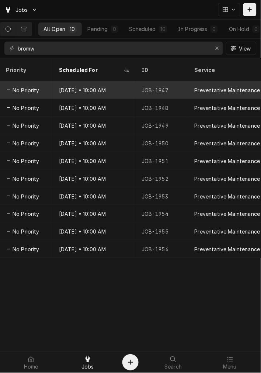
click at [119, 81] on div "Oct 29 • 10:00 AM" at bounding box center [94, 90] width 83 height 18
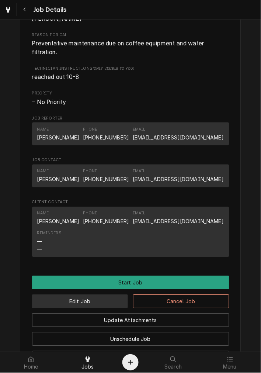
scroll to position [342, 0]
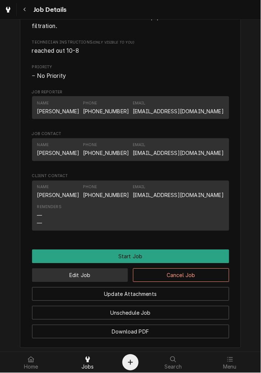
drag, startPoint x: 87, startPoint y: 289, endPoint x: 92, endPoint y: 277, distance: 13.1
click at [87, 283] on button "Edit Job" at bounding box center [80, 276] width 96 height 14
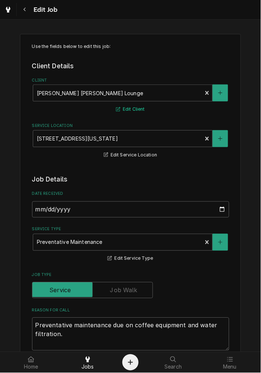
scroll to position [205, 0]
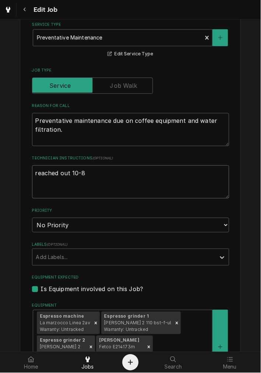
click at [87, 179] on textarea "reached out 10-8" at bounding box center [131, 181] width 198 height 33
type textarea "x"
type textarea "reached out 10-"
type textarea "x"
type textarea "reached out 10"
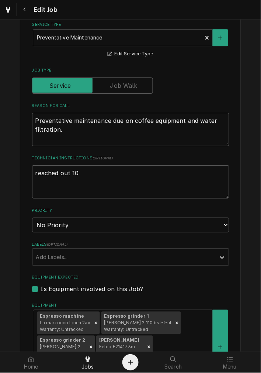
type textarea "x"
type textarea "reached out 1"
type textarea "x"
type textarea "reached out"
type textarea "x"
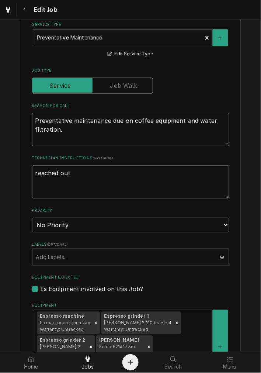
type textarea "reached out"
type textarea "x"
type textarea "reached ou"
type textarea "x"
type textarea "reached o"
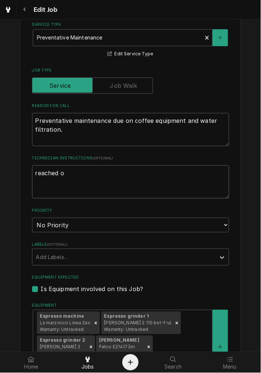
type textarea "x"
type textarea "reached"
type textarea "x"
type textarea "reached"
type textarea "x"
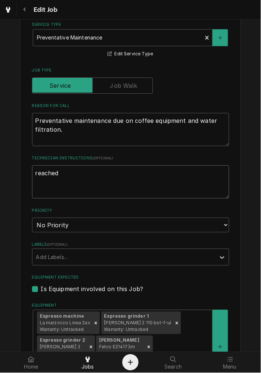
type textarea "reache"
type textarea "x"
type textarea "reach"
type textarea "x"
type textarea "reac"
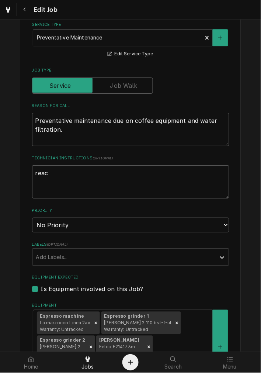
type textarea "x"
type textarea "rea"
type textarea "x"
type textarea "re"
type textarea "x"
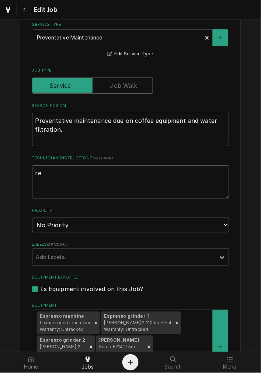
type textarea "r"
type textarea "x"
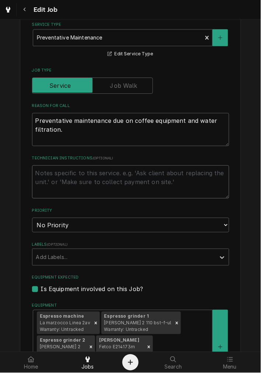
type textarea "x"
type textarea "c"
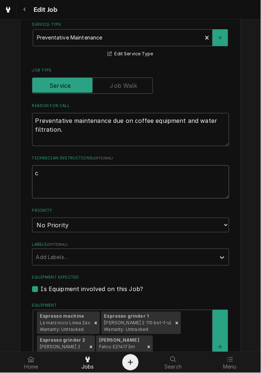
type textarea "x"
type textarea "co"
type textarea "x"
type textarea "con"
type textarea "x"
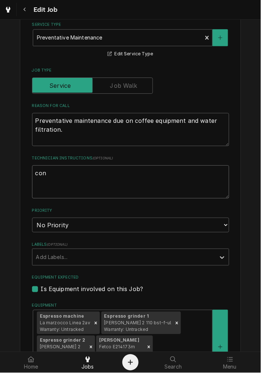
type textarea "conf"
type textarea "x"
type textarea "confi"
type textarea "x"
type textarea "confir"
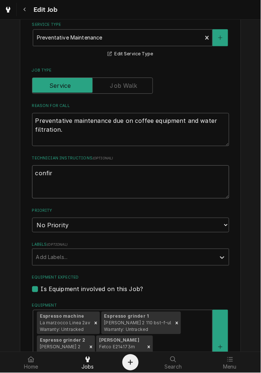
type textarea "x"
type textarea "confirr"
type textarea "x"
type textarea "confirrm"
type textarea "x"
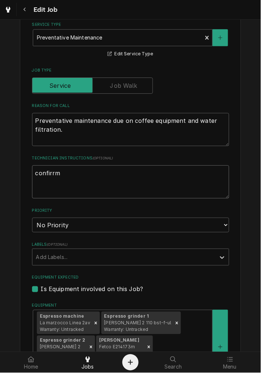
type textarea "confirr"
type textarea "x"
type textarea "confir"
type textarea "x"
type textarea "confirr"
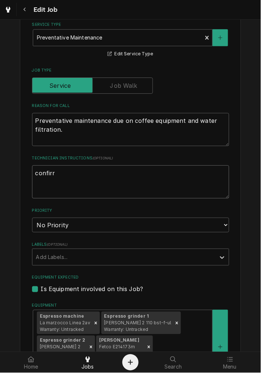
type textarea "x"
type textarea "confirrm"
type textarea "x"
type textarea "confirrme"
type textarea "x"
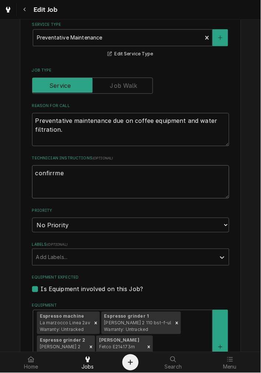
type textarea "confirrme"
type textarea "x"
type textarea "confirrme"
type textarea "x"
type textarea "confirrm"
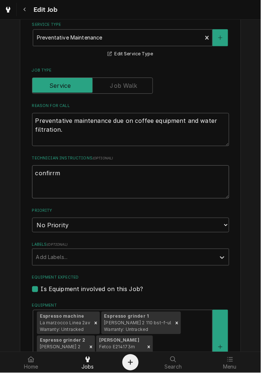
type textarea "x"
type textarea "confirr"
type textarea "x"
type textarea "confir"
type textarea "x"
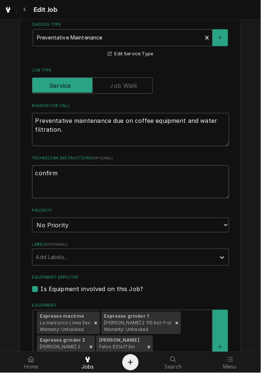
type textarea "confirme"
type textarea "x"
type textarea "confirmed"
type textarea "x"
type textarea "confirmed"
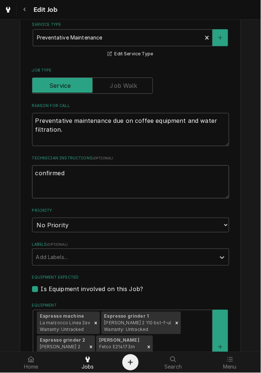
type textarea "x"
type textarea "confirmed f"
type textarea "x"
type textarea "confirmed"
type textarea "x"
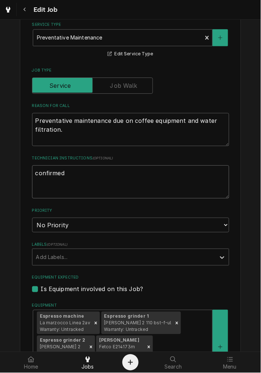
type textarea "confirmed"
type textarea "x"
type textarea "confirmed"
type textarea "x"
type textarea "confirmed f"
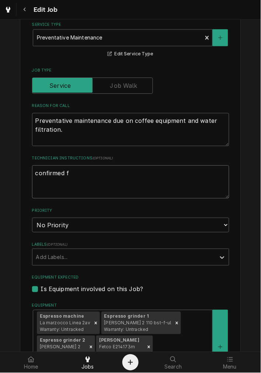
type textarea "x"
type textarea "confirmed fo"
type textarea "x"
type textarea "confirmed for"
type textarea "x"
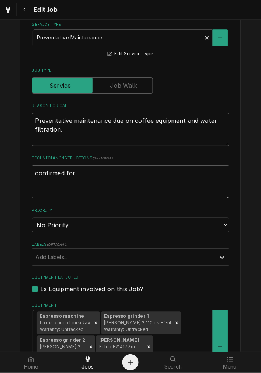
type textarea "confirmed for"
type textarea "x"
type textarea "confirmed for 1"
type textarea "x"
type textarea "confirmed for 10"
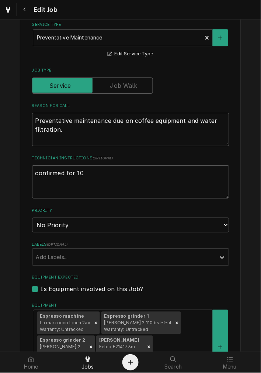
type textarea "x"
type textarea "confirmed for 10-"
type textarea "x"
type textarea "confirmed for 10-1"
type textarea "x"
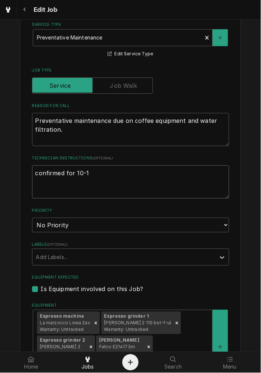
type textarea "confirmed for 10-19"
type textarea "x"
type textarea "confirmed for 10-1"
type textarea "x"
type textarea "confirmed for 10-16"
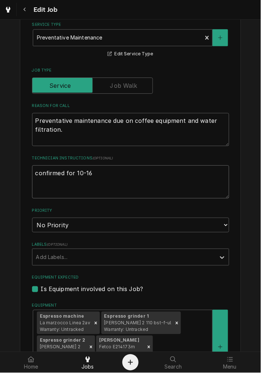
type textarea "x"
type textarea "confirmed for 10-16,"
type textarea "x"
type textarea "confirmed for 10-16,"
type textarea "x"
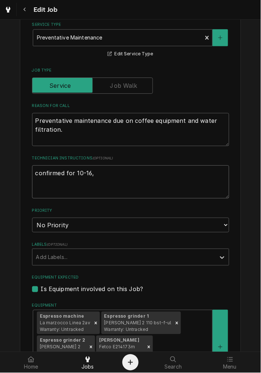
type textarea "confirmed for 10-16, i"
type textarea "x"
type textarea "confirmed for 10-16, if"
type textarea "x"
type textarea "confirmed for 10-16, if"
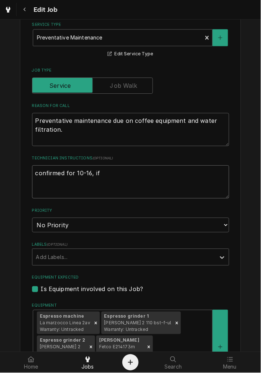
type textarea "x"
type textarea "confirmed for 10-16, if d"
type textarea "x"
type textarea "confirmed for 10-16, if do"
type textarea "x"
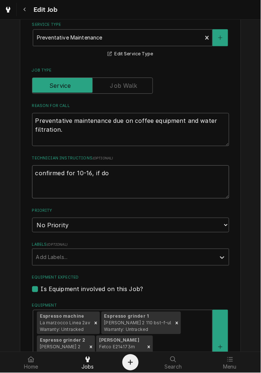
type textarea "confirmed for 10-16, if doo"
type textarea "x"
type textarea "confirmed for 10-16, if door"
type textarea "x"
type textarea "confirmed for 10-16, if door"
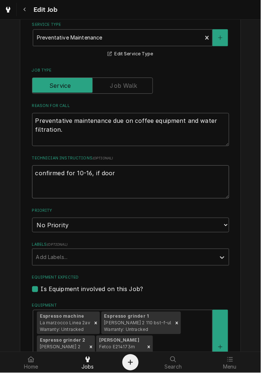
type textarea "x"
type textarea "confirmed for 10-16, if door i"
type textarea "x"
type textarea "confirmed for 10-16, if door is"
type textarea "x"
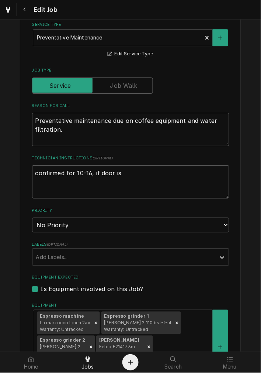
type textarea "confirmed for 10-16, if door is"
type textarea "x"
type textarea "confirmed for 10-16, if door is l"
type textarea "x"
type textarea "confirmed for 10-16, if door is"
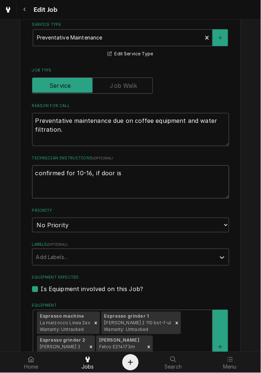
type textarea "x"
type textarea "confirmed for 10-16, if door is u"
type textarea "x"
type textarea "confirmed for 10-16, if door is un"
type textarea "x"
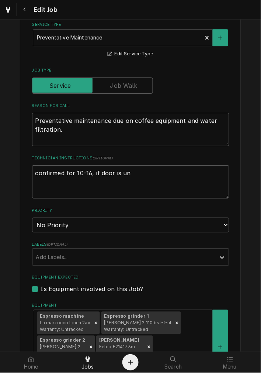
type textarea "confirmed for 10-16, if door is unl"
type textarea "x"
type textarea "confirmed for 10-16, if door is unli"
type textarea "x"
type textarea "confirmed for 10-16, if door is unlic"
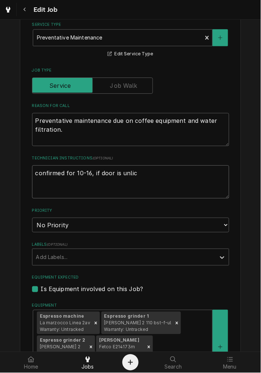
type textarea "x"
type textarea "confirmed for 10-16, if door is unli"
type textarea "x"
type textarea "confirmed for 10-16, if door is unl"
type textarea "x"
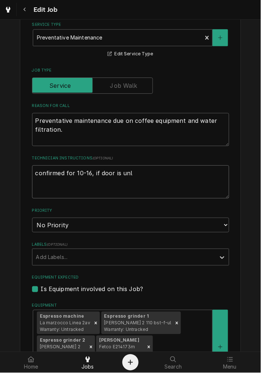
type textarea "confirmed for 10-16, if door is unlo"
type textarea "x"
type textarea "confirmed for 10-16, if door is unloc"
type textarea "x"
type textarea "confirmed for 10-16, if door is unlock"
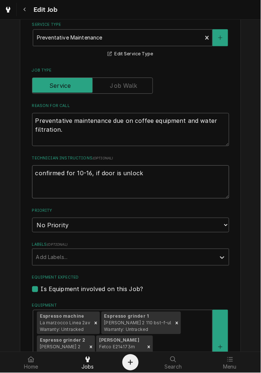
type textarea "x"
type textarea "confirmed for 10-16, if door is unlocke"
type textarea "x"
type textarea "confirmed for 10-16, if door is unlocked"
type textarea "x"
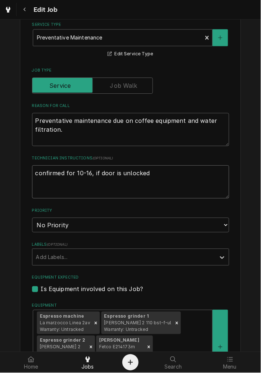
type textarea "confirmed for 10-16, if door is unlocked,"
type textarea "x"
type textarea "confirmed for 10-16, if door is unlocked,"
type textarea "x"
type textarea "confirmed for 10-16, if door is unlocked,"
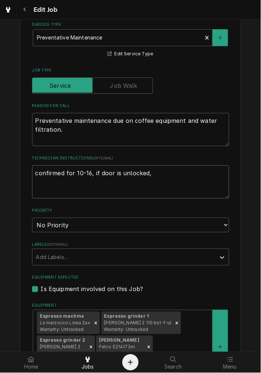
type textarea "x"
type textarea "confirmed for 10-16, if door is unlocked"
type textarea "x"
type textarea "confirmed for 10-16, if door is unlocked"
type textarea "x"
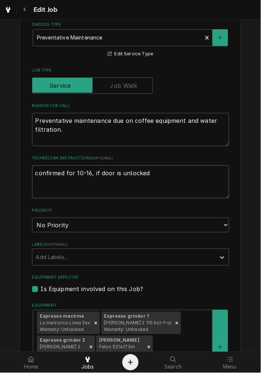
type textarea "confirmed for 10-16, if door is unlocked g"
type textarea "x"
type textarea "confirmed for 10-16, if door is unlocked go"
type textarea "x"
type textarea "confirmed for 10-16, if door is unlocked go"
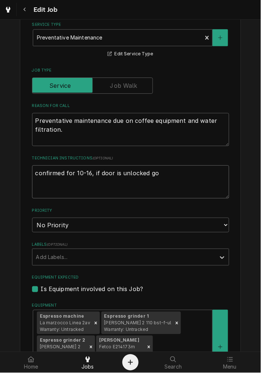
type textarea "x"
type textarea "confirmed for 10-16, if door is unlocked go n"
type textarea "x"
type textarea "confirmed for 10-16, if door is unlocked go ne"
type textarea "x"
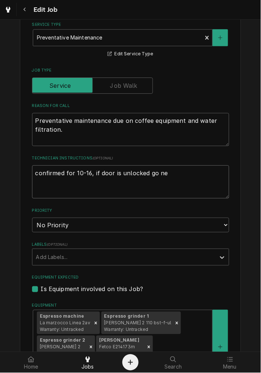
type textarea "confirmed for 10-16, if door is unlocked go nex"
type textarea "x"
type textarea "confirmed for 10-16, if door is unlocked go next"
type textarea "x"
type textarea "confirmed for 10-16, if door is unlocked go next"
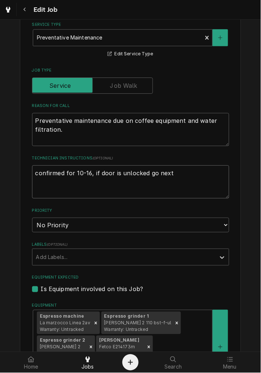
type textarea "x"
type textarea "confirmed for 10-16, if door is unlocked go next d"
type textarea "x"
type textarea "confirmed for 10-16, if door is unlocked go next do"
type textarea "x"
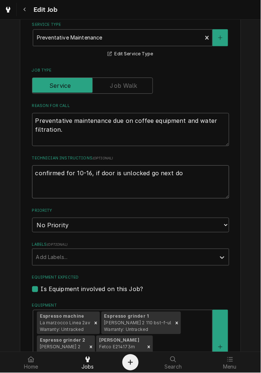
type textarea "confirmed for 10-16, if door is unlocked go next doo"
type textarea "x"
type textarea "confirmed for 10-16, if door is unlocked go next door"
type textarea "x"
type textarea "confirmed for 10-16, if door is unlocked go next door"
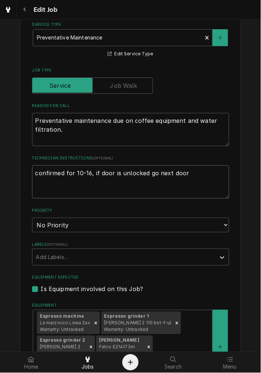
type textarea "x"
type textarea "confirmed for 10-16, if door is unlocked go next door t"
type textarea "x"
type textarea "confirmed for 10-16, if door is unlocked go next door to"
type textarea "x"
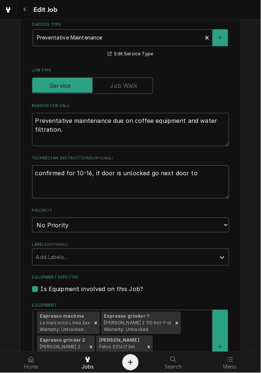
type textarea "confirmed for 10-16, if door is unlocked go next door to"
click at [124, 173] on textarea "confirmed for 10-16, if door is unlocked go next door to Bromwells to get key f…" at bounding box center [131, 181] width 198 height 33
click at [86, 184] on textarea "confirmed for 10-16, if door is locked go next door to Bromwells to get key fro…" at bounding box center [131, 181] width 198 height 33
click at [59, 223] on select "No Priority Urgent High Medium Low" at bounding box center [131, 225] width 198 height 15
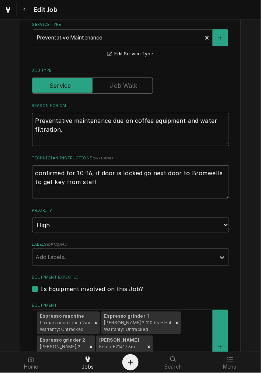
click at [32, 218] on select "No Priority Urgent High Medium Low" at bounding box center [131, 225] width 198 height 15
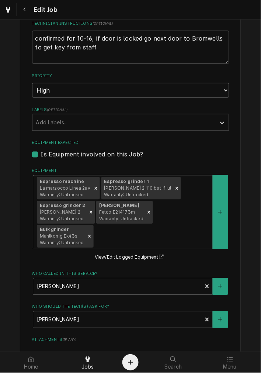
scroll to position [479, 0]
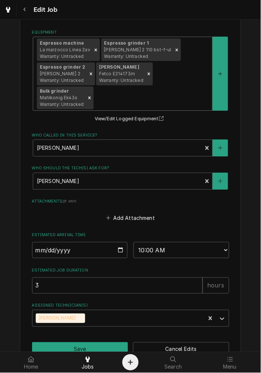
click at [145, 98] on div "Equipment" at bounding box center [152, 97] width 114 height 13
click at [115, 246] on input "2025-10-29" at bounding box center [80, 250] width 96 height 16
drag, startPoint x: 154, startPoint y: 252, endPoint x: 148, endPoint y: 263, distance: 12.3
click at [154, 252] on select "AM / PM 6:00 AM 6:15 AM 6:30 AM 6:45 AM 7:00 AM 7:15 AM 7:30 AM 7:45 AM 8:00 AM…" at bounding box center [182, 250] width 96 height 16
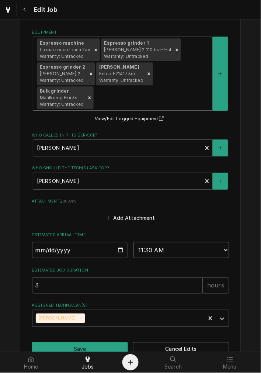
click at [134, 242] on select "AM / PM 6:00 AM 6:15 AM 6:30 AM 6:45 AM 7:00 AM 7:15 AM 7:30 AM 7:45 AM 8:00 AM…" at bounding box center [182, 250] width 96 height 16
click at [79, 343] on button "Save" at bounding box center [80, 350] width 96 height 14
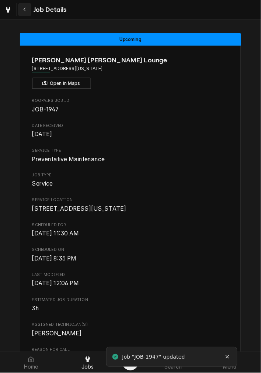
click at [28, 8] on button "Navigate back" at bounding box center [24, 9] width 13 height 13
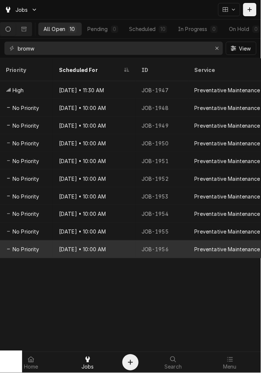
click at [116, 241] on div "[DATE] • 10:00 AM" at bounding box center [94, 250] width 83 height 18
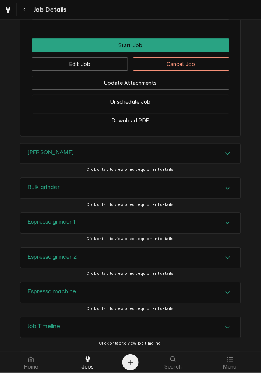
scroll to position [572, 0]
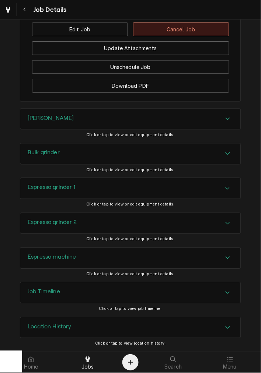
click at [172, 29] on button "Cancel Job" at bounding box center [181, 30] width 96 height 14
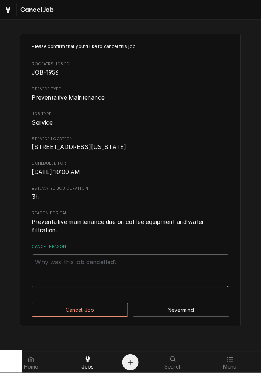
click at [97, 287] on textarea "Cancel Reason" at bounding box center [131, 271] width 198 height 33
type textarea "x"
type textarea "c"
type textarea "x"
type textarea "cl"
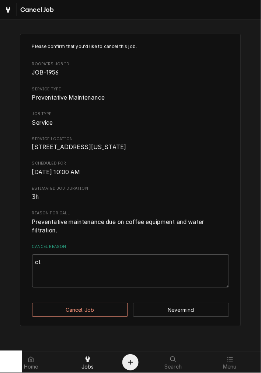
type textarea "x"
type textarea "cla"
type textarea "x"
type textarea "clar"
type textarea "x"
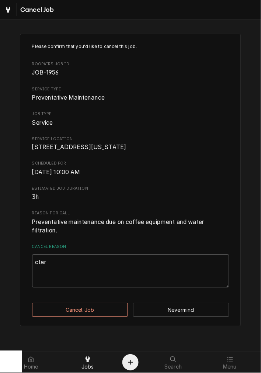
type textarea "cla"
type textarea "x"
type textarea "cl"
type textarea "x"
type textarea "c"
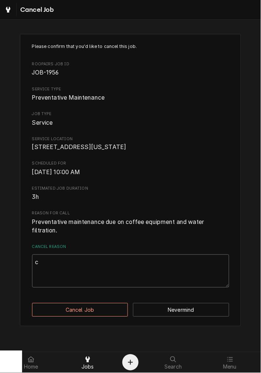
type textarea "x"
type textarea "cl"
type textarea "x"
type textarea "cle"
type textarea "x"
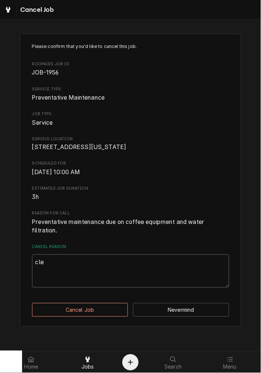
type textarea "clea"
type textarea "x"
type textarea "clear"
type textarea "x"
type textarea "cleari"
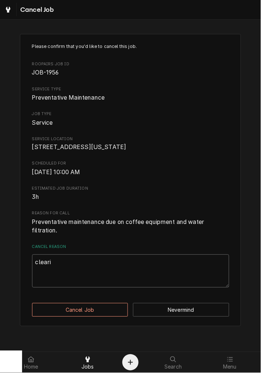
type textarea "x"
type textarea "clearin"
type textarea "x"
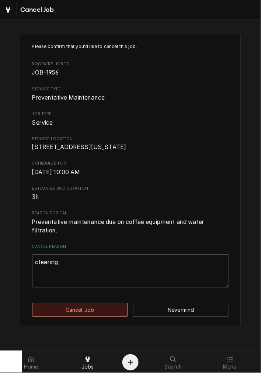
type textarea "clearing"
click at [91, 313] on button "Cancel Job" at bounding box center [80, 311] width 96 height 14
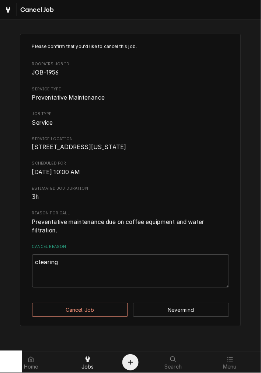
type textarea "x"
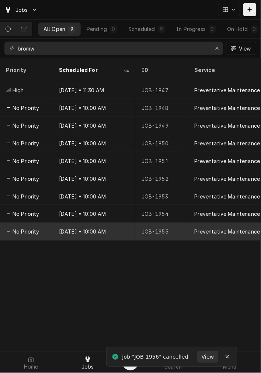
click at [82, 225] on div "[DATE] • 10:00 AM" at bounding box center [94, 232] width 83 height 18
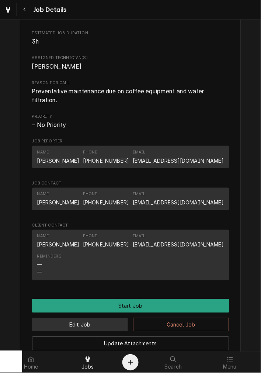
scroll to position [342, 0]
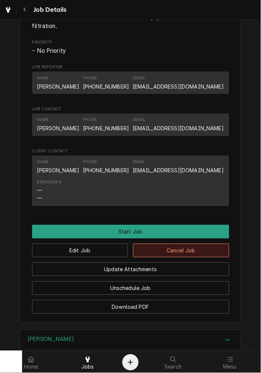
click at [165, 258] on button "Cancel Job" at bounding box center [181, 251] width 96 height 14
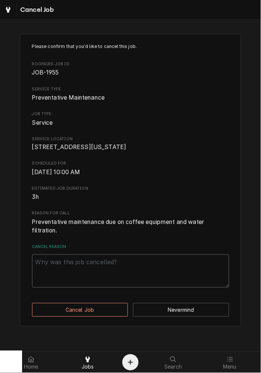
click at [113, 288] on textarea "Cancel Reason" at bounding box center [131, 271] width 198 height 33
paste textarea "clearing"
type textarea "x"
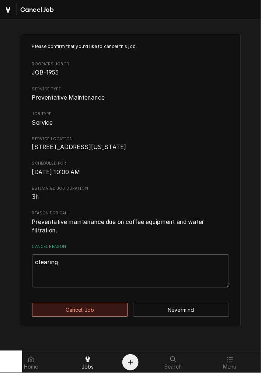
type textarea "clearing"
click at [84, 317] on button "Cancel Job" at bounding box center [80, 311] width 96 height 14
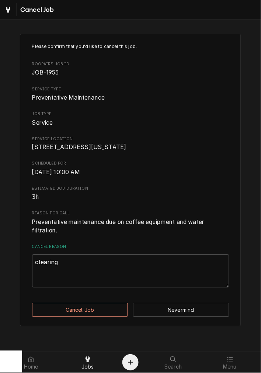
type textarea "x"
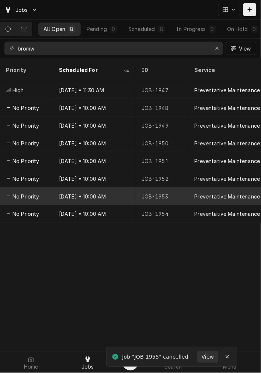
click at [158, 194] on div "JOB-1953" at bounding box center [162, 197] width 53 height 18
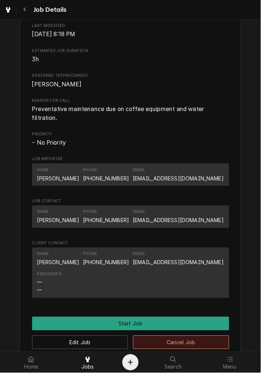
scroll to position [410, 0]
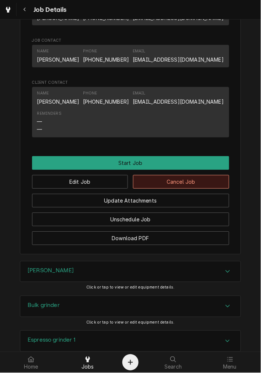
click at [185, 189] on button "Cancel Job" at bounding box center [181, 182] width 96 height 14
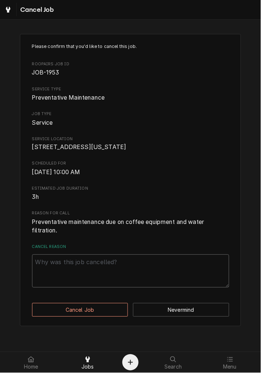
click at [142, 279] on textarea "Cancel Reason" at bounding box center [131, 271] width 198 height 33
paste textarea "clearing"
type textarea "x"
type textarea "clearing"
click at [78, 327] on div "Please confirm that you'd like to cancel this job. Roopairs Job ID JOB-1953 Ser…" at bounding box center [131, 180] width 222 height 293
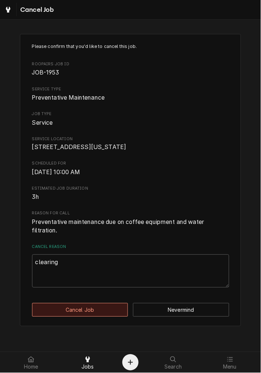
click at [97, 317] on button "Cancel Job" at bounding box center [80, 311] width 96 height 14
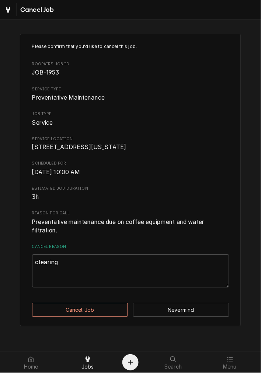
type textarea "x"
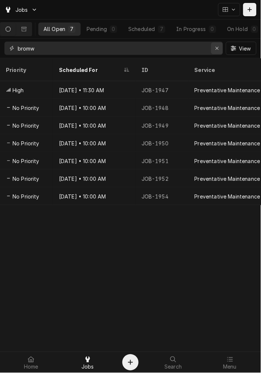
click at [221, 46] on div "Erase input" at bounding box center [217, 48] width 7 height 7
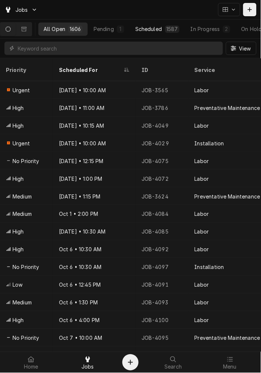
click at [149, 27] on div "Scheduled" at bounding box center [149, 29] width 27 height 8
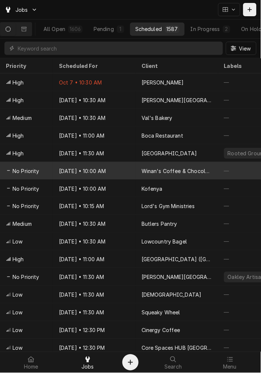
click at [89, 169] on div "[DATE] • 10:00 AM" at bounding box center [94, 171] width 83 height 18
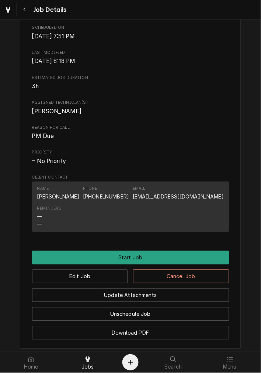
scroll to position [305, 0]
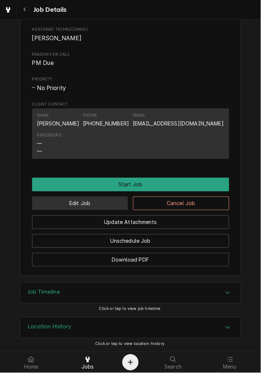
click at [108, 209] on button "Edit Job" at bounding box center [80, 204] width 96 height 14
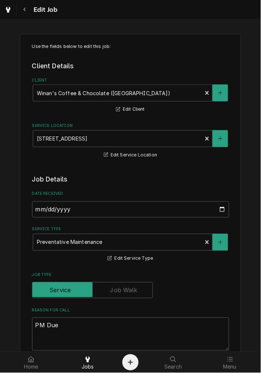
type textarea "x"
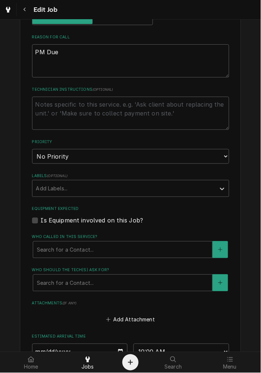
drag, startPoint x: 64, startPoint y: 218, endPoint x: 72, endPoint y: 226, distance: 11.3
click at [64, 218] on label "Is Equipment involved on this Job?" at bounding box center [92, 220] width 103 height 9
click at [64, 218] on input "Equipment Expected" at bounding box center [140, 224] width 198 height 16
checkbox input "true"
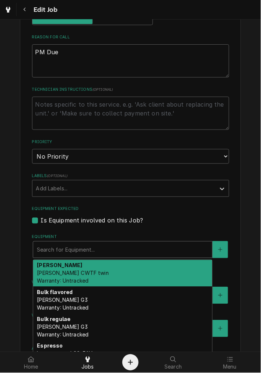
click at [78, 253] on div "Equipment" at bounding box center [123, 249] width 172 height 13
click at [161, 275] on div "Brewer BUNN CWTF twin Warranty: Untracked" at bounding box center [122, 273] width 179 height 27
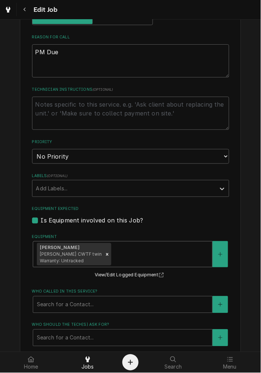
click at [181, 250] on div "Equipment" at bounding box center [161, 254] width 96 height 13
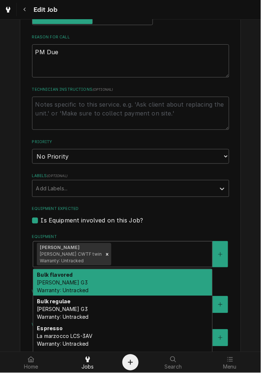
click at [137, 278] on div "Bulk flavored Bunn G3 Warranty: Untracked" at bounding box center [122, 283] width 179 height 27
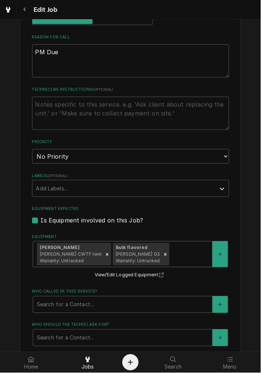
click at [183, 256] on div "Equipment" at bounding box center [190, 254] width 38 height 13
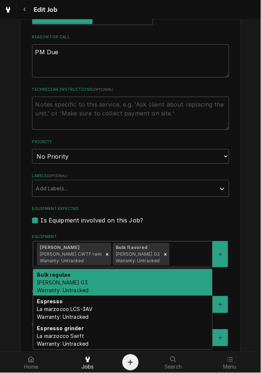
click at [167, 288] on div "Bulk regulae Bunn G3 Warranty: Untracked" at bounding box center [122, 283] width 179 height 27
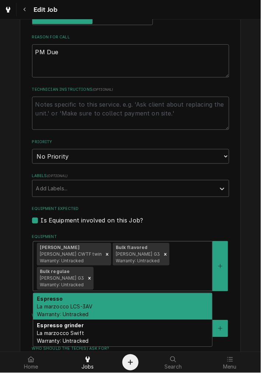
drag, startPoint x: 207, startPoint y: 256, endPoint x: 198, endPoint y: 256, distance: 8.5
click at [204, 256] on div "Brewer BUNN CWTF twin Warranty: Untracked Bulk flavored Bunn G3 Warranty: Untra…" at bounding box center [122, 266] width 179 height 49
click at [161, 304] on div "Espresso La marzocco LCS-3AV Warranty: Untracked" at bounding box center [122, 307] width 179 height 27
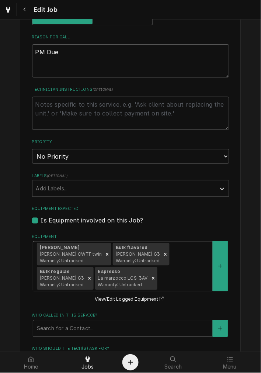
click at [171, 283] on div "Equipment" at bounding box center [184, 278] width 50 height 13
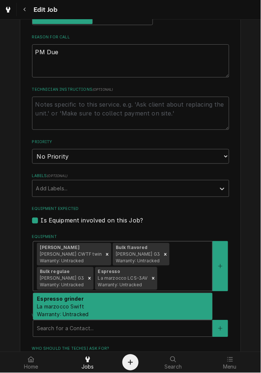
click at [171, 309] on div "Espresso grinder La marzocco Swift Warranty: Untracked" at bounding box center [122, 307] width 179 height 27
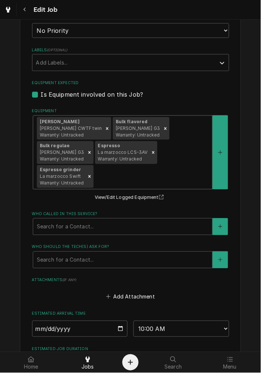
scroll to position [410, 0]
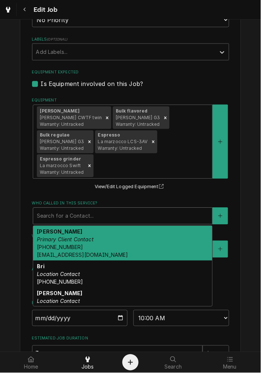
click at [75, 220] on div "Who called in this service?" at bounding box center [123, 216] width 172 height 13
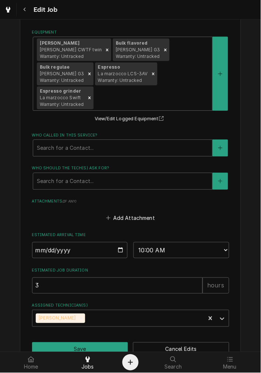
scroll to position [497, 0]
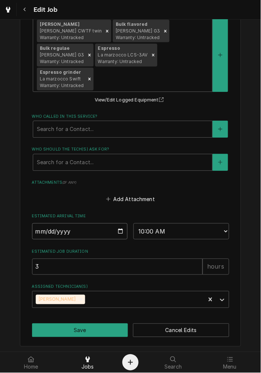
click at [119, 232] on input "2025-10-10" at bounding box center [80, 231] width 96 height 16
type textarea "x"
type input "2025-10-30"
click at [58, 133] on div "Who called in this service?" at bounding box center [123, 129] width 172 height 13
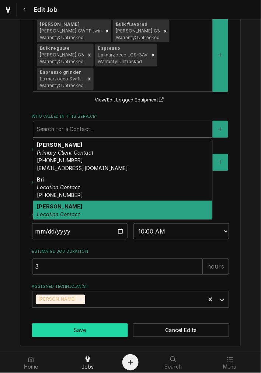
click at [62, 332] on button "Save" at bounding box center [80, 331] width 96 height 14
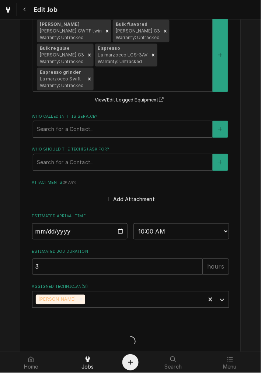
type textarea "x"
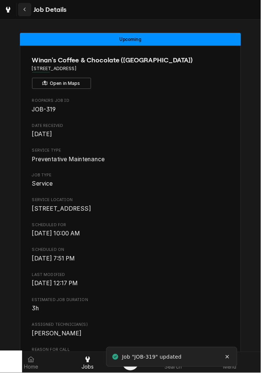
click at [24, 8] on icon "Navigate back" at bounding box center [24, 9] width 3 height 5
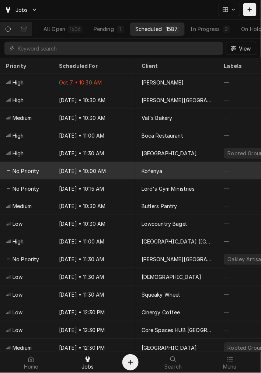
click at [130, 174] on div "Oct 10 • 10:00 AM" at bounding box center [94, 171] width 83 height 18
